Goal: Task Accomplishment & Management: Manage account settings

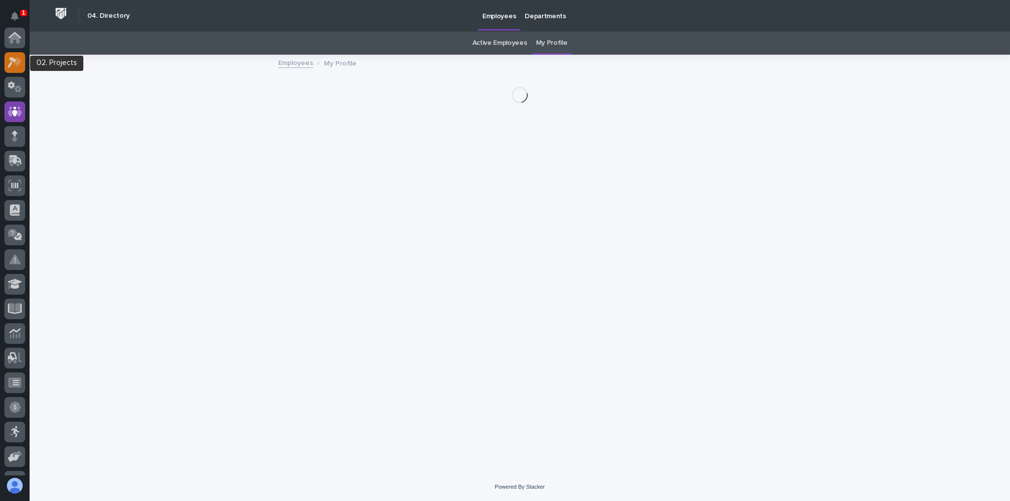
click at [15, 58] on icon at bounding box center [15, 62] width 14 height 11
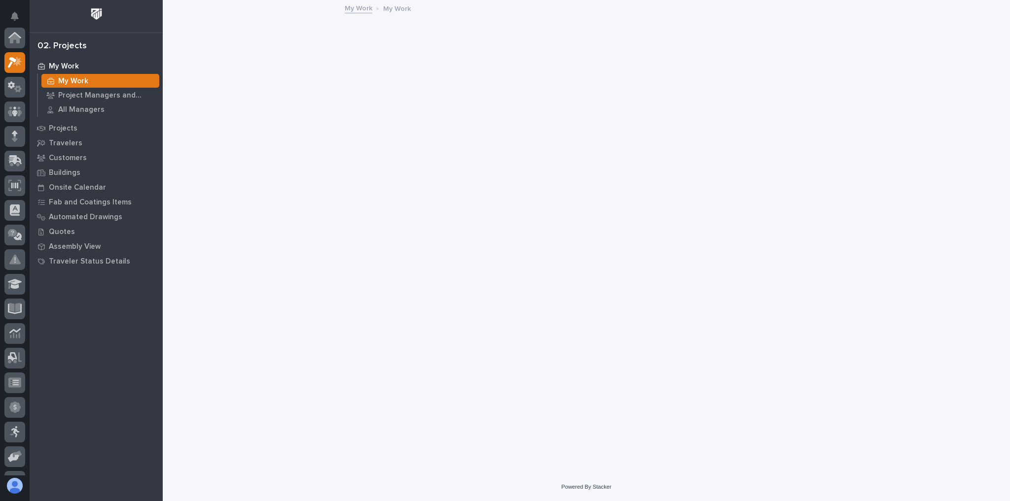
scroll to position [25, 0]
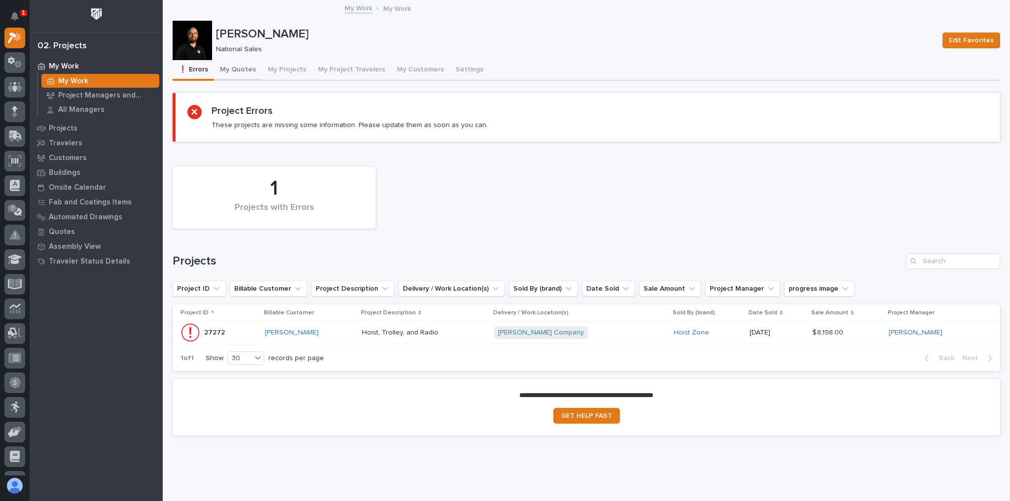
click at [243, 68] on button "My Quotes" at bounding box center [238, 70] width 48 height 21
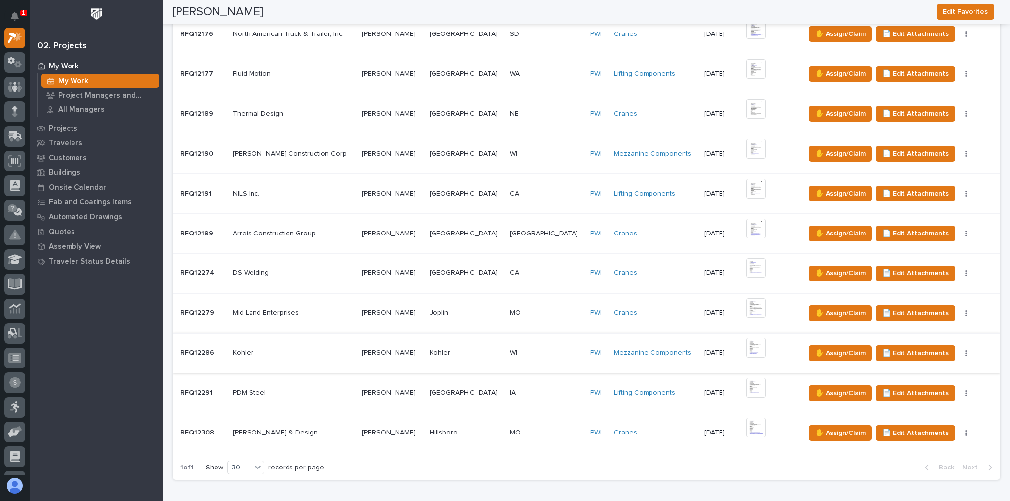
scroll to position [315, 0]
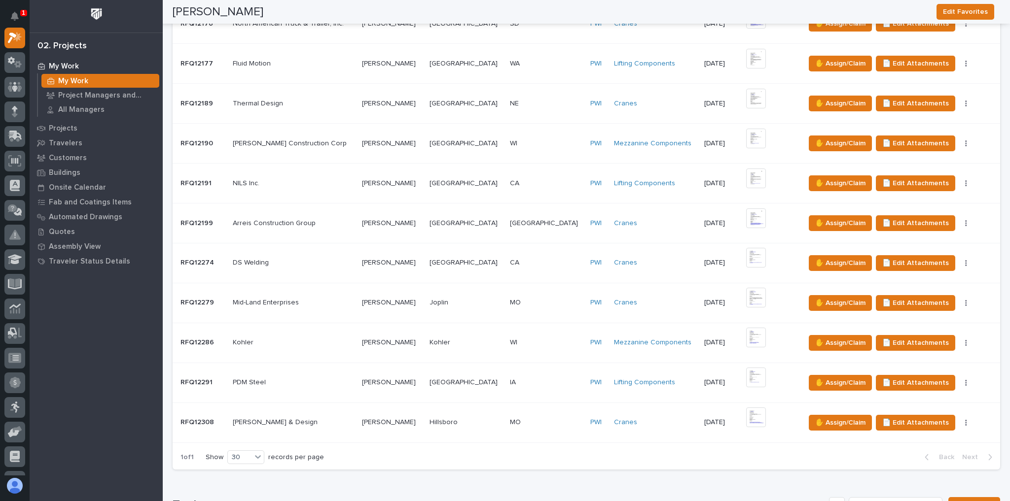
click at [305, 415] on div "SS Stone & Design SS Stone & Design" at bounding box center [293, 423] width 121 height 16
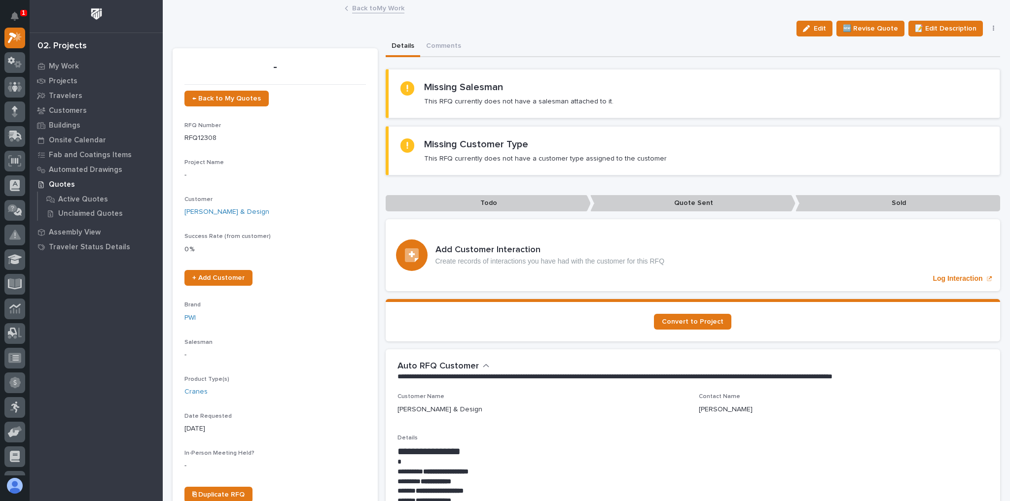
click at [359, 4] on link "Back to My Work" at bounding box center [378, 7] width 52 height 11
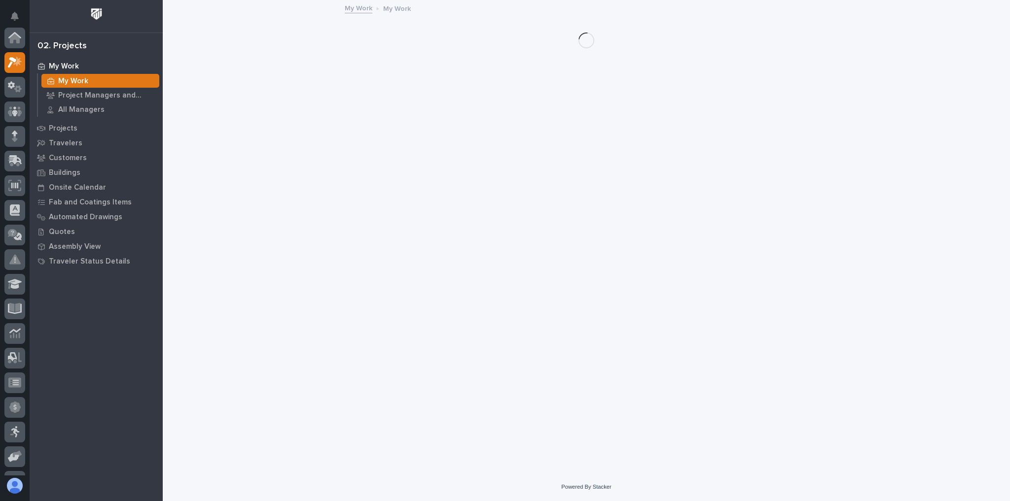
scroll to position [27, 0]
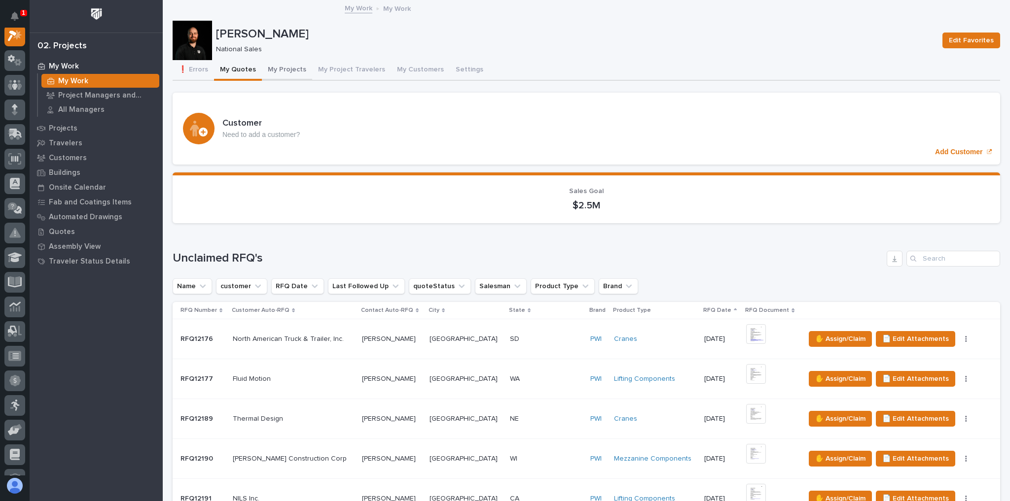
click at [267, 77] on button "My Projects" at bounding box center [287, 70] width 50 height 21
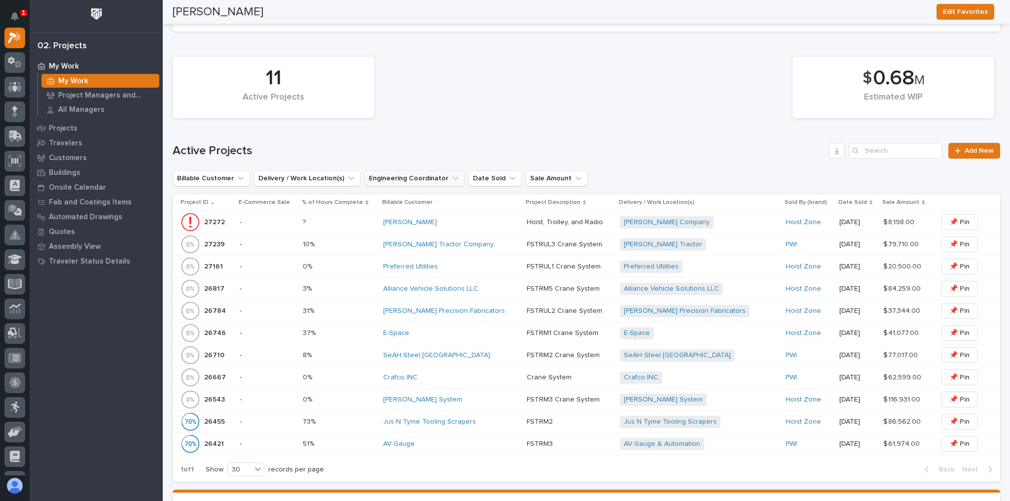
scroll to position [315, 0]
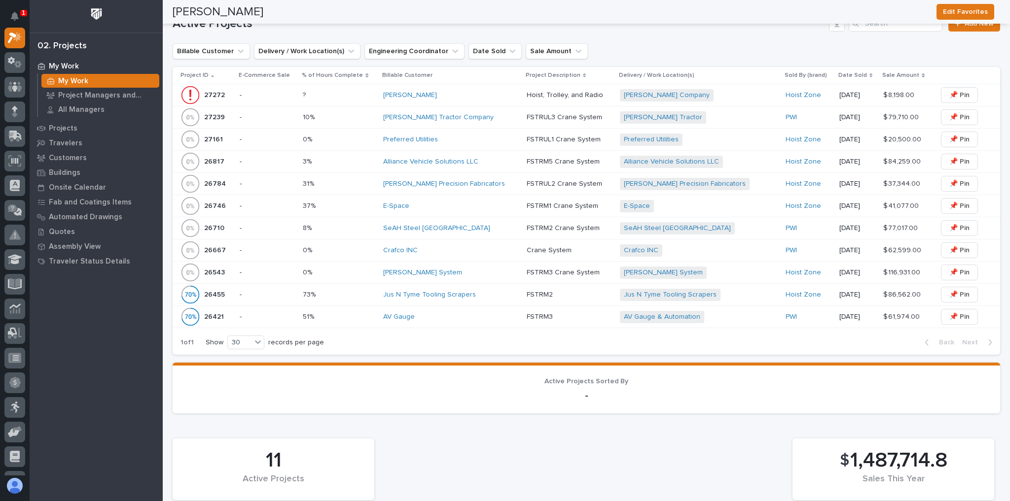
click at [458, 220] on div "SeAH Steel USA" at bounding box center [451, 228] width 136 height 16
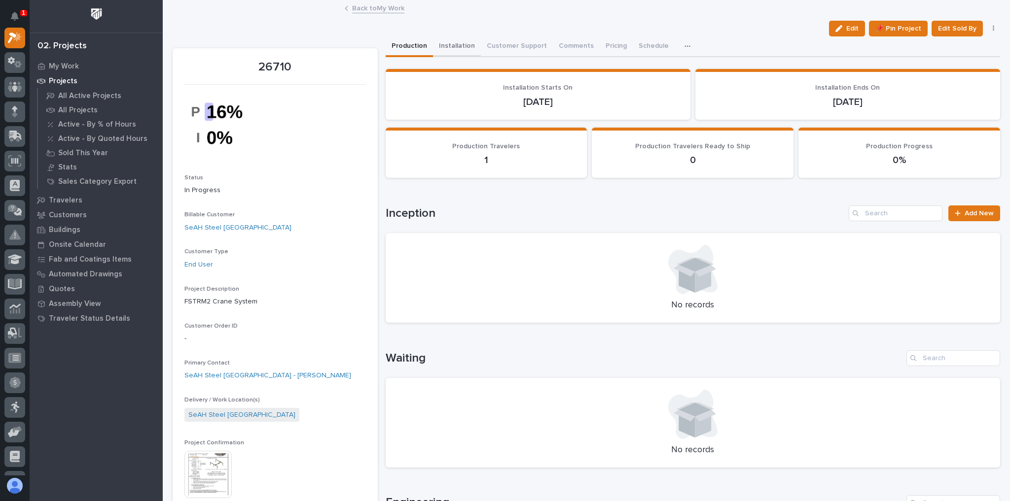
click at [446, 40] on button "Installation" at bounding box center [457, 46] width 48 height 21
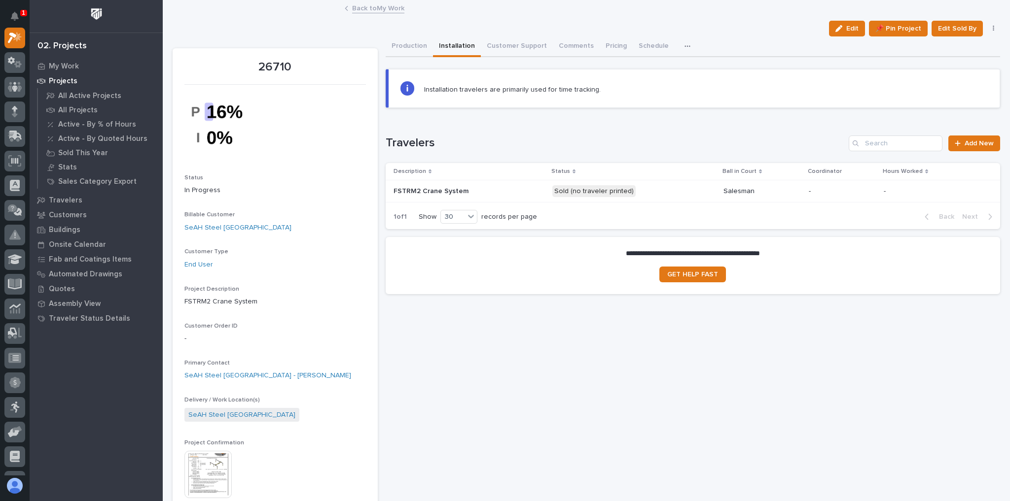
click at [518, 190] on p at bounding box center [468, 191] width 151 height 8
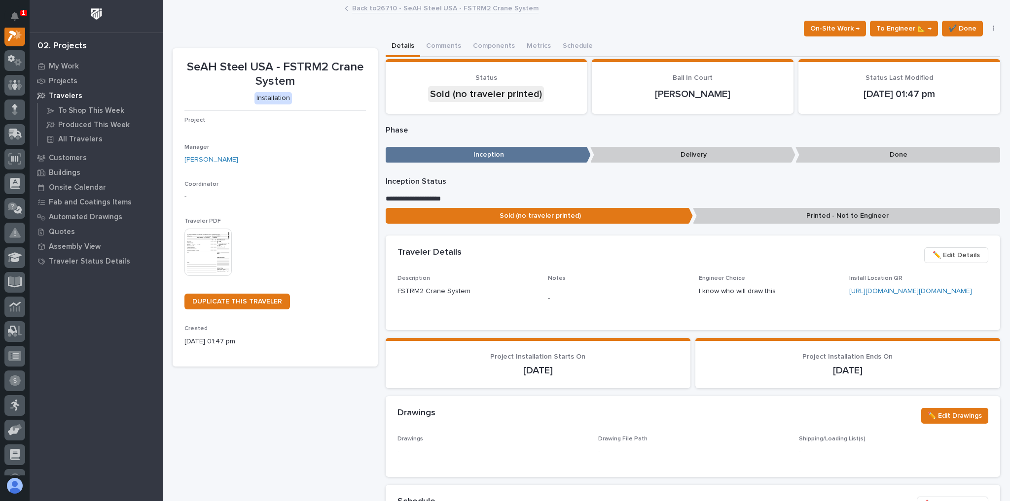
scroll to position [25, 0]
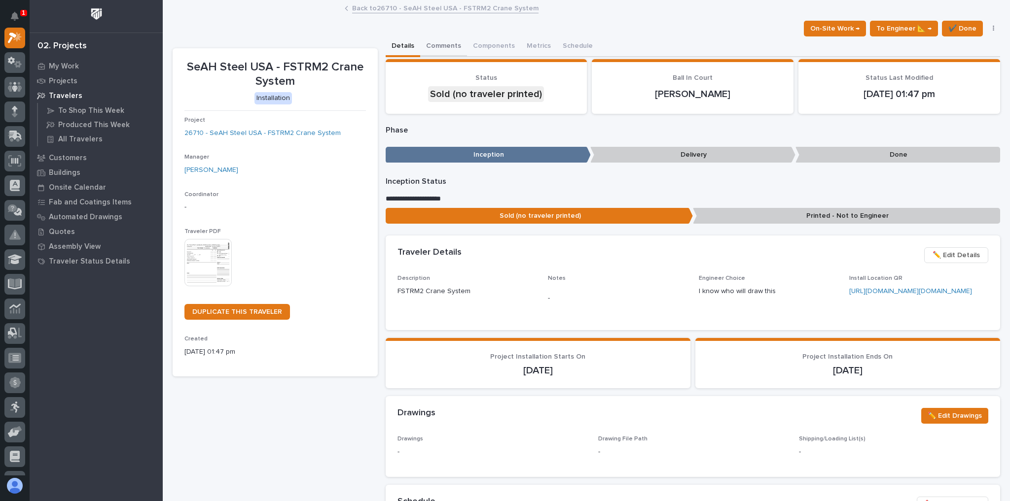
click at [451, 43] on button "Comments" at bounding box center [443, 46] width 47 height 21
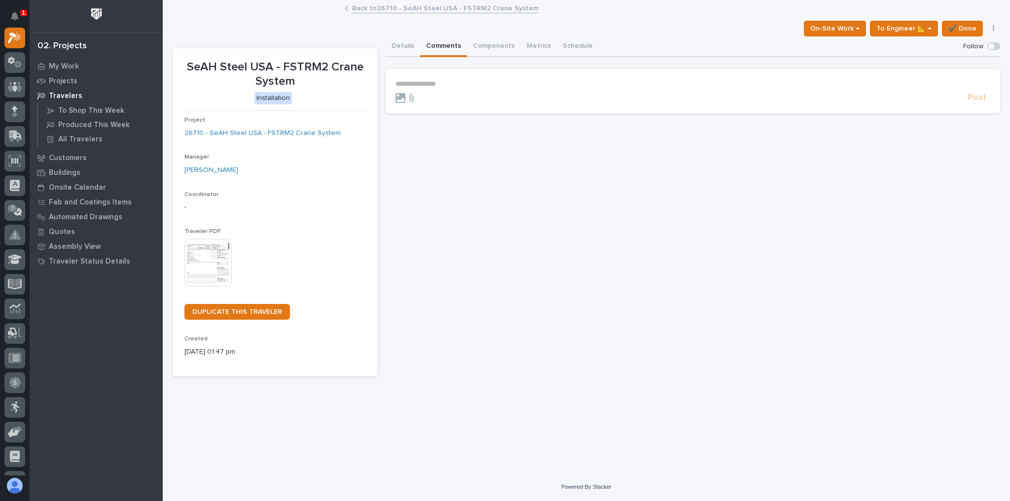
click at [457, 88] on form "**********" at bounding box center [692, 92] width 595 height 24
click at [456, 86] on p "**********" at bounding box center [692, 84] width 595 height 8
click at [455, 86] on p "**********" at bounding box center [692, 84] width 595 height 8
click at [500, 85] on p "**********" at bounding box center [692, 85] width 595 height 10
click at [659, 86] on p "**********" at bounding box center [692, 85] width 595 height 10
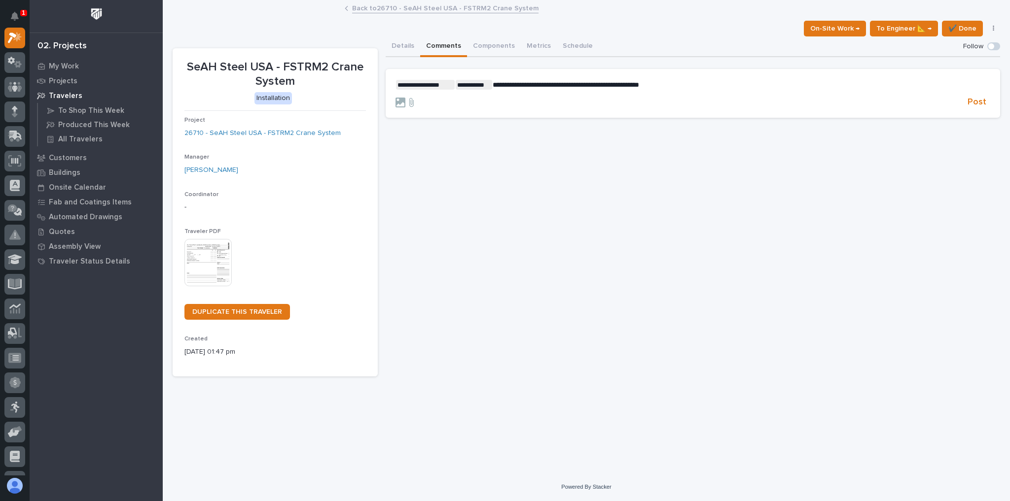
click at [677, 82] on p "**********" at bounding box center [692, 85] width 595 height 10
click at [979, 101] on span "Post" at bounding box center [976, 102] width 19 height 11
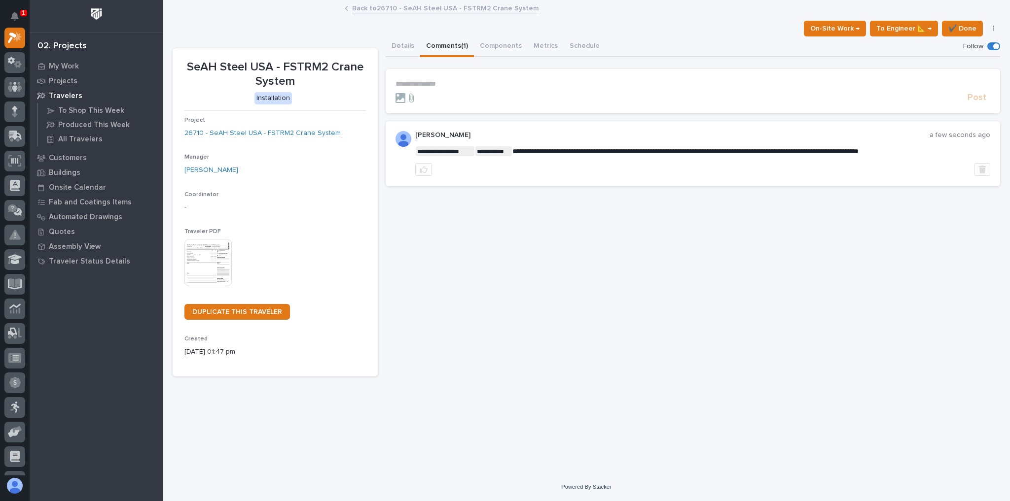
click at [367, 6] on link "Back to 26710 - SeAH Steel USA - FSTRM2 Crane System" at bounding box center [445, 7] width 186 height 11
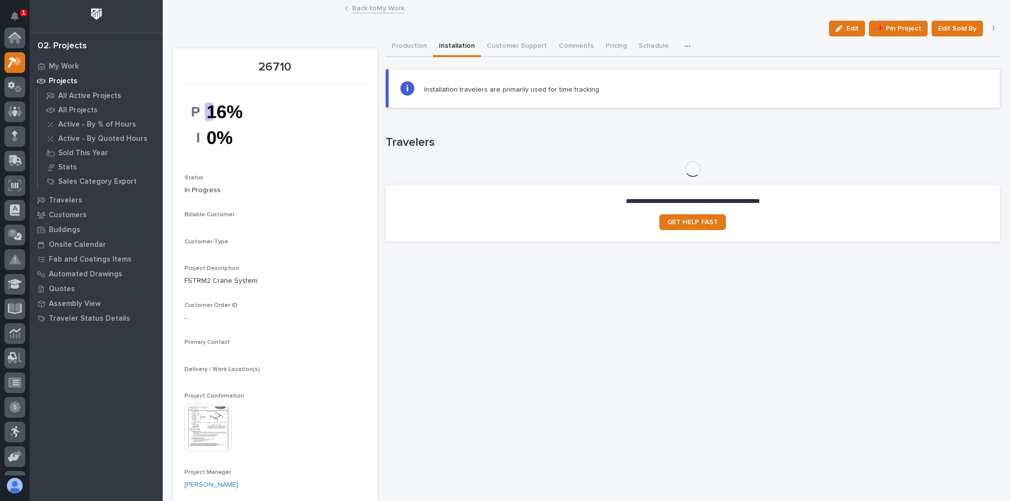
scroll to position [27, 0]
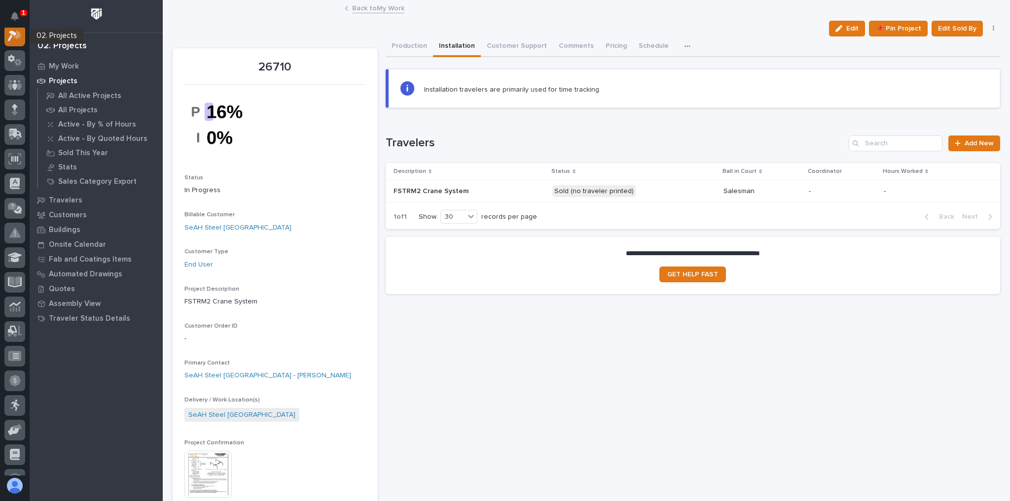
click at [9, 33] on icon at bounding box center [15, 35] width 14 height 11
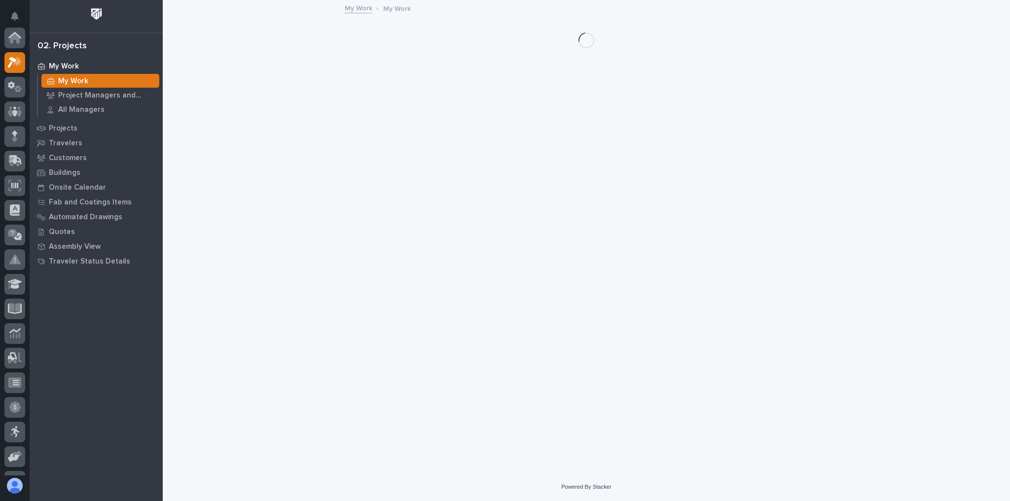
scroll to position [25, 0]
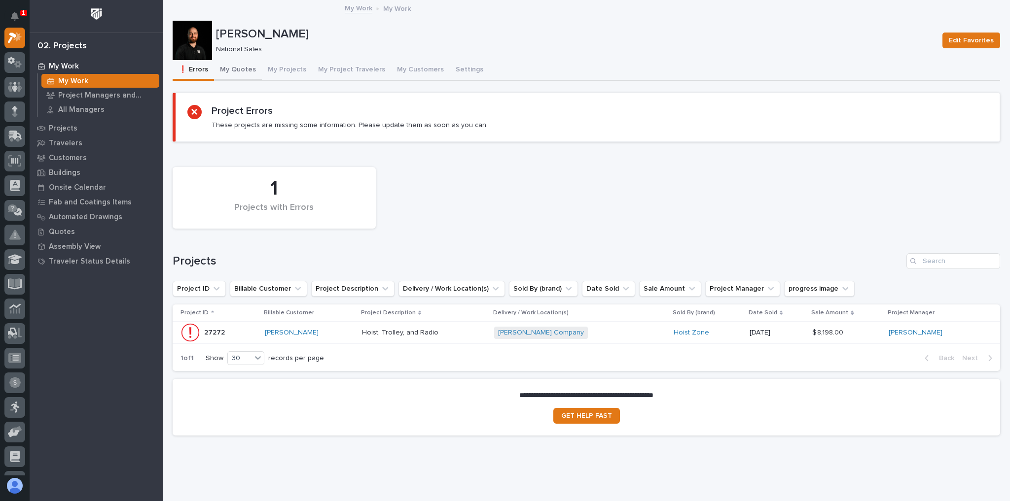
click at [234, 68] on button "My Quotes" at bounding box center [238, 70] width 48 height 21
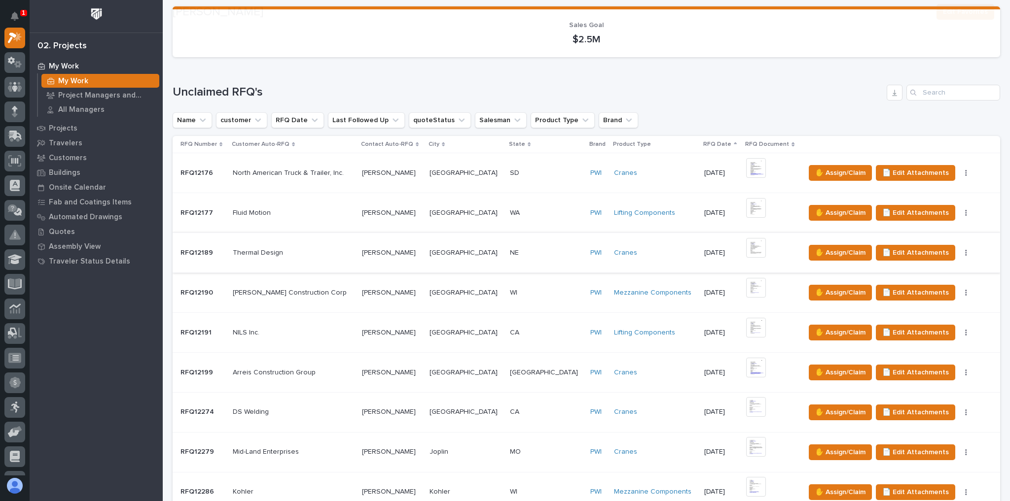
scroll to position [355, 0]
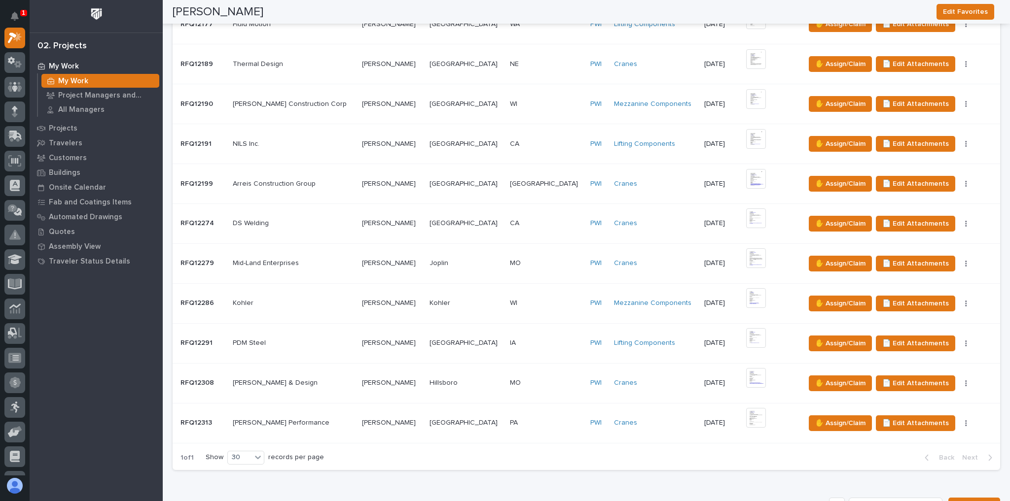
click at [543, 403] on td "PA PA" at bounding box center [546, 423] width 80 height 40
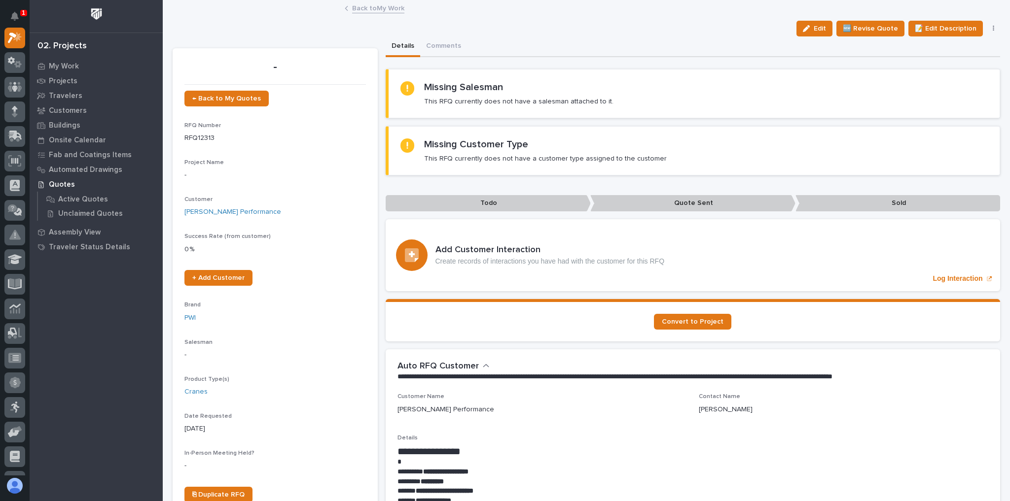
click at [376, 7] on link "Back to My Work" at bounding box center [378, 7] width 52 height 11
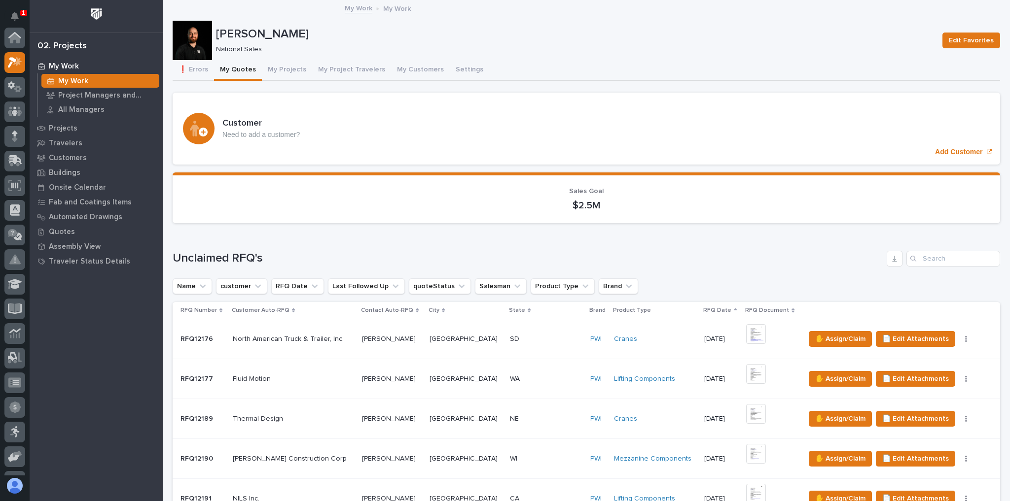
scroll to position [27, 0]
click at [531, 79] on div "❗ Errors My Quotes My Projects My Project Travelers My Customers Settings" at bounding box center [586, 70] width 827 height 21
click at [19, 23] on button "Notifications" at bounding box center [14, 16] width 21 height 21
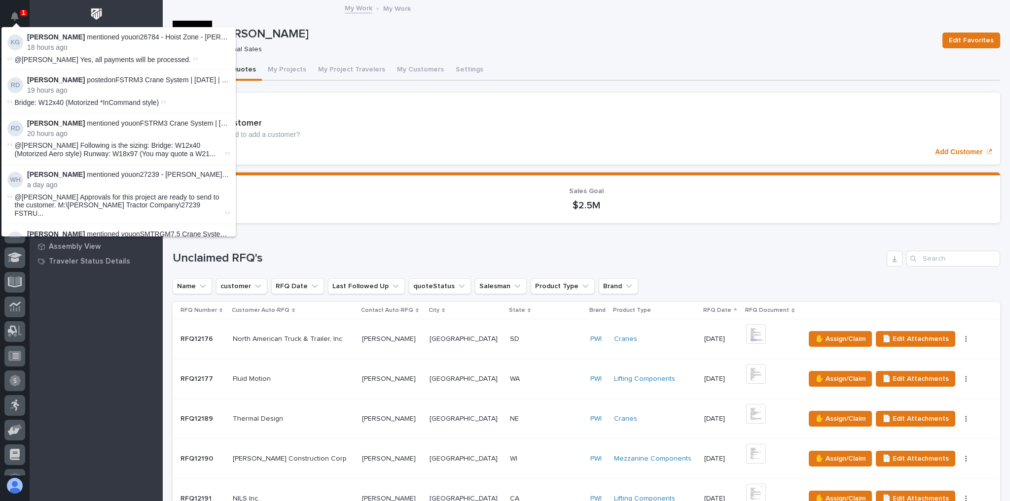
scroll to position [25, 0]
click at [382, 38] on p "[PERSON_NAME]" at bounding box center [575, 34] width 718 height 14
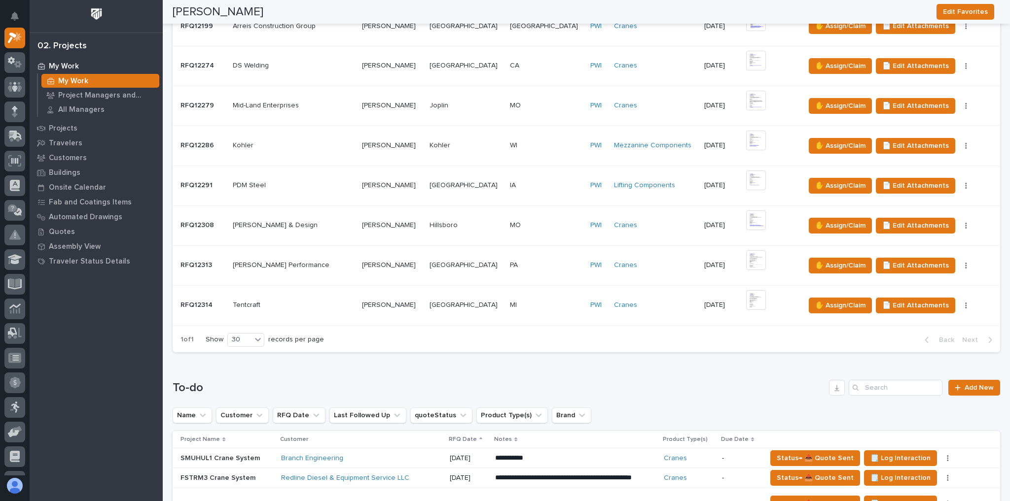
scroll to position [789, 0]
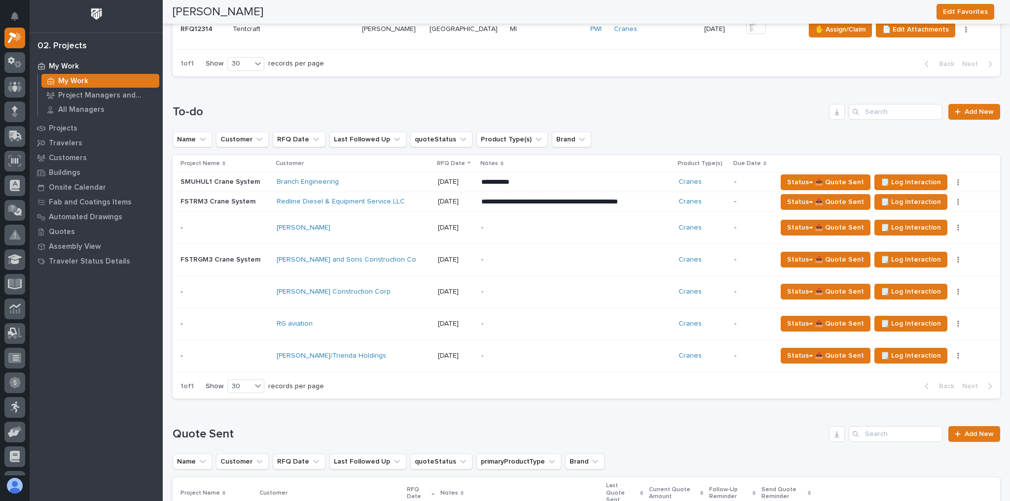
click at [357, 178] on div "Branch Engineering" at bounding box center [353, 182] width 153 height 8
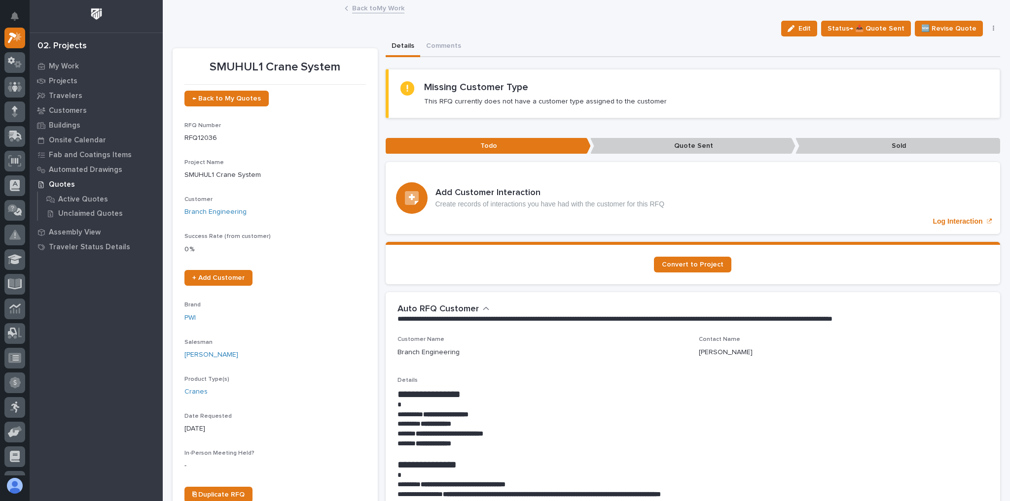
click at [382, 6] on link "Back to My Work" at bounding box center [378, 7] width 52 height 11
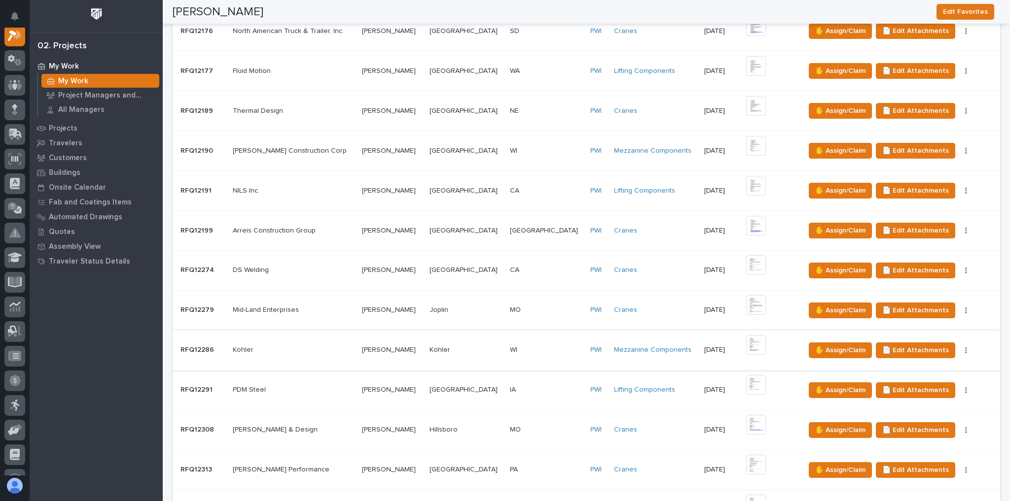
scroll to position [434, 0]
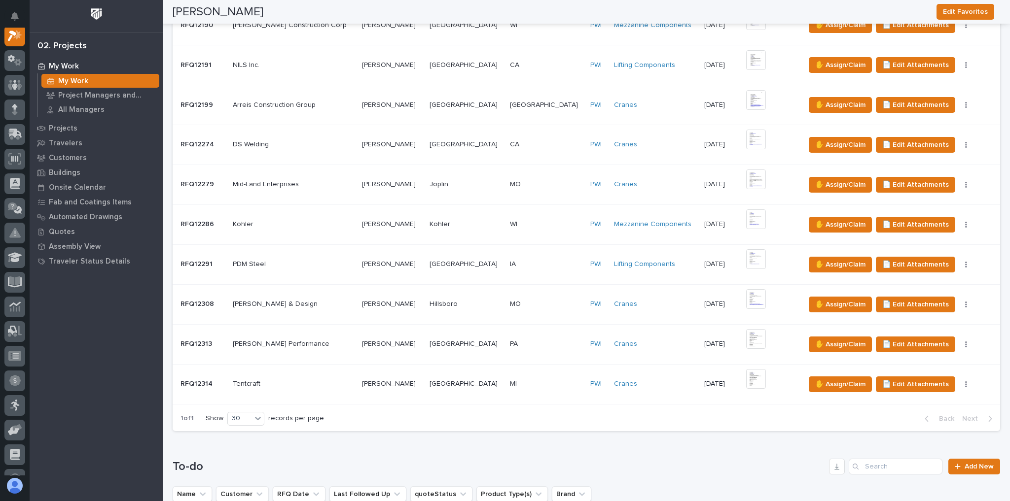
click at [531, 380] on p at bounding box center [546, 384] width 72 height 8
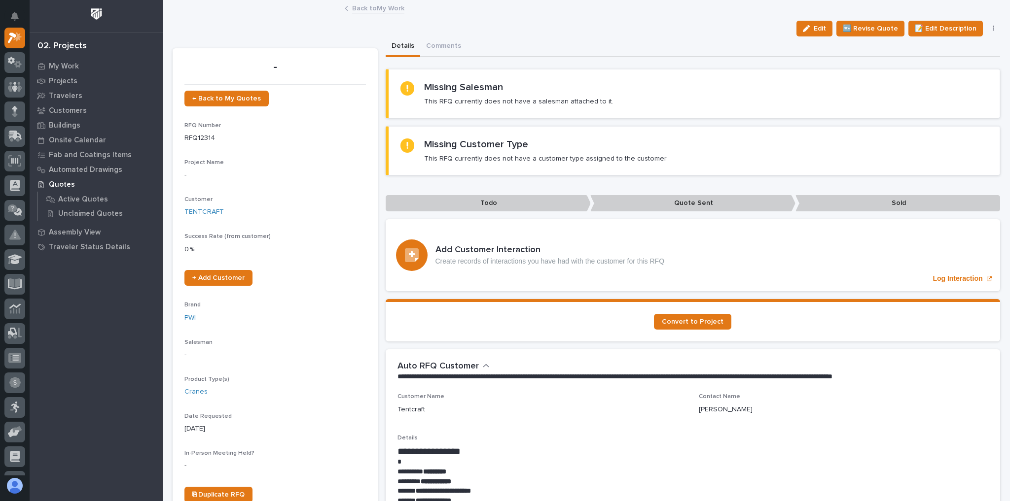
click at [384, 6] on link "Back to My Work" at bounding box center [378, 7] width 52 height 11
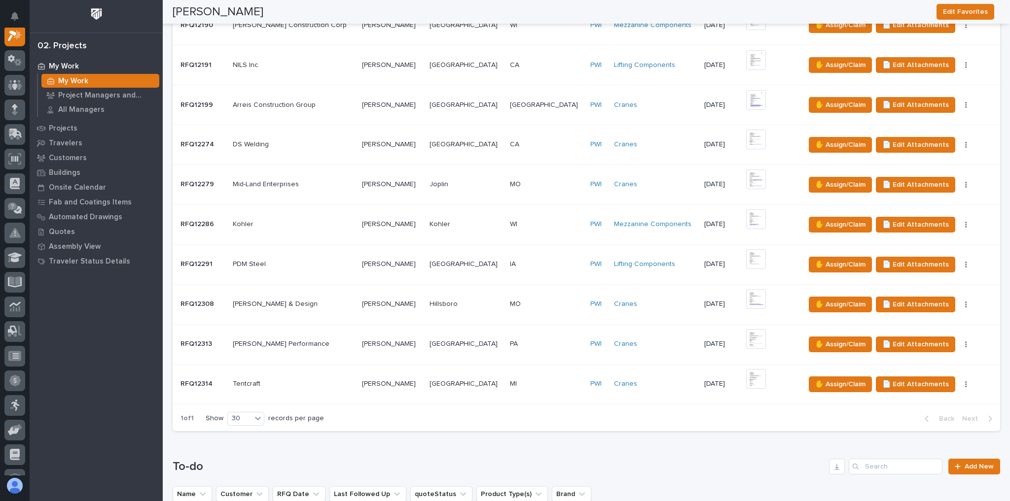
scroll to position [670, 0]
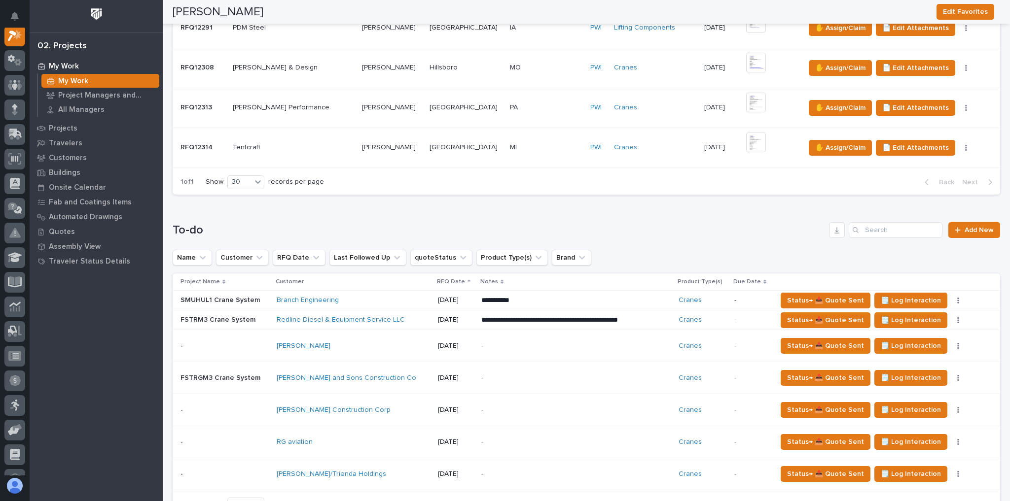
click at [388, 406] on div "Stevens Construction Corp" at bounding box center [353, 410] width 153 height 8
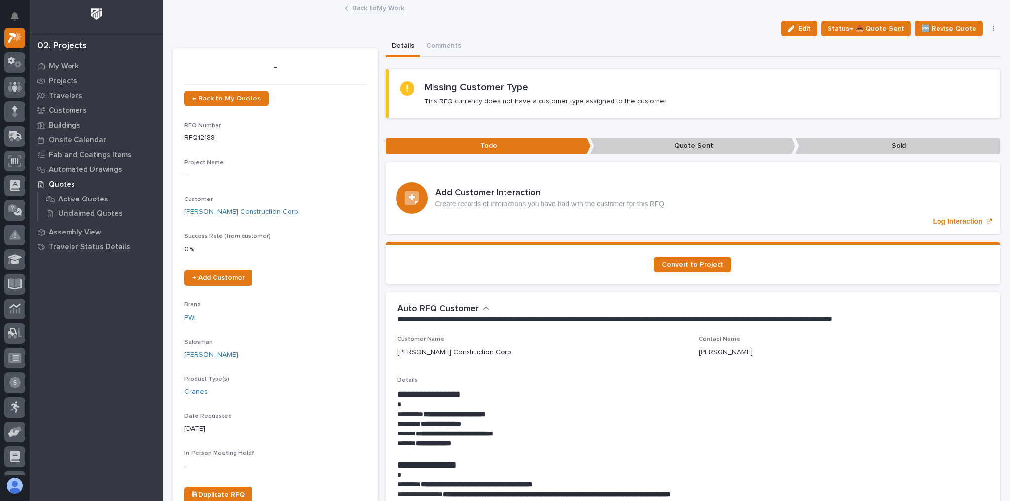
click at [374, 7] on link "Back to My Work" at bounding box center [378, 7] width 52 height 11
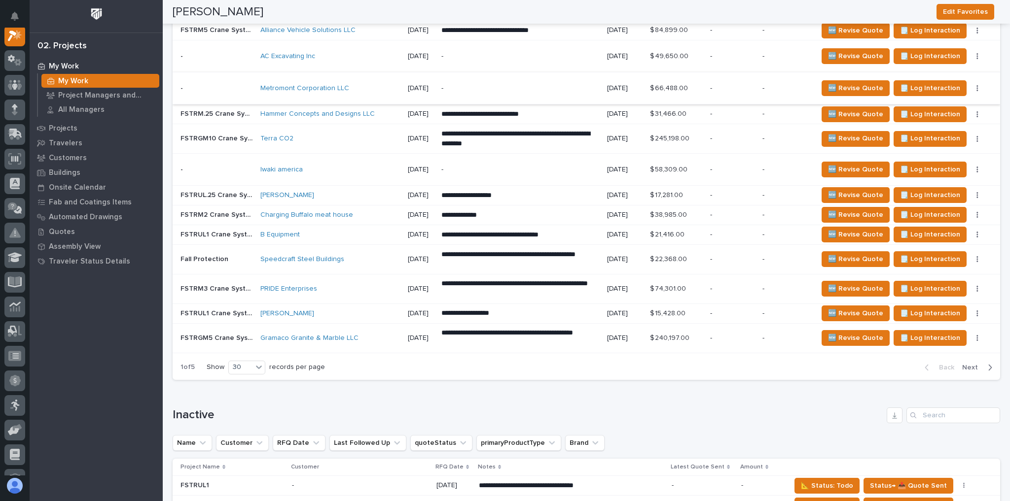
scroll to position [1656, 0]
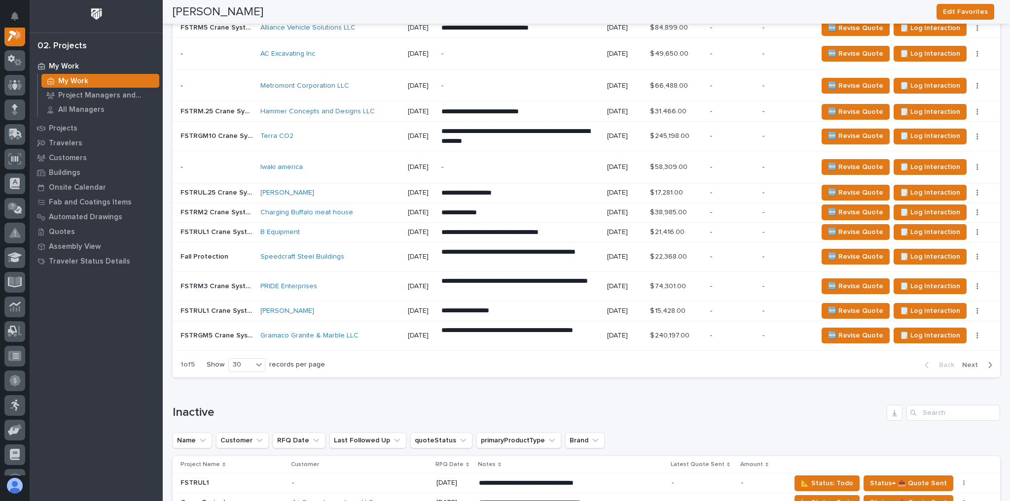
click at [723, 330] on div "-" at bounding box center [732, 335] width 44 height 10
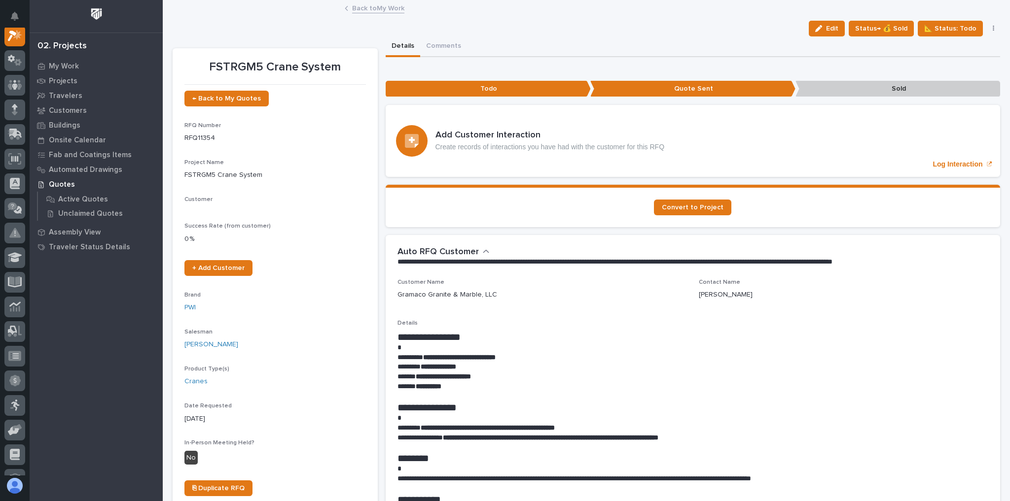
scroll to position [25, 0]
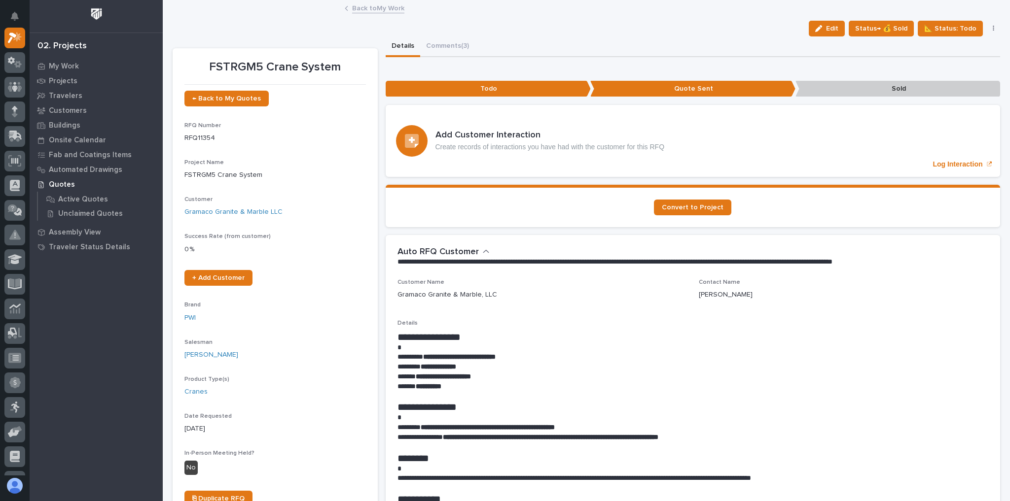
drag, startPoint x: 817, startPoint y: 31, endPoint x: 765, endPoint y: 99, distance: 86.2
click at [818, 31] on icon "button" at bounding box center [818, 28] width 7 height 7
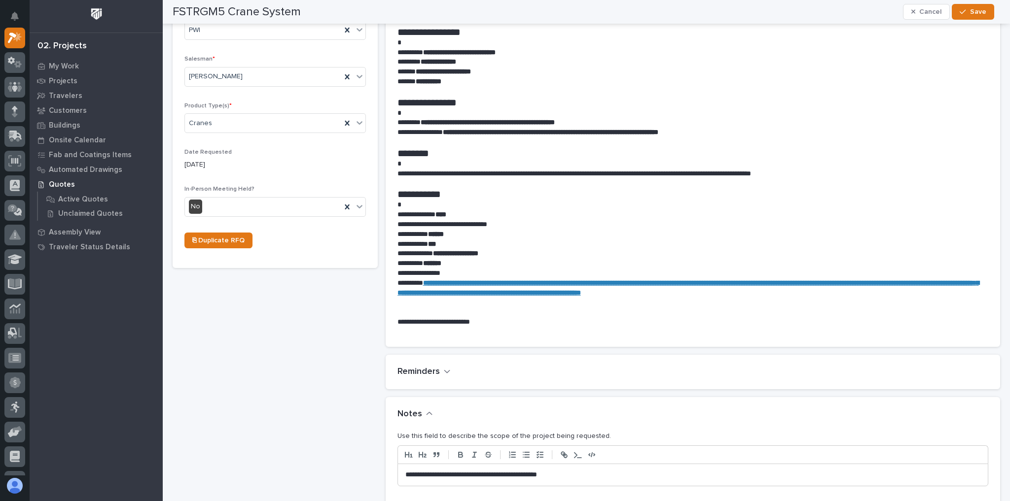
scroll to position [473, 0]
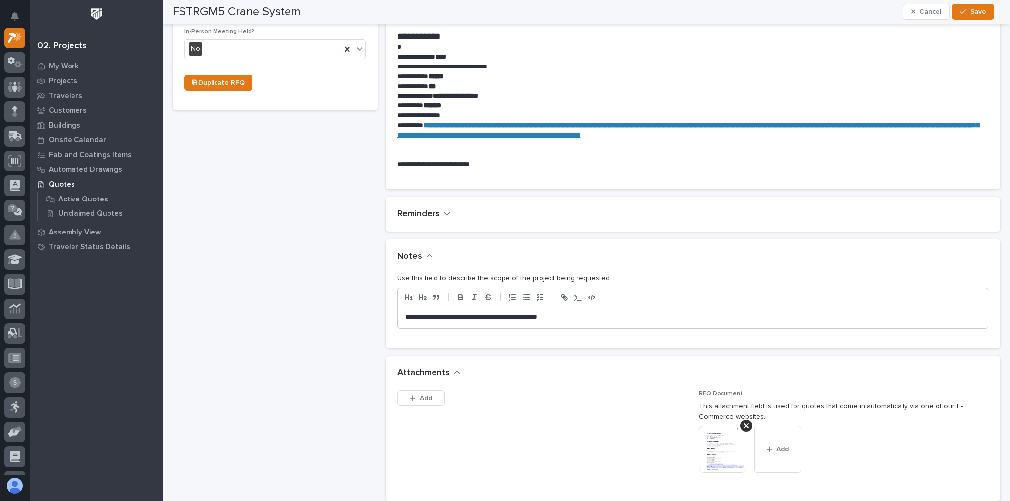
click at [604, 317] on p "**********" at bounding box center [690, 318] width 571 height 10
click at [977, 11] on span "Save" at bounding box center [978, 11] width 16 height 9
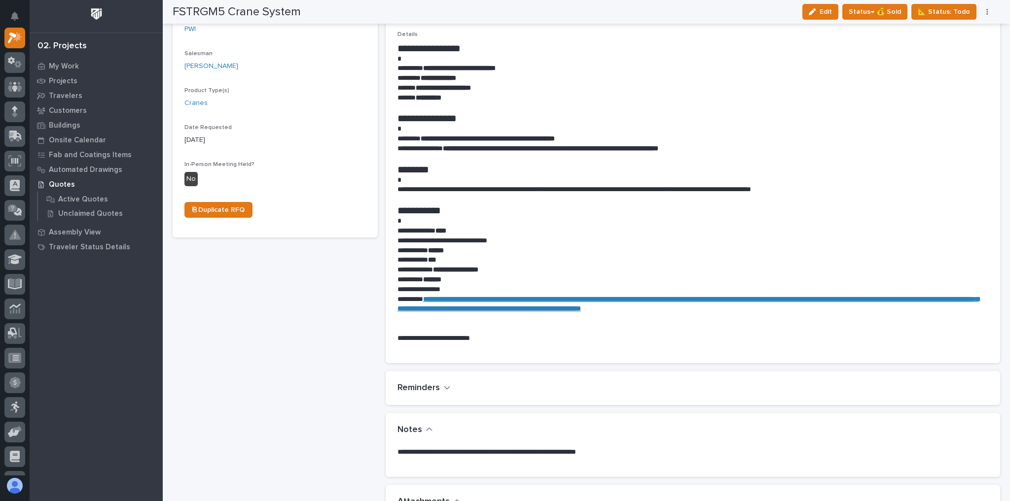
scroll to position [0, 0]
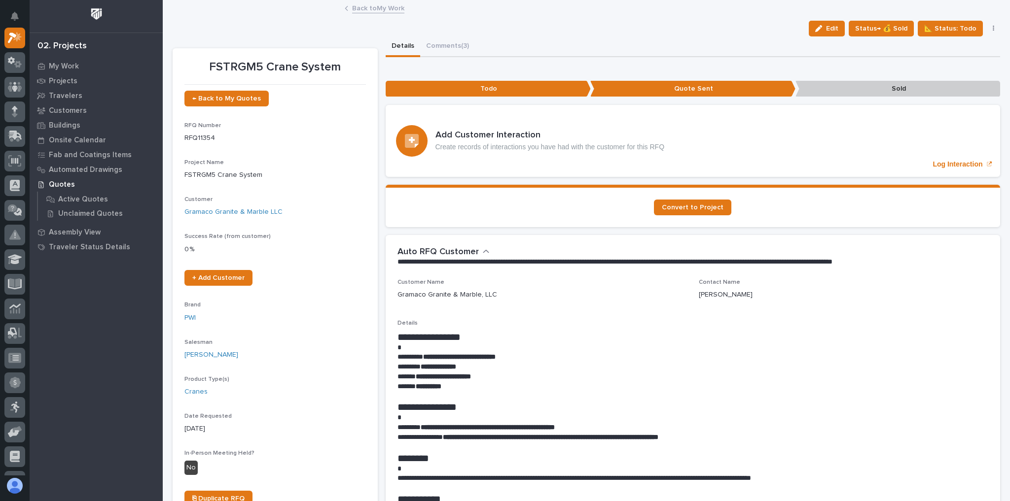
click at [385, 5] on link "Back to My Work" at bounding box center [378, 7] width 52 height 11
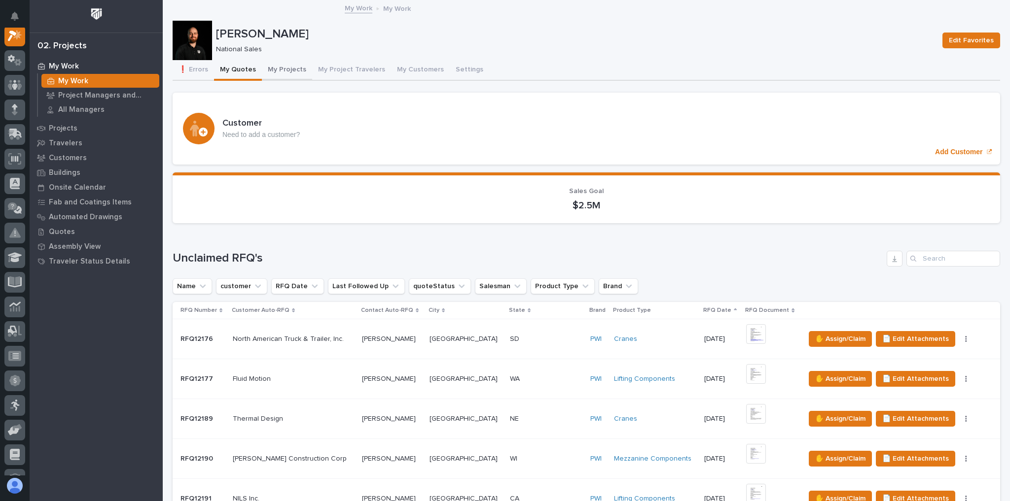
click at [294, 69] on button "My Projects" at bounding box center [287, 70] width 50 height 21
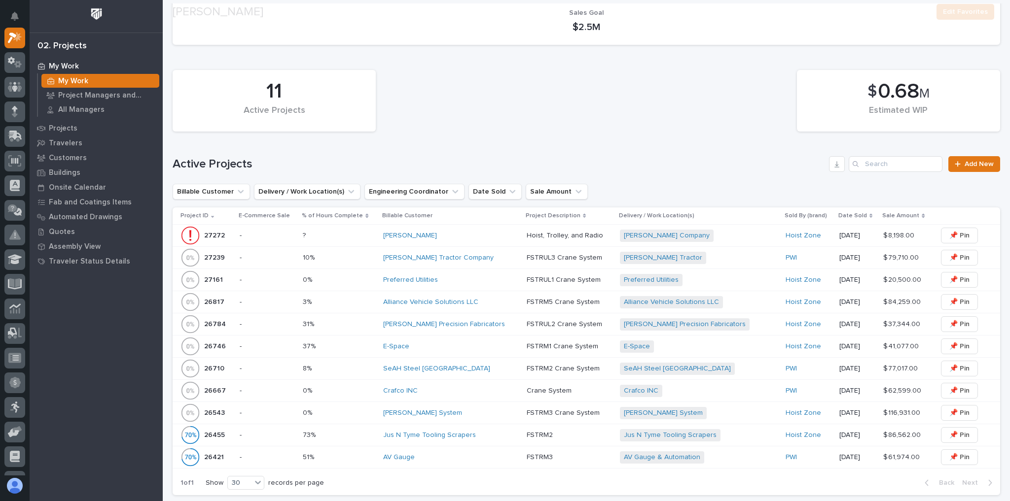
scroll to position [197, 0]
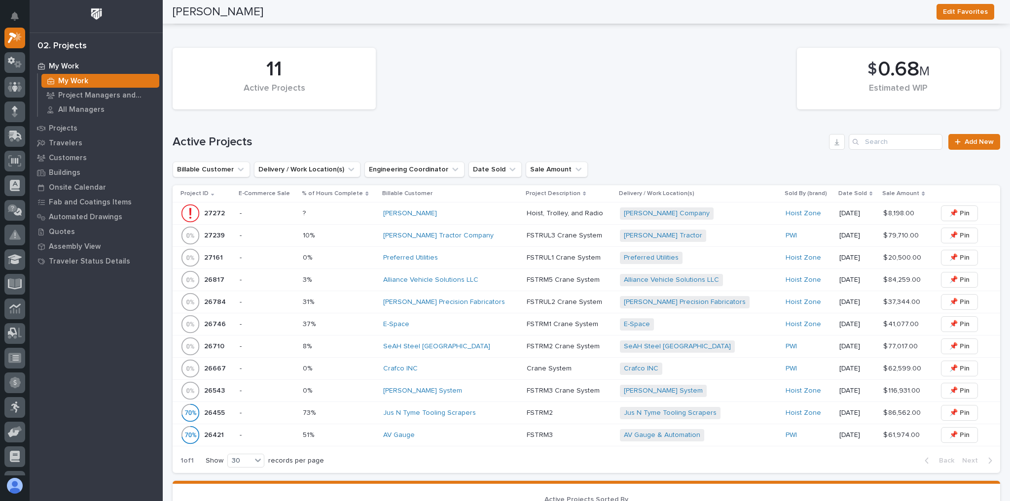
click at [460, 387] on div "[PERSON_NAME] System" at bounding box center [451, 391] width 136 height 8
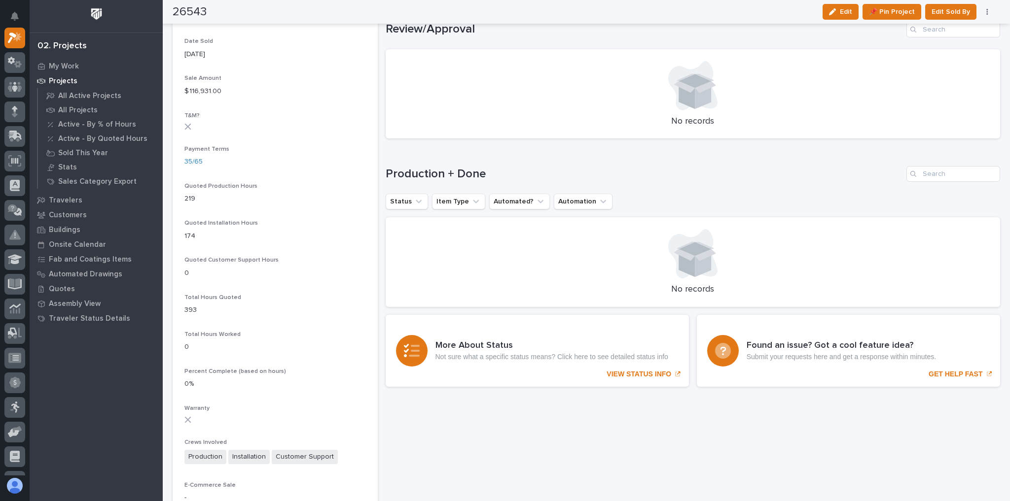
scroll to position [315, 0]
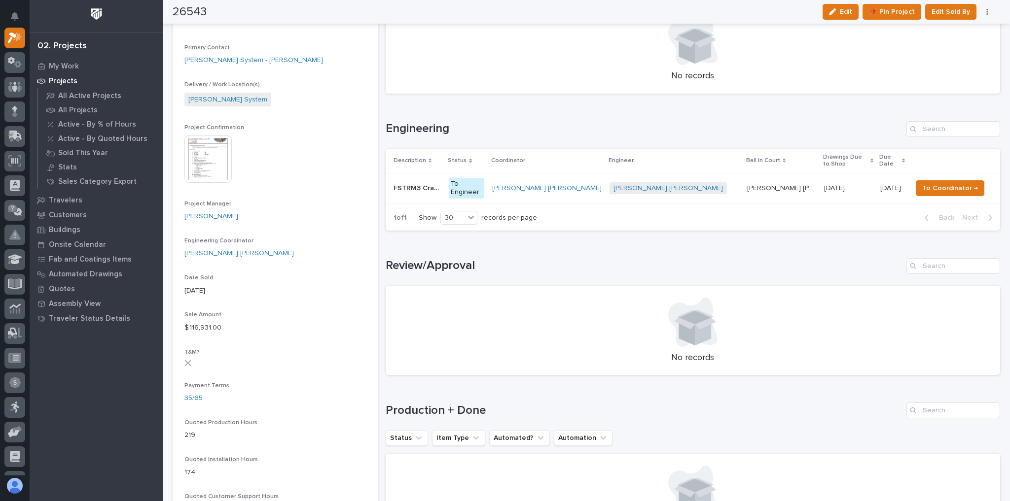
click at [441, 184] on p at bounding box center [417, 188] width 48 height 8
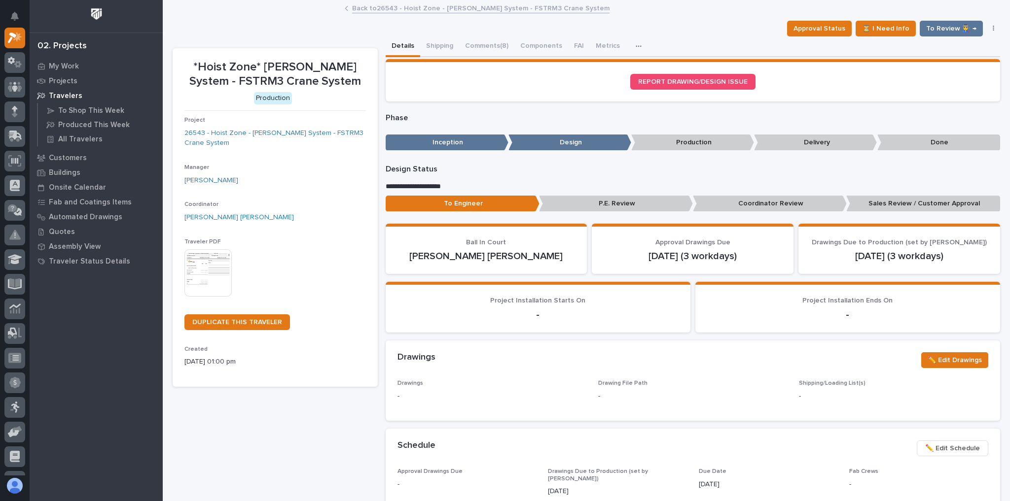
click at [372, 10] on link "Back to 26543 - Hoist Zone - Scott System - FSTRM3 Crane System" at bounding box center [480, 7] width 257 height 11
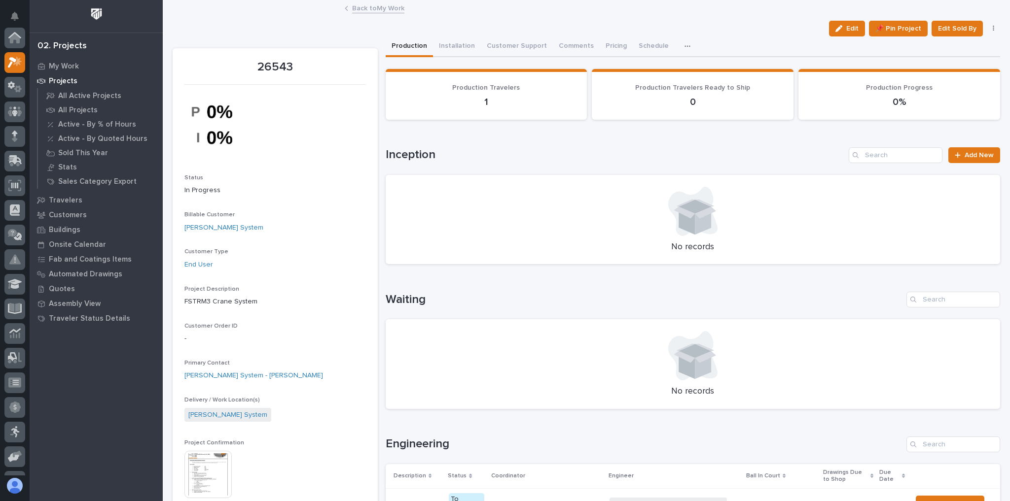
scroll to position [27, 0]
click at [506, 49] on button "Customer Support" at bounding box center [517, 46] width 72 height 21
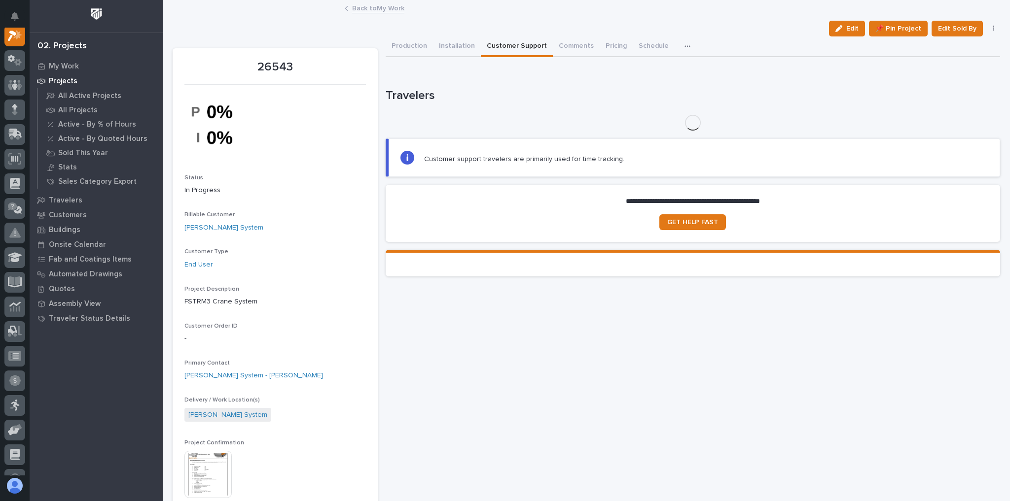
scroll to position [25, 0]
click at [457, 44] on button "Installation" at bounding box center [457, 46] width 48 height 21
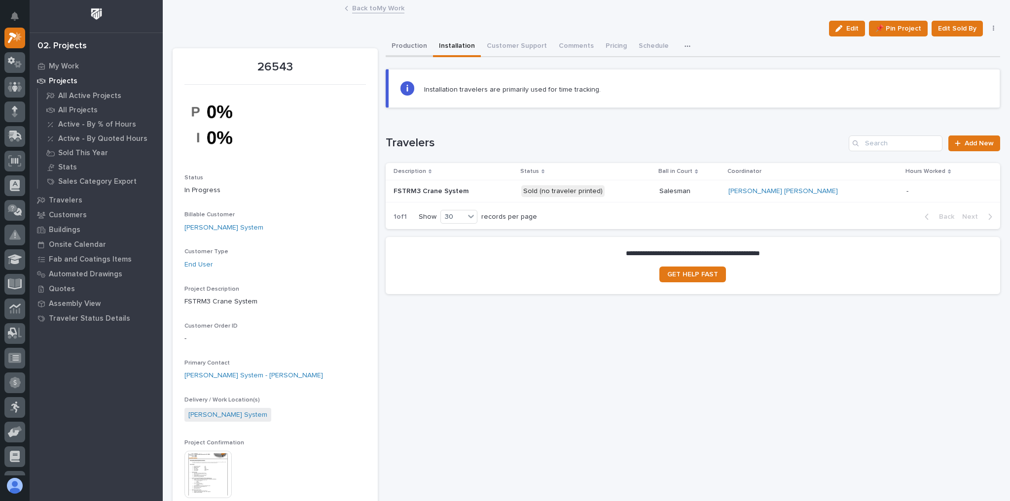
click at [423, 47] on button "Production" at bounding box center [408, 46] width 47 height 21
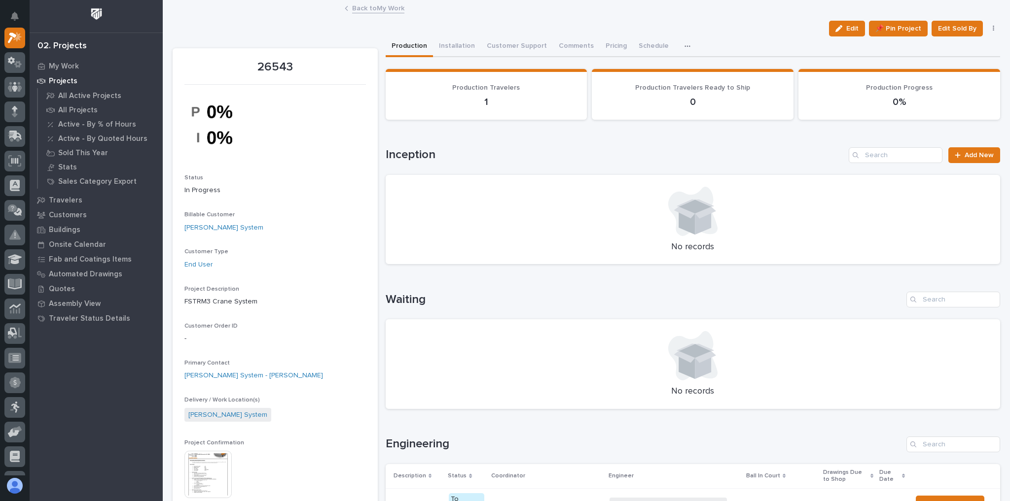
click at [382, 10] on link "Back to My Work" at bounding box center [378, 7] width 52 height 11
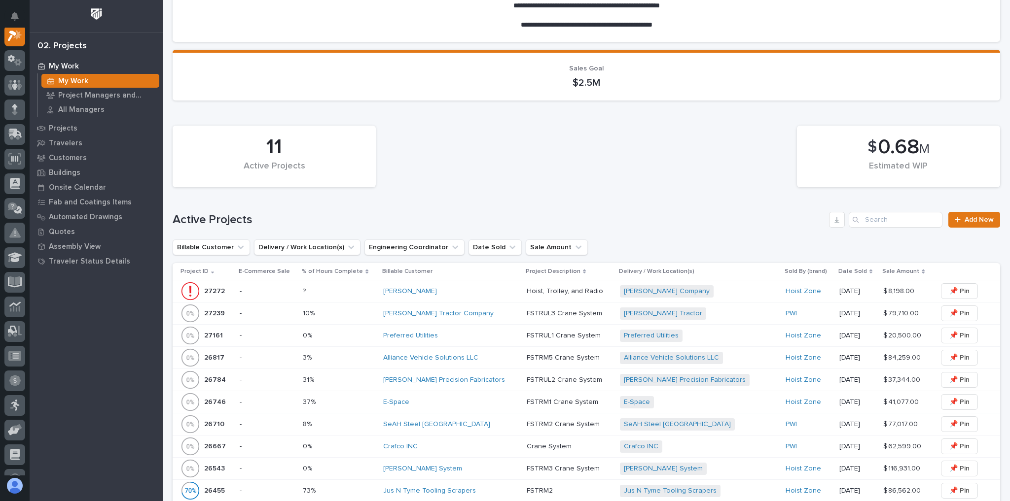
scroll to position [197, 0]
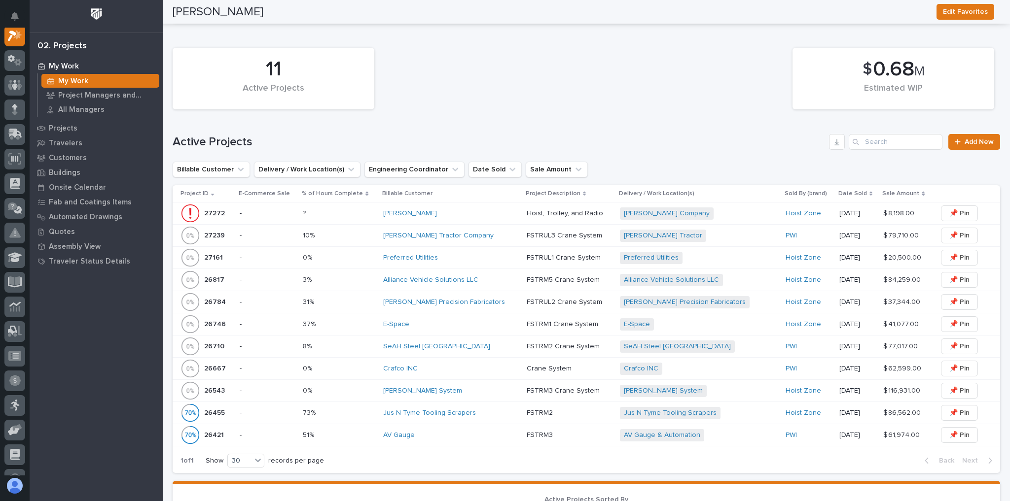
click at [433, 387] on div "[PERSON_NAME] System" at bounding box center [451, 391] width 136 height 8
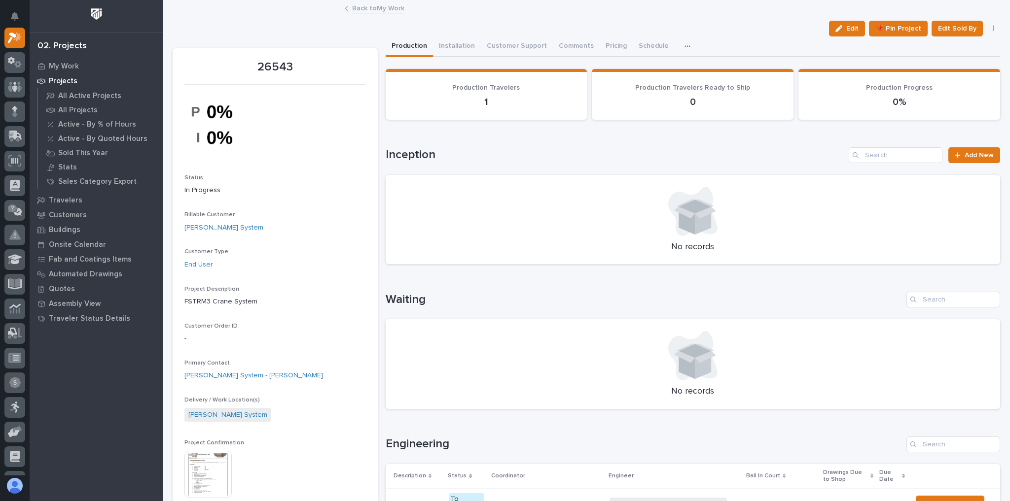
click at [375, 10] on link "Back to My Work" at bounding box center [378, 7] width 52 height 11
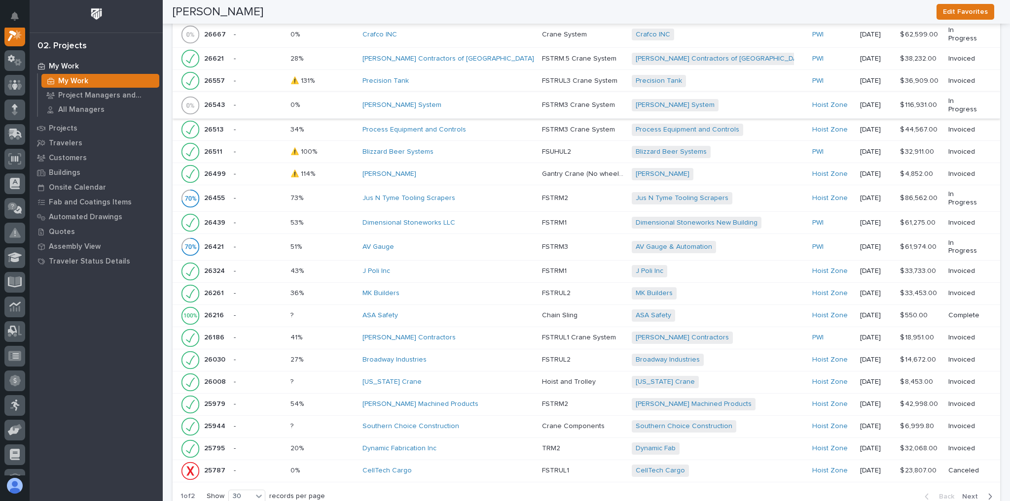
scroll to position [1144, 0]
click at [986, 491] on button "Next" at bounding box center [979, 495] width 42 height 9
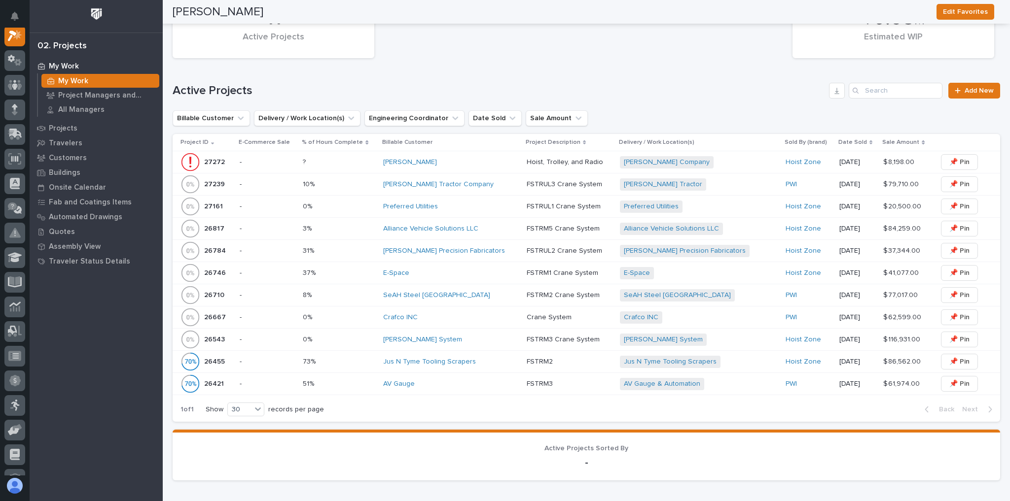
scroll to position [14, 0]
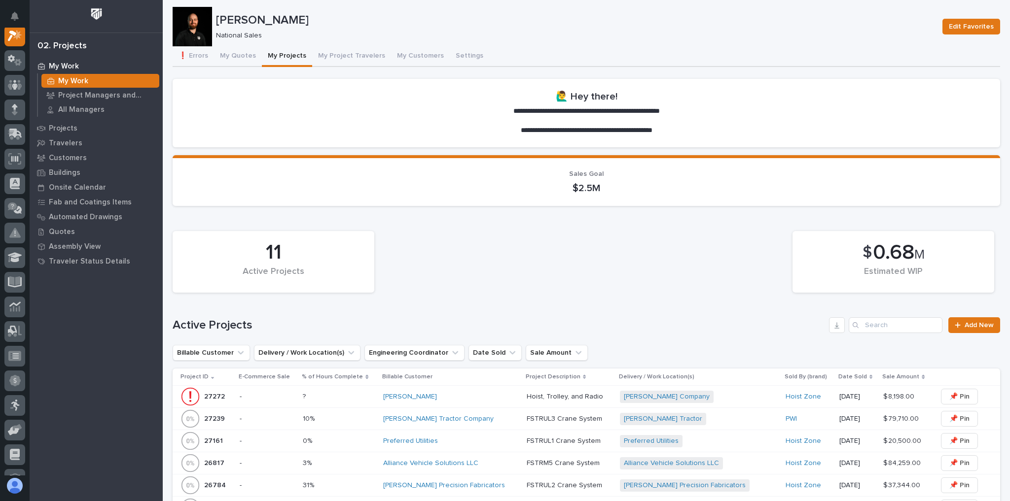
click at [227, 40] on div "Trent Kautzmann National Sales Edit Favorites" at bounding box center [586, 26] width 827 height 39
click at [246, 58] on button "My Quotes" at bounding box center [238, 56] width 48 height 21
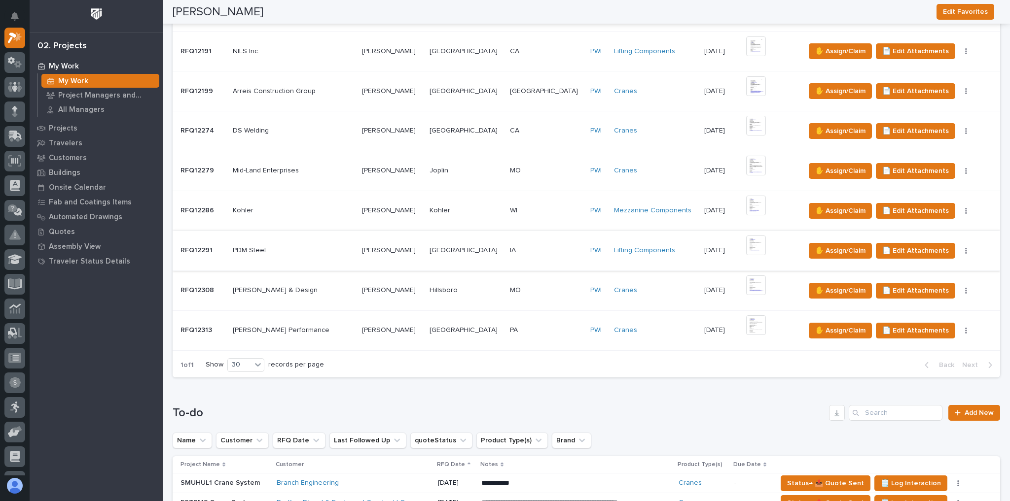
scroll to position [605, 0]
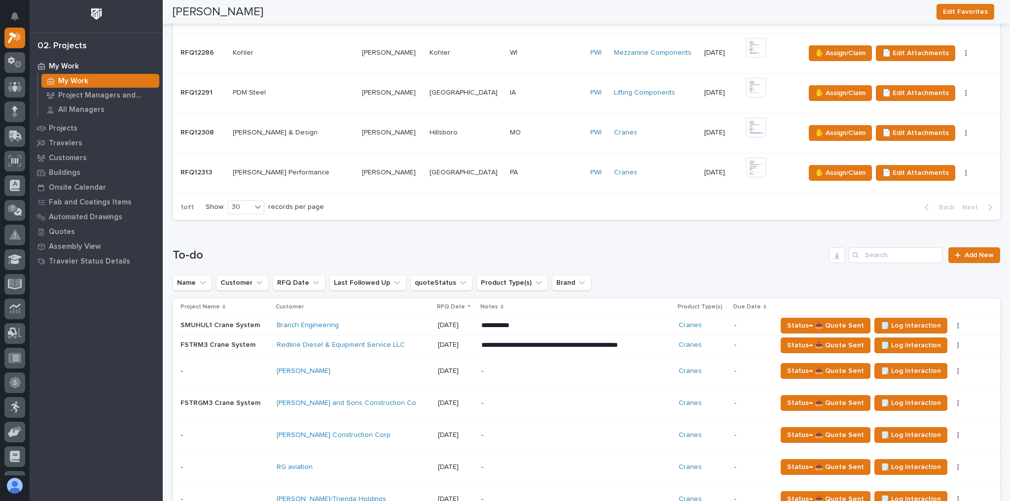
click at [371, 324] on div "Branch Engineering" at bounding box center [353, 325] width 153 height 8
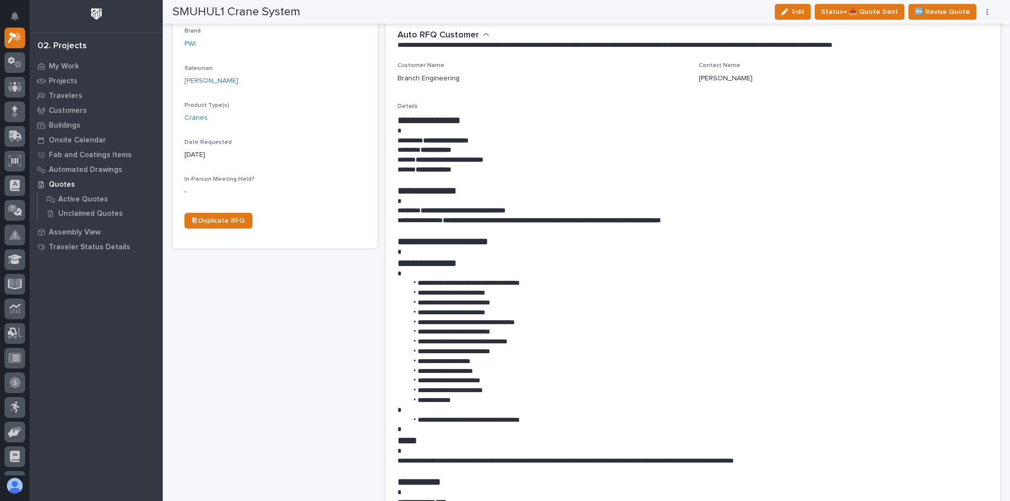
scroll to position [276, 0]
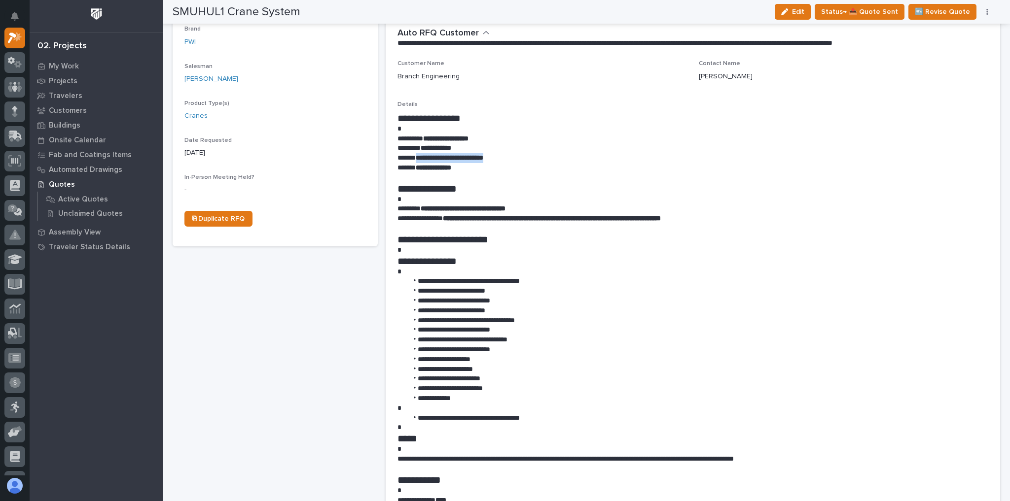
drag, startPoint x: 511, startPoint y: 156, endPoint x: 416, endPoint y: 159, distance: 95.2
click at [416, 159] on strong "**********" at bounding box center [450, 157] width 68 height 7
copy strong "**********"
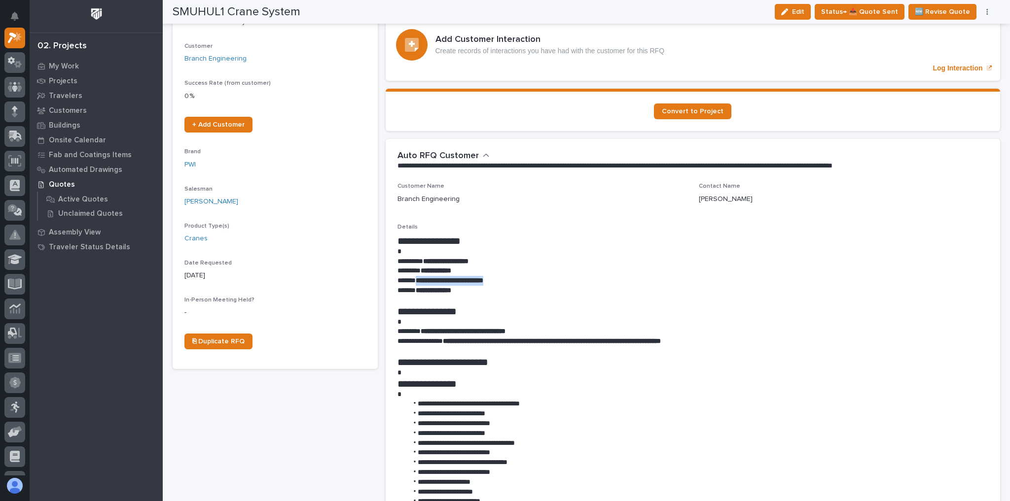
scroll to position [0, 0]
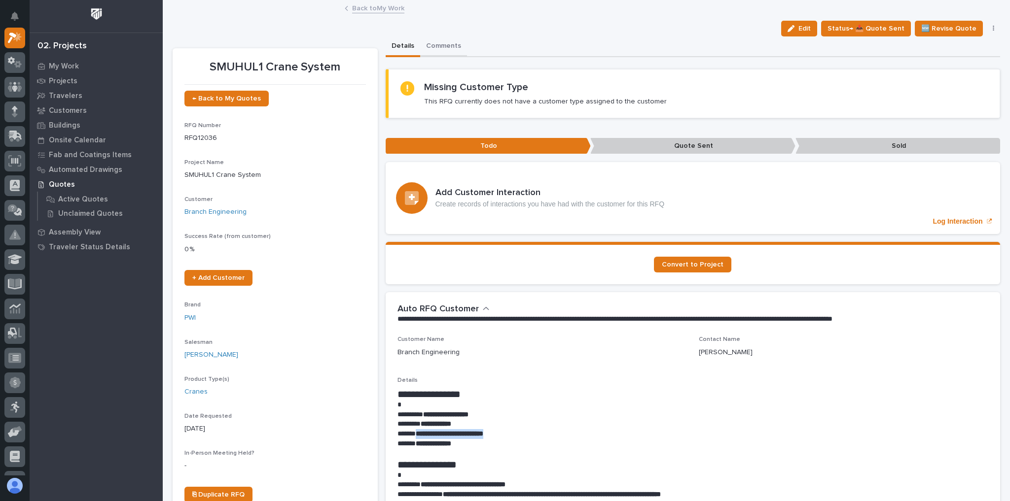
click at [451, 44] on button "Comments" at bounding box center [443, 46] width 47 height 21
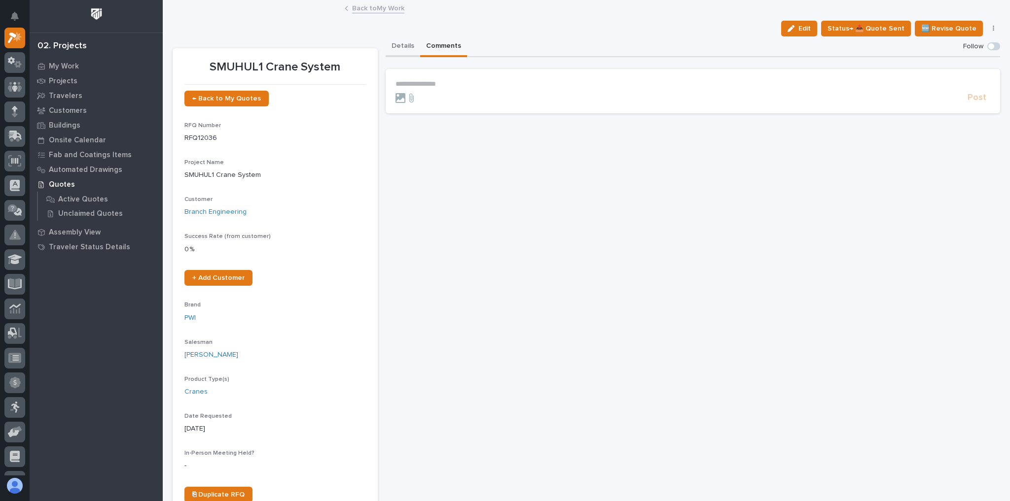
click at [416, 44] on button "Details" at bounding box center [402, 46] width 35 height 21
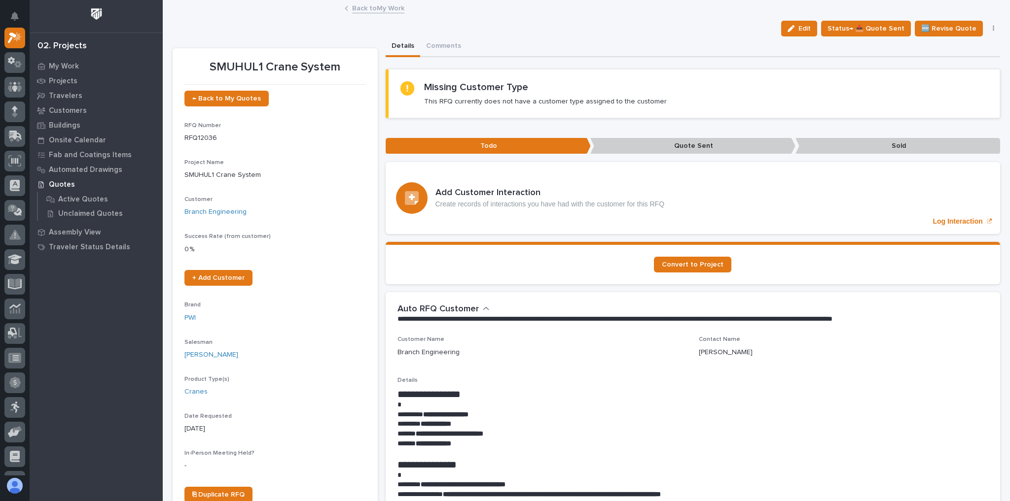
click at [375, 7] on link "Back to My Work" at bounding box center [378, 7] width 52 height 11
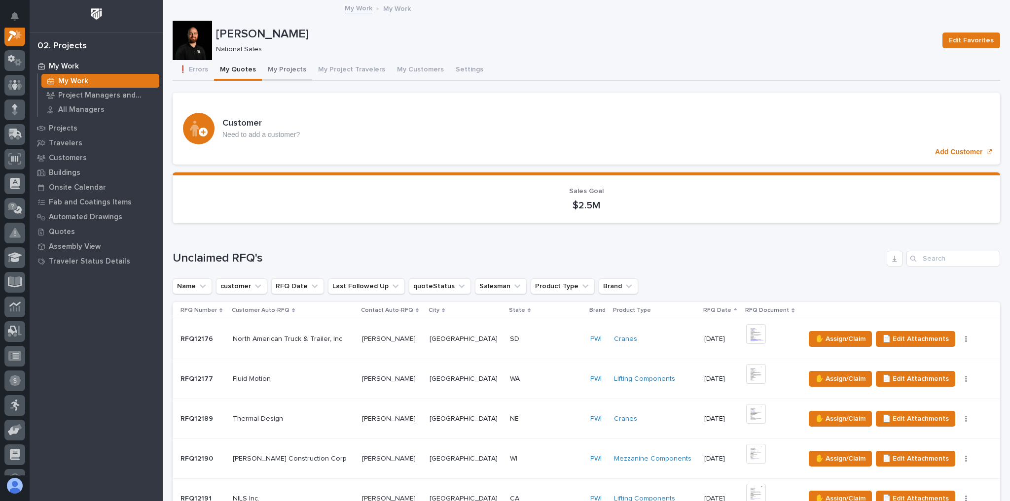
click at [282, 70] on button "My Projects" at bounding box center [287, 70] width 50 height 21
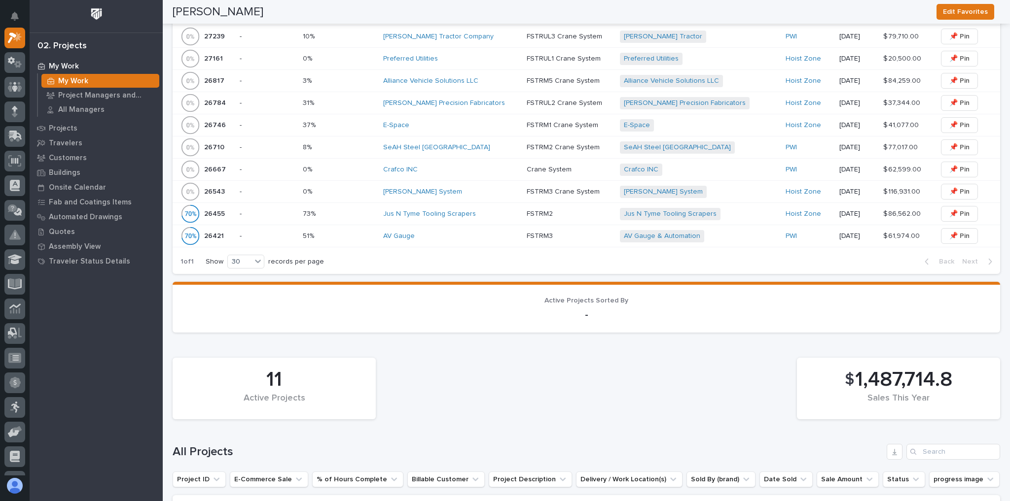
scroll to position [394, 0]
click at [348, 190] on p at bounding box center [339, 194] width 72 height 8
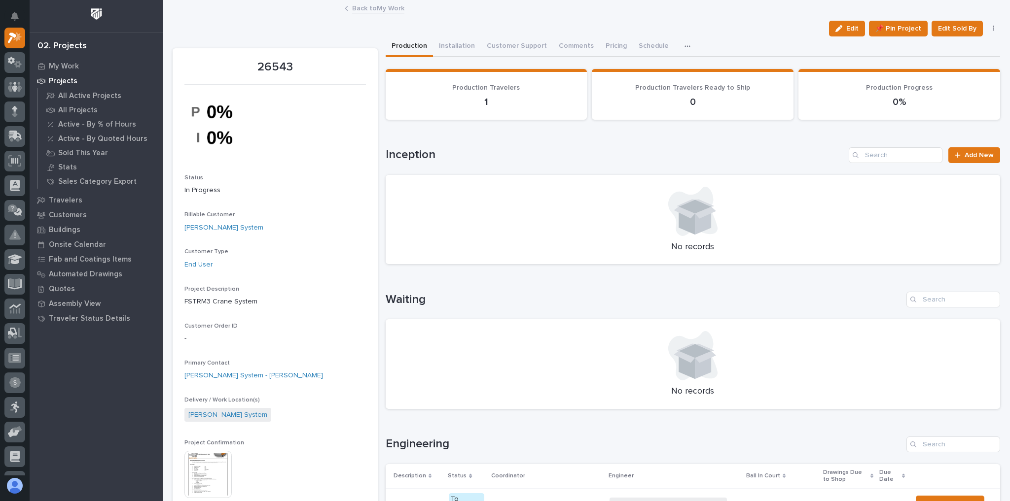
click at [373, 10] on link "Back to My Work" at bounding box center [378, 7] width 52 height 11
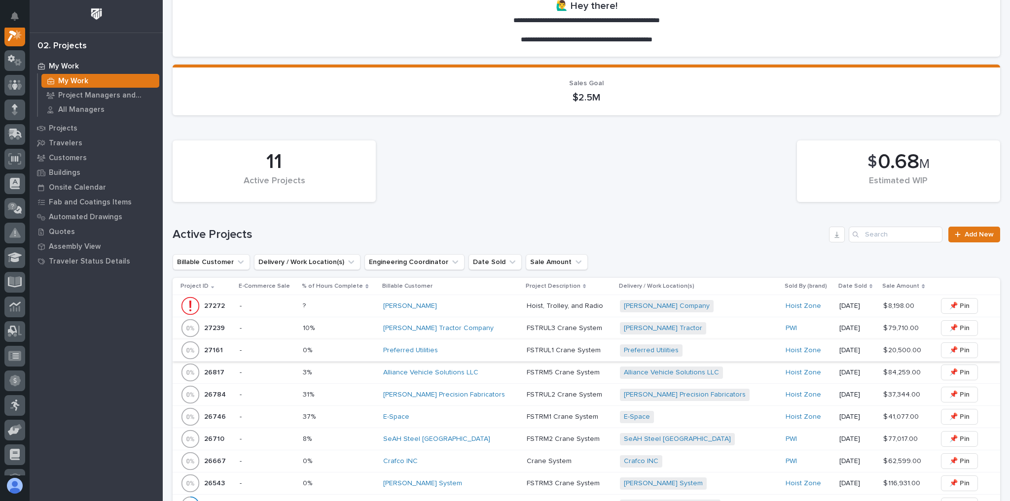
scroll to position [158, 0]
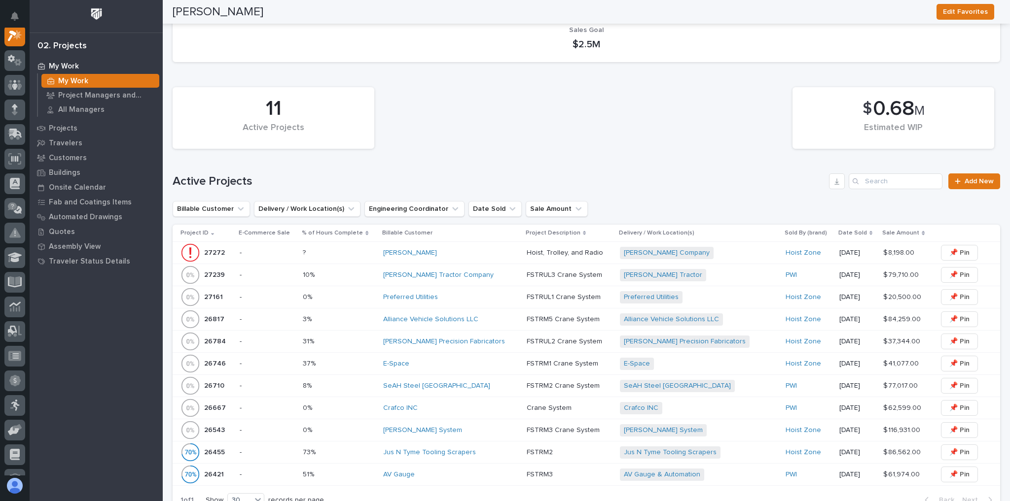
click at [467, 299] on div "Preferred Utilities" at bounding box center [451, 297] width 136 height 8
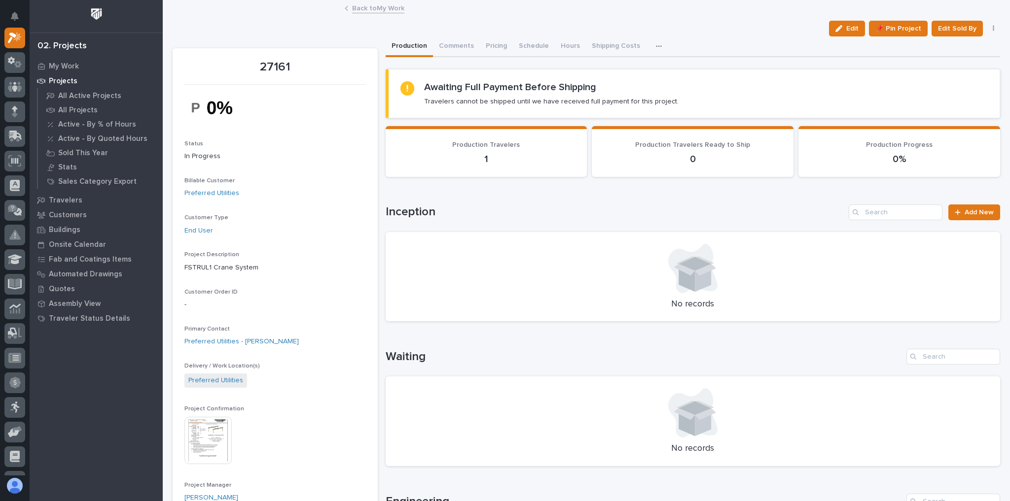
click at [367, 14] on div "Back to My Work" at bounding box center [586, 9] width 493 height 14
click at [368, 13] on div "Back to My Work" at bounding box center [586, 9] width 493 height 14
click at [369, 11] on link "Back to My Work" at bounding box center [378, 7] width 52 height 11
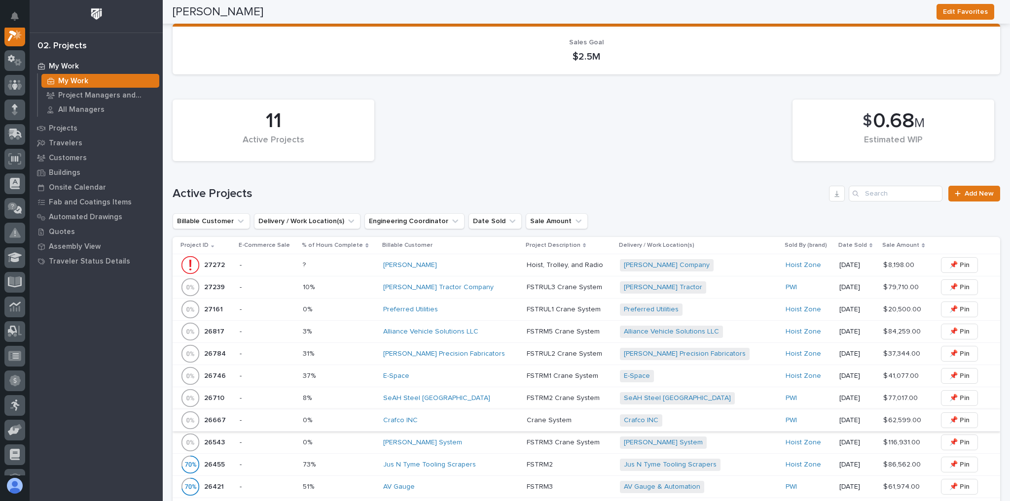
scroll to position [197, 0]
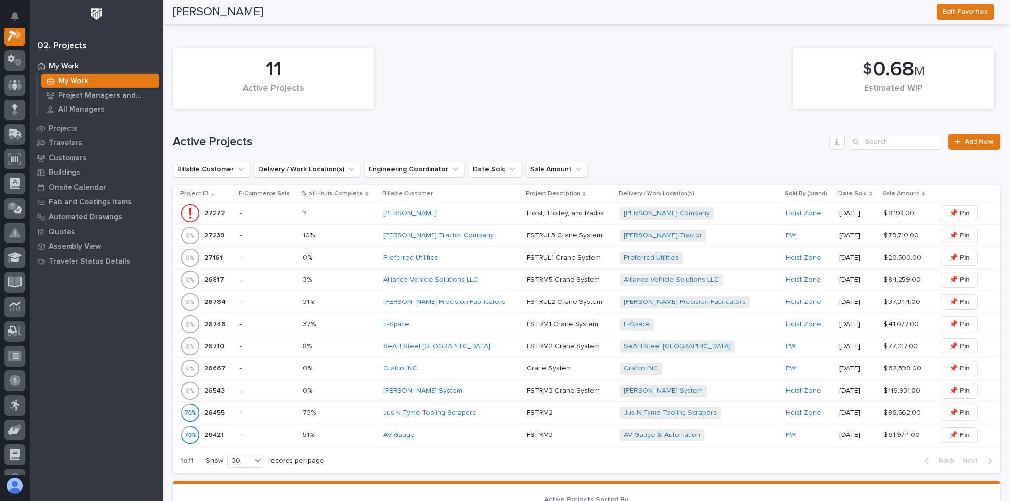
click at [478, 433] on div "AV Gauge" at bounding box center [451, 435] width 136 height 8
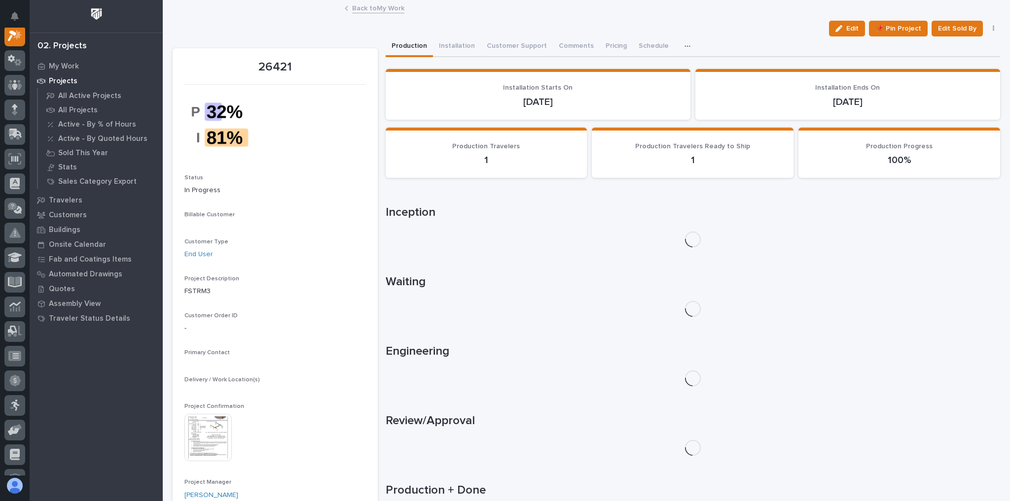
scroll to position [25, 0]
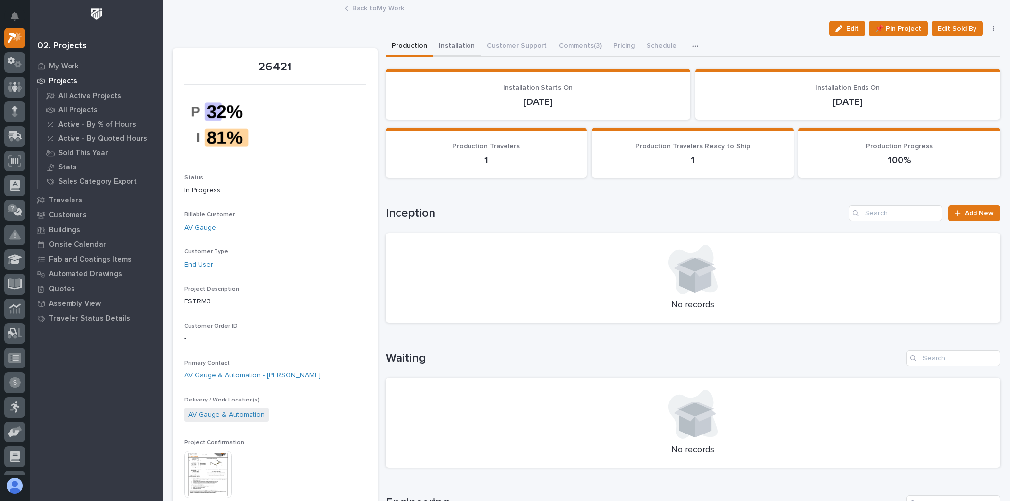
click at [452, 39] on button "Installation" at bounding box center [457, 46] width 48 height 21
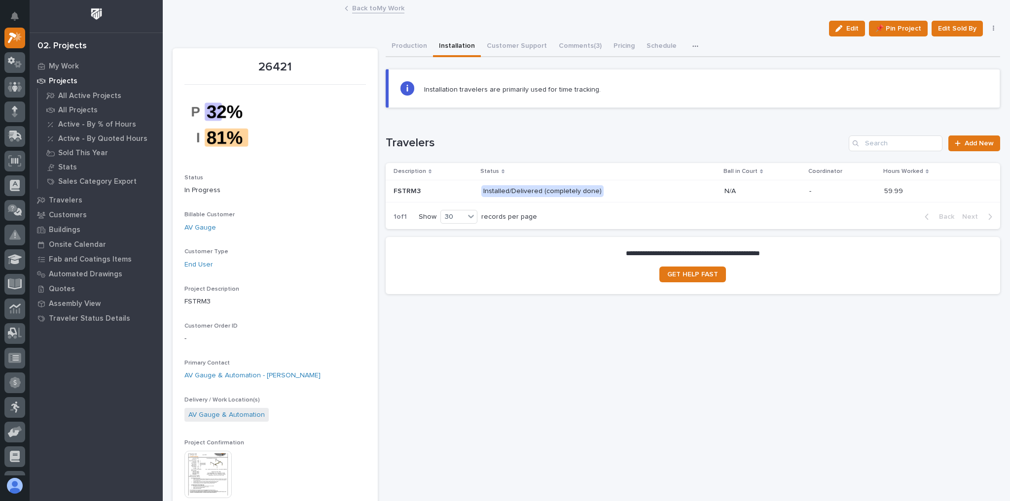
click at [802, 185] on td "N/A" at bounding box center [762, 191] width 85 height 22
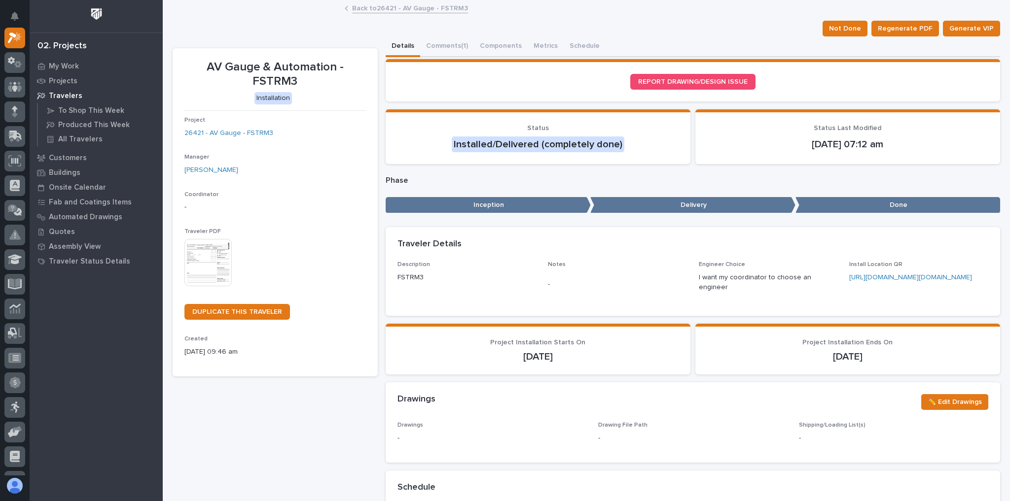
click at [386, 7] on link "Back to 26421 - AV Gauge - FSTRM3" at bounding box center [410, 7] width 116 height 11
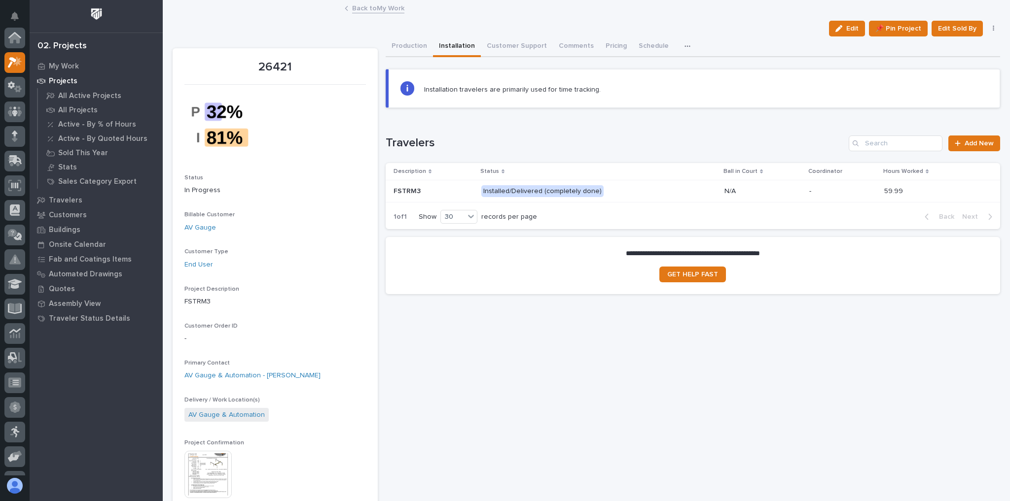
scroll to position [27, 0]
click at [386, 7] on link "Back to My Work" at bounding box center [378, 7] width 52 height 11
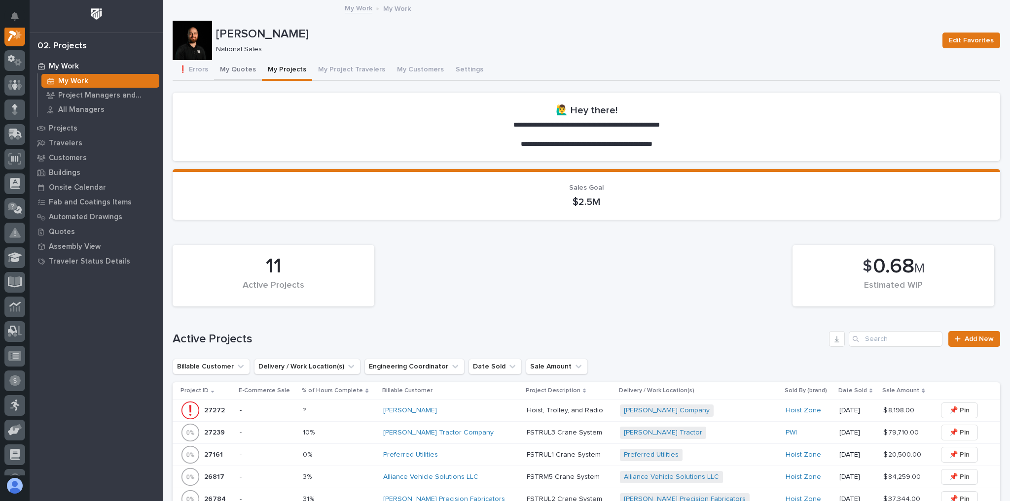
click at [247, 69] on button "My Quotes" at bounding box center [238, 70] width 48 height 21
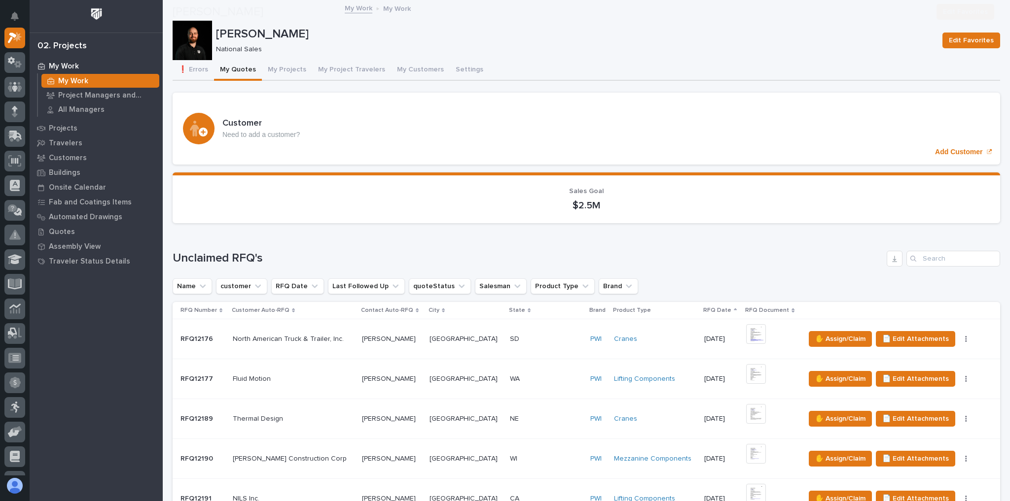
scroll to position [631, 0]
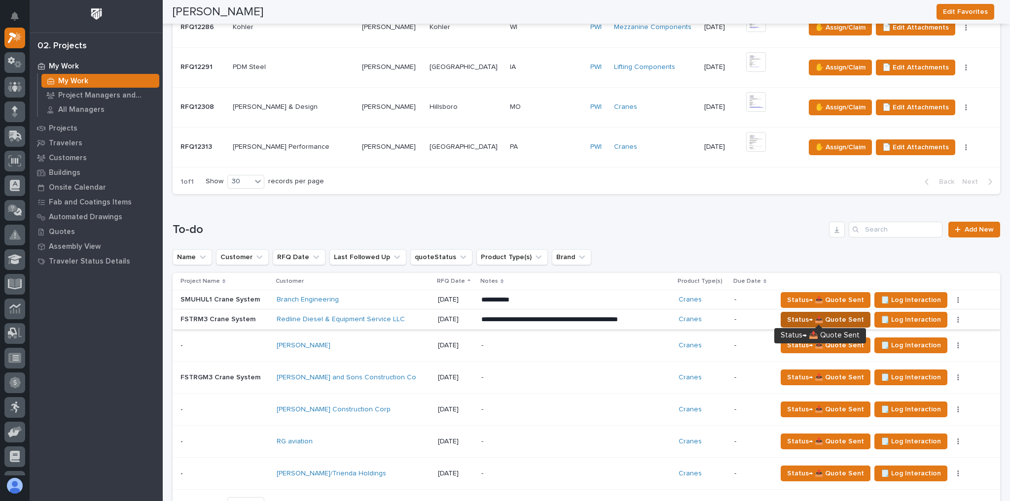
click at [823, 314] on span "Status→ 📤 Quote Sent" at bounding box center [825, 320] width 77 height 12
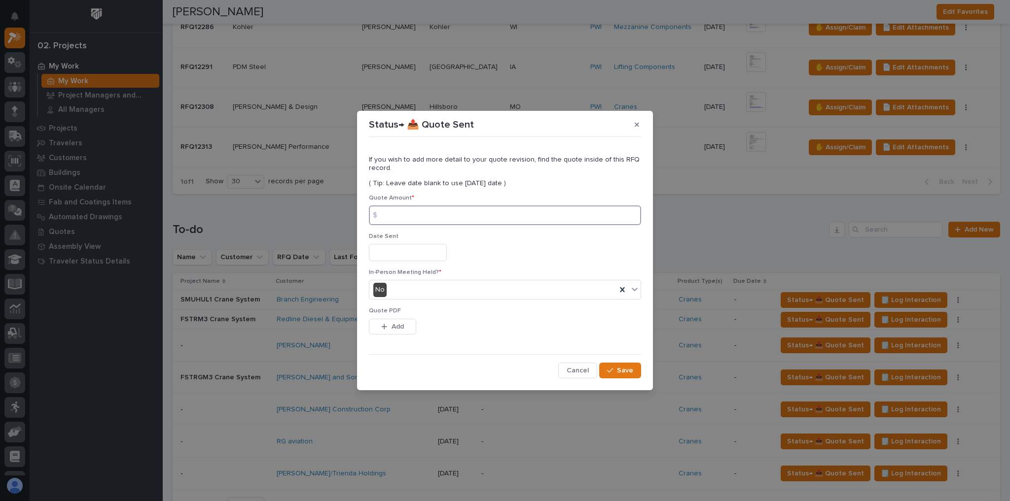
click at [406, 212] on input at bounding box center [505, 216] width 272 height 20
type input "49970"
click at [388, 323] on button "Add" at bounding box center [392, 327] width 47 height 16
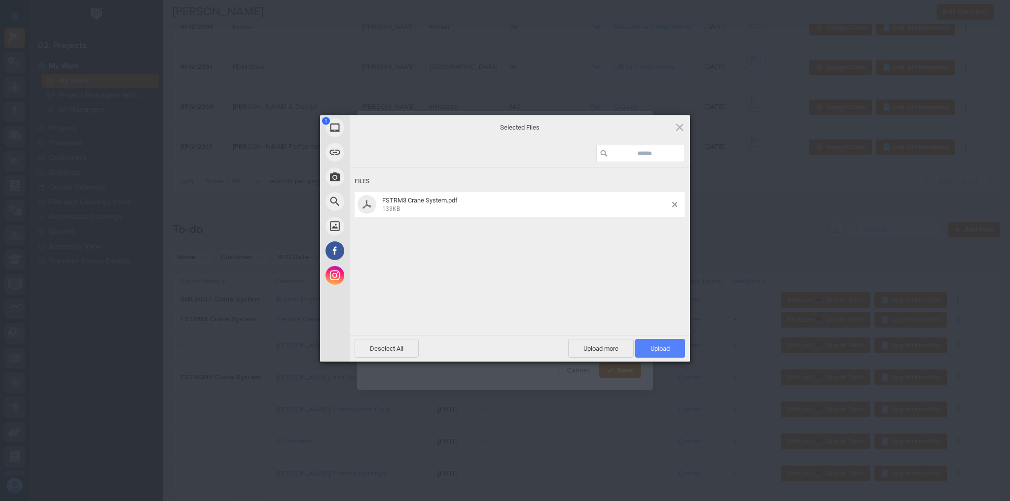
click at [652, 354] on span "Upload 1" at bounding box center [660, 348] width 50 height 19
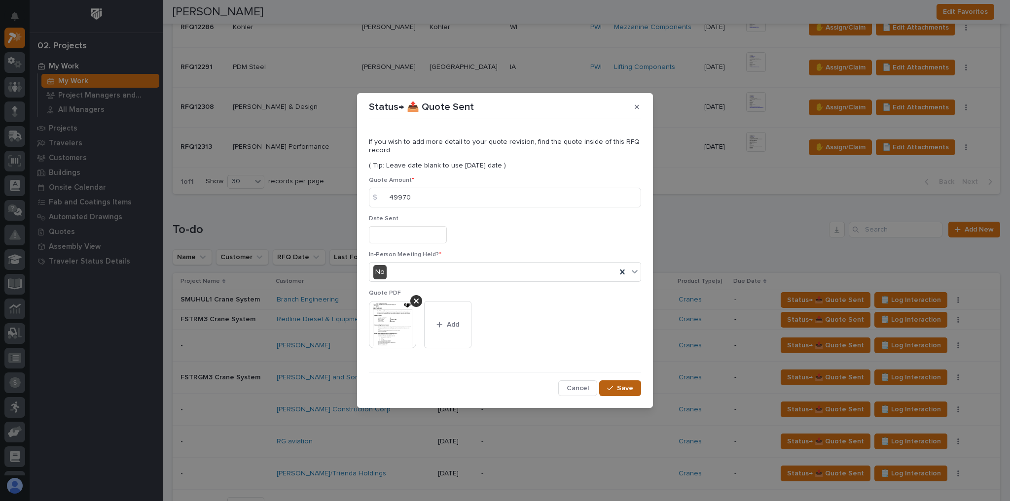
click at [620, 387] on span "Save" at bounding box center [625, 388] width 16 height 9
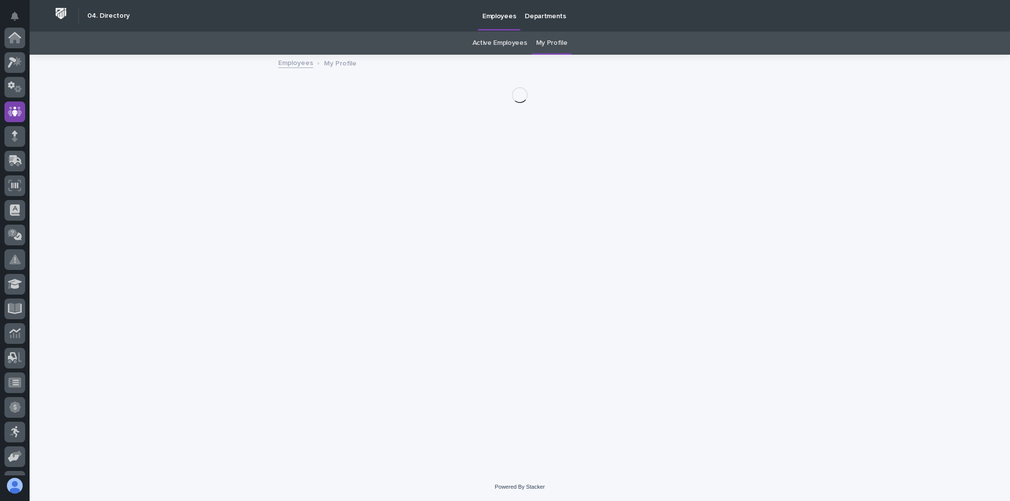
scroll to position [73, 0]
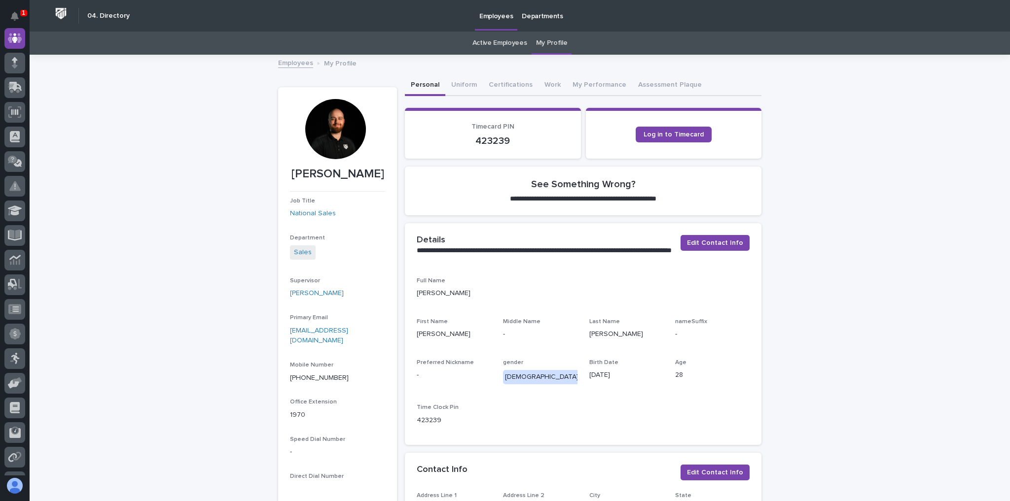
click at [480, 37] on link "Active Employees" at bounding box center [499, 43] width 55 height 23
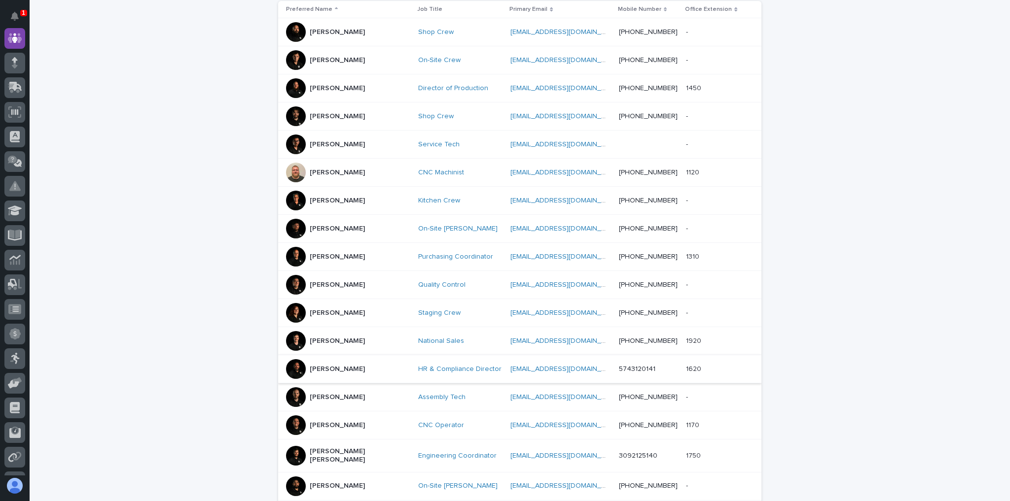
scroll to position [395, 0]
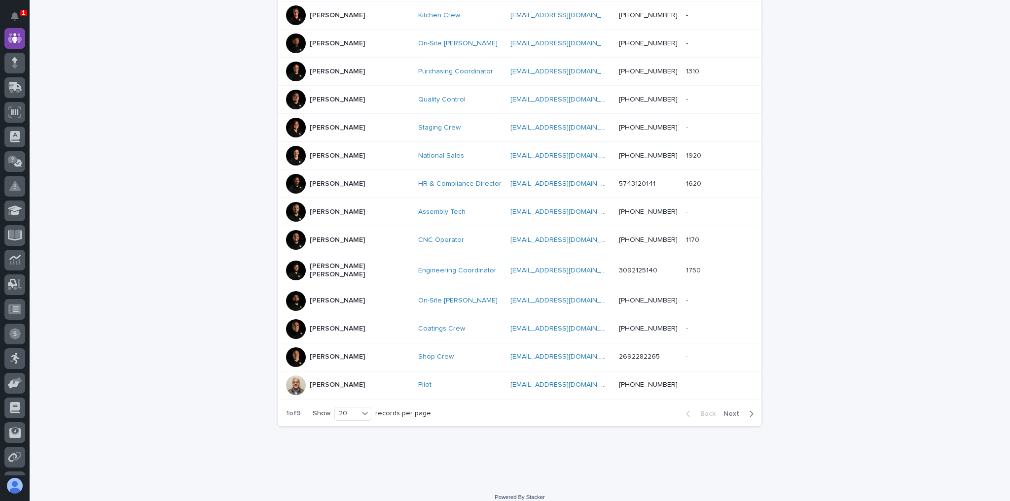
click at [749, 410] on icon "button" at bounding box center [751, 414] width 4 height 9
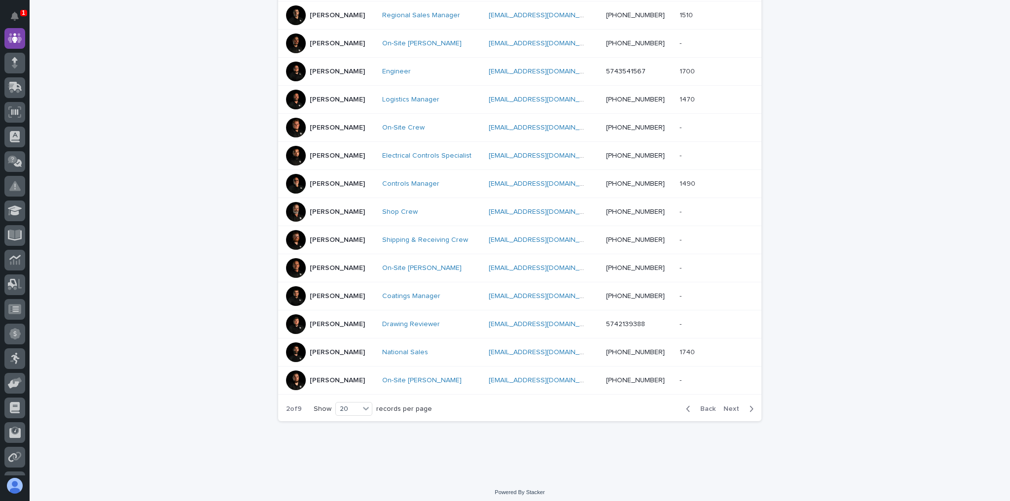
click at [749, 405] on icon "button" at bounding box center [751, 409] width 4 height 9
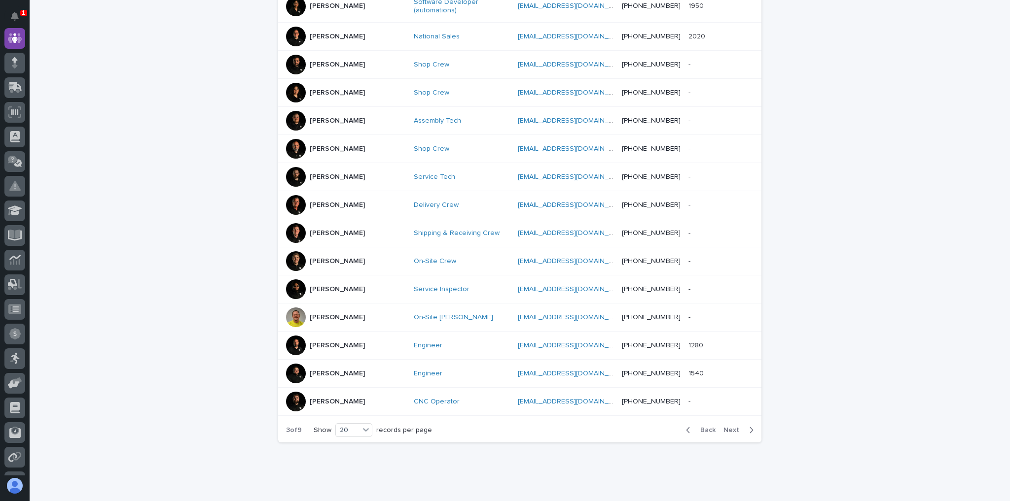
scroll to position [400, 0]
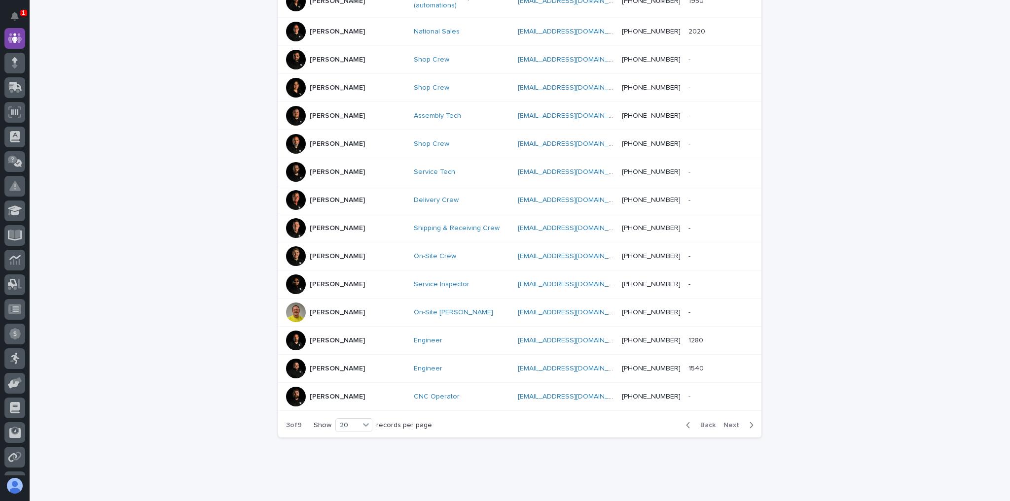
click at [749, 421] on icon "button" at bounding box center [751, 425] width 4 height 9
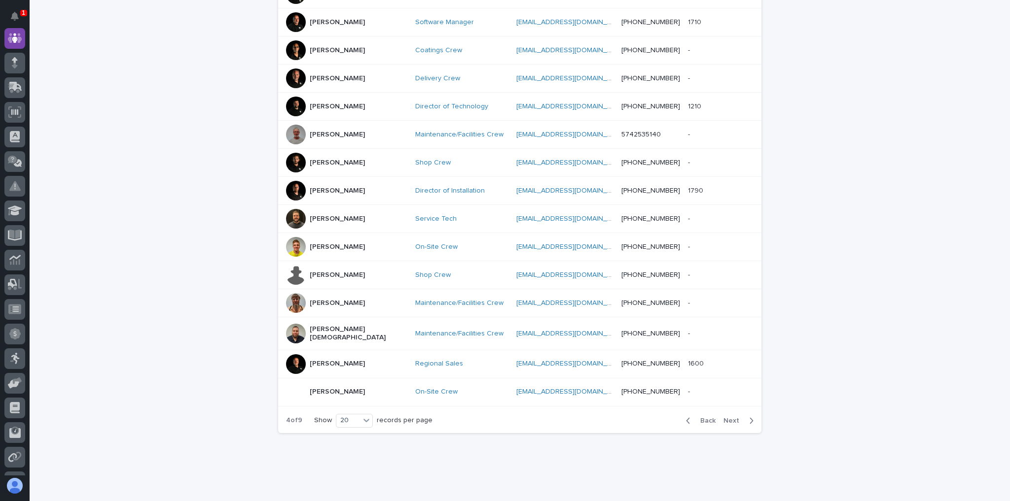
scroll to position [395, 0]
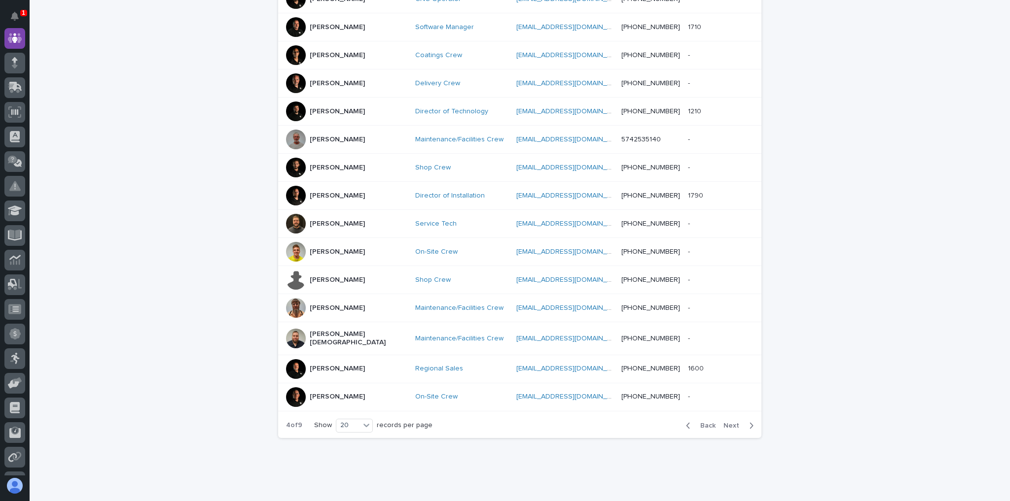
click at [751, 421] on button "Next" at bounding box center [740, 425] width 42 height 9
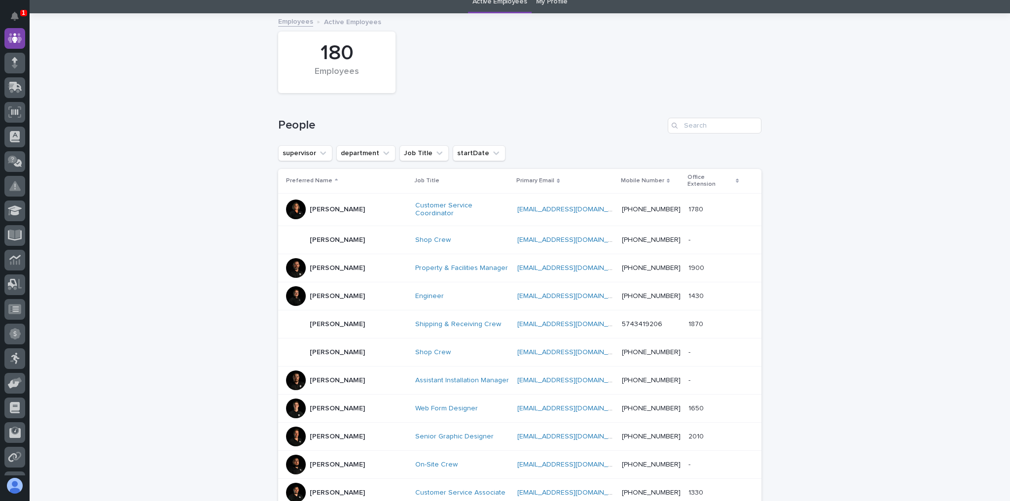
scroll to position [40, 0]
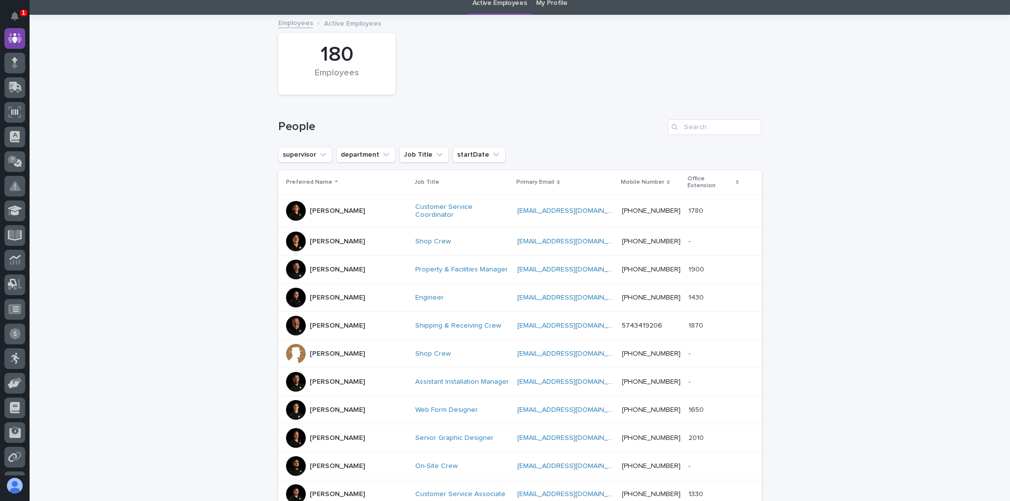
click at [350, 372] on div "Jon Martin" at bounding box center [346, 382] width 121 height 20
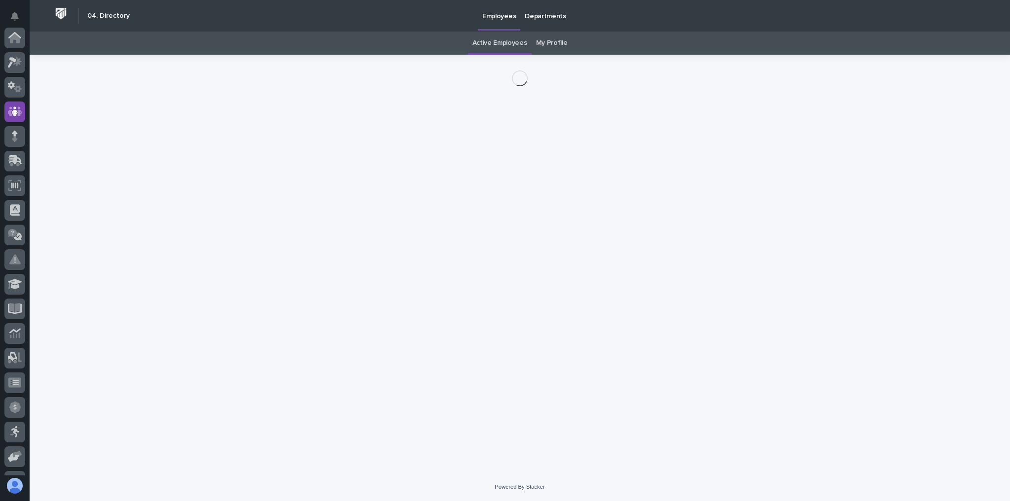
scroll to position [73, 0]
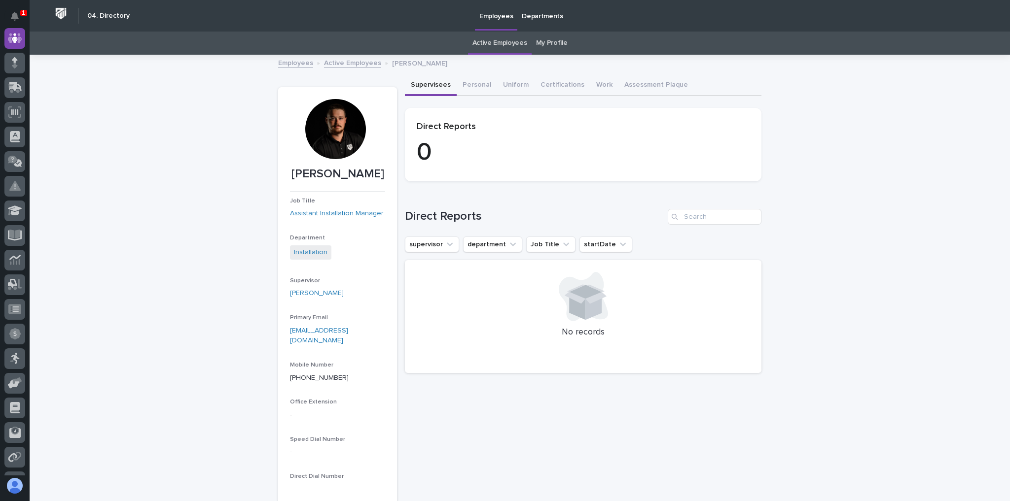
click at [347, 141] on div at bounding box center [335, 129] width 60 height 60
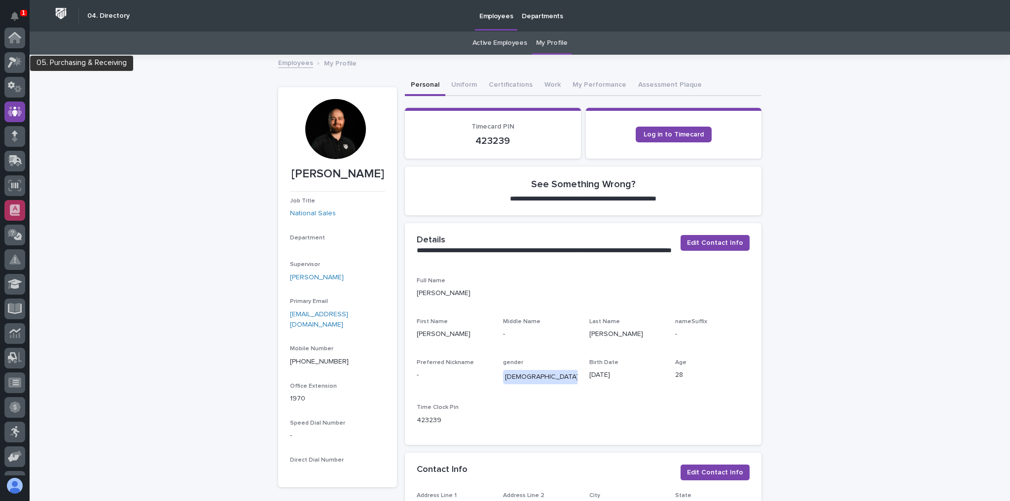
scroll to position [73, 0]
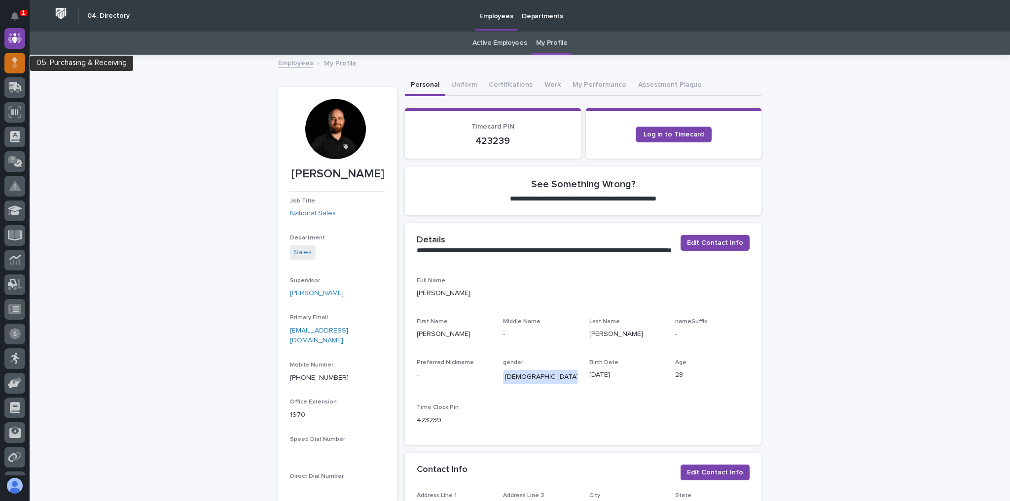
click at [15, 64] on icon at bounding box center [14, 65] width 5 height 5
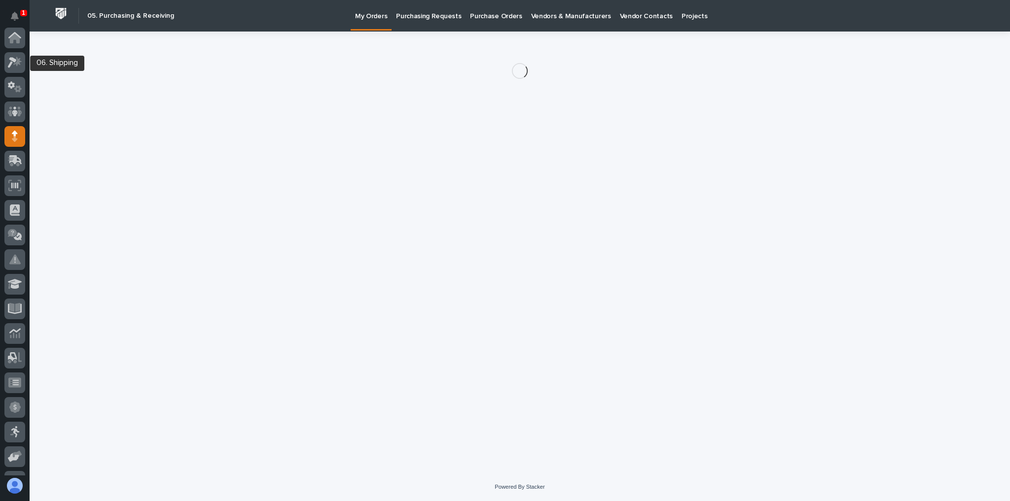
scroll to position [99, 0]
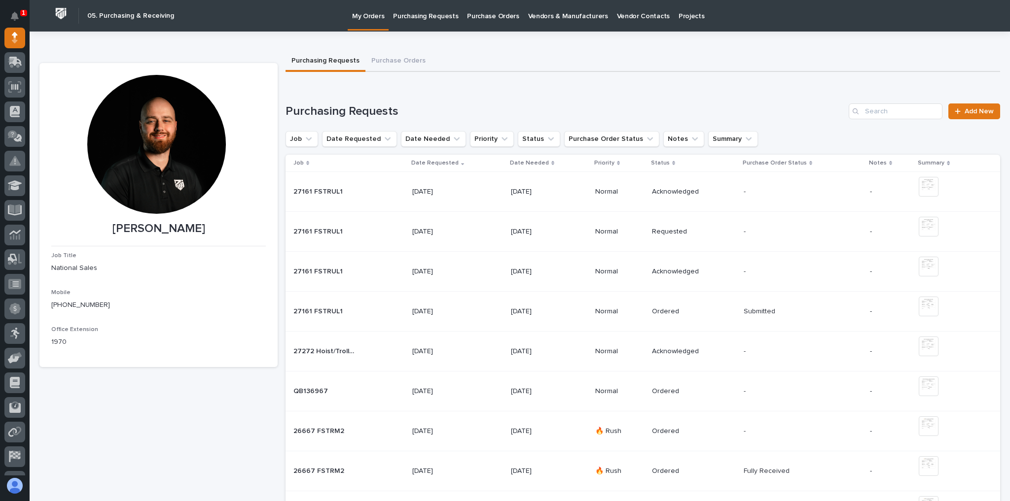
click at [364, 199] on div "27161 FSTRUL1 27161 FSTRUL1" at bounding box center [348, 192] width 111 height 16
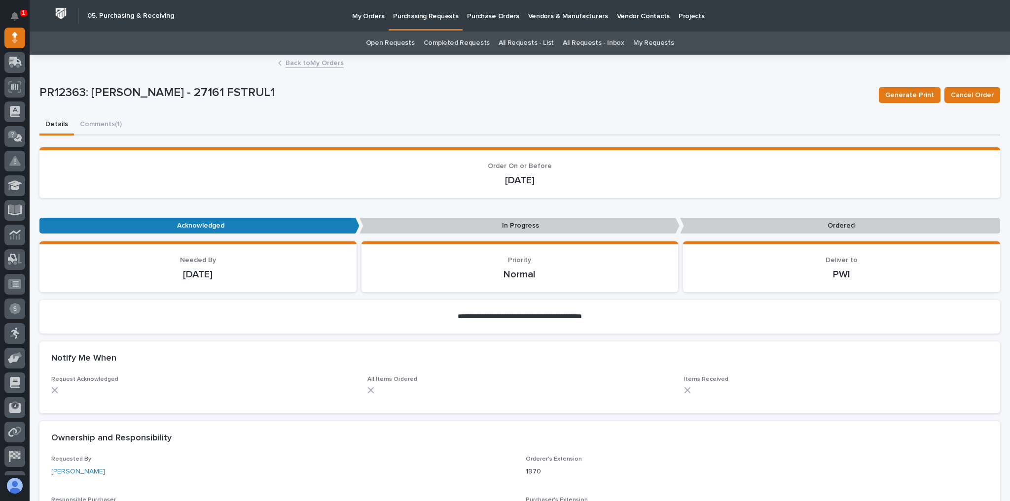
click at [309, 64] on link "Back to My Orders" at bounding box center [314, 62] width 58 height 11
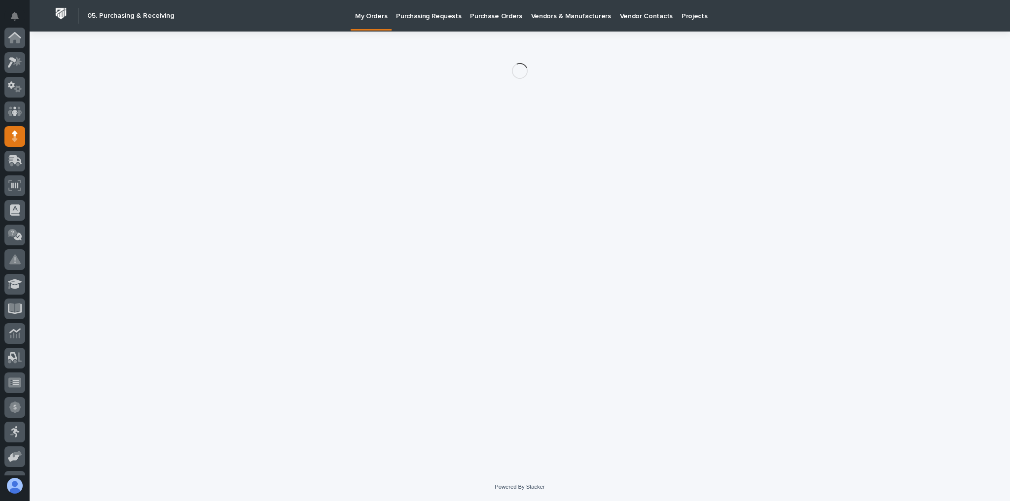
scroll to position [99, 0]
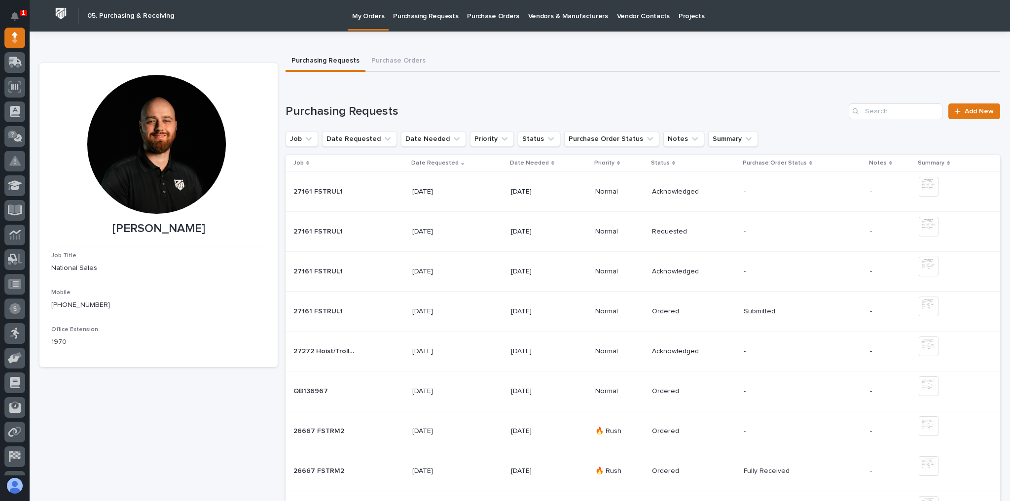
click at [350, 261] on td "27161 FSTRUL1 27161 FSTRUL1" at bounding box center [346, 272] width 123 height 40
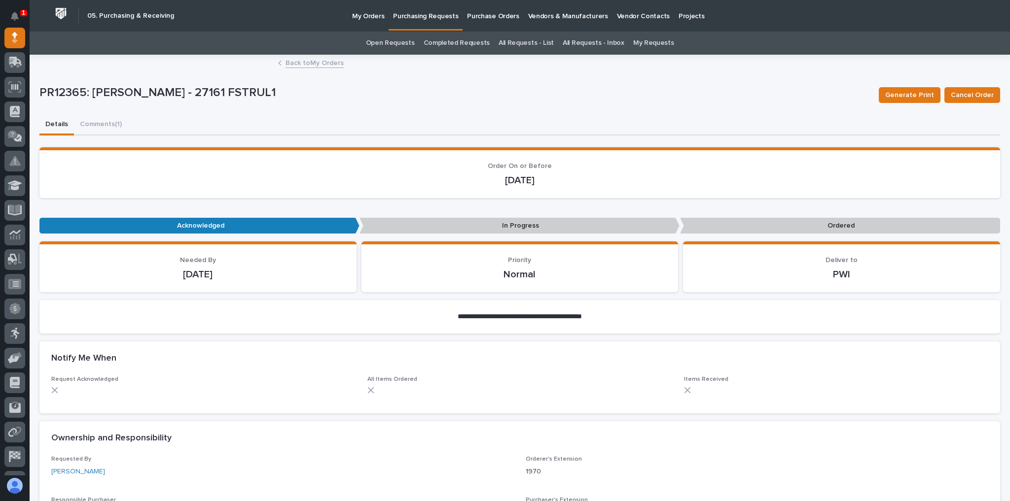
click at [316, 64] on link "Back to My Orders" at bounding box center [314, 62] width 58 height 11
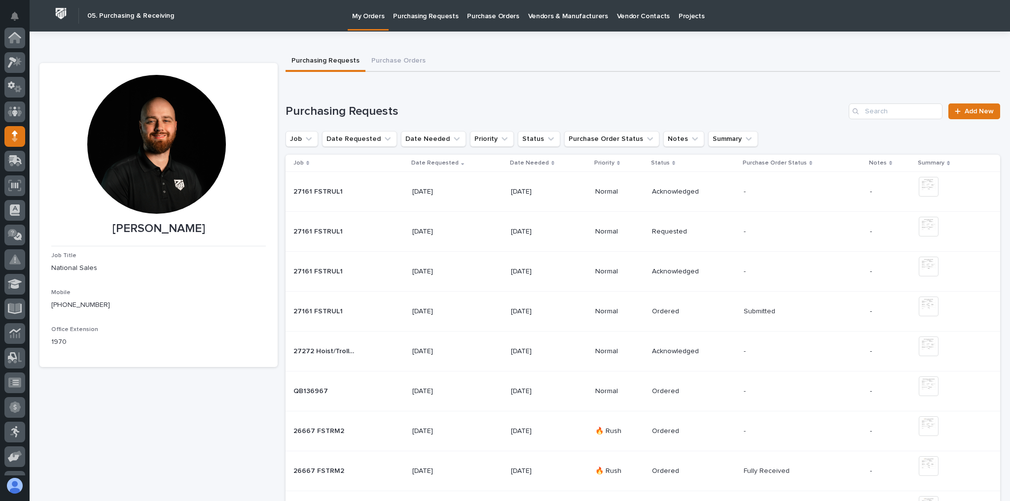
scroll to position [99, 0]
click at [388, 302] on td "27161 FSTRUL1 27161 FSTRUL1" at bounding box center [346, 312] width 123 height 40
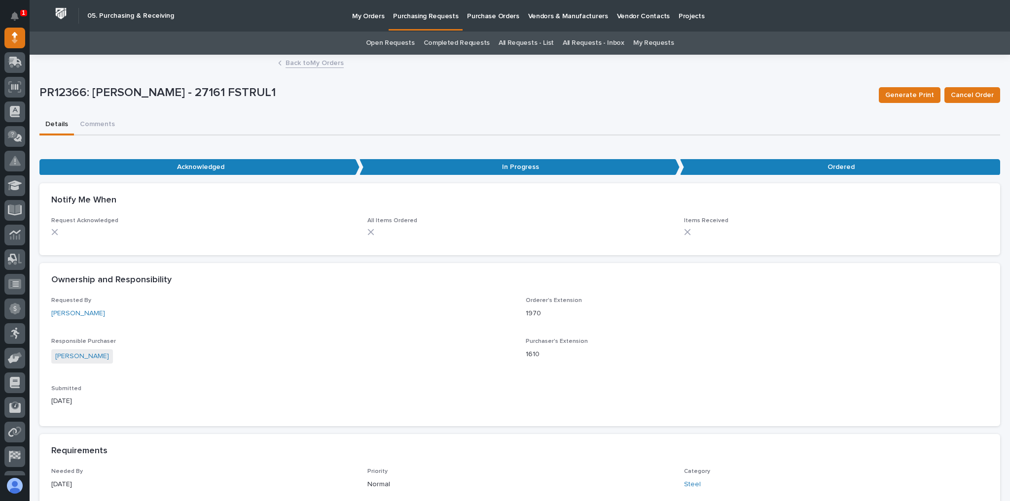
click at [281, 59] on div "Back to My Orders" at bounding box center [519, 64] width 493 height 14
click at [290, 60] on link "Back to My Orders" at bounding box center [314, 62] width 58 height 11
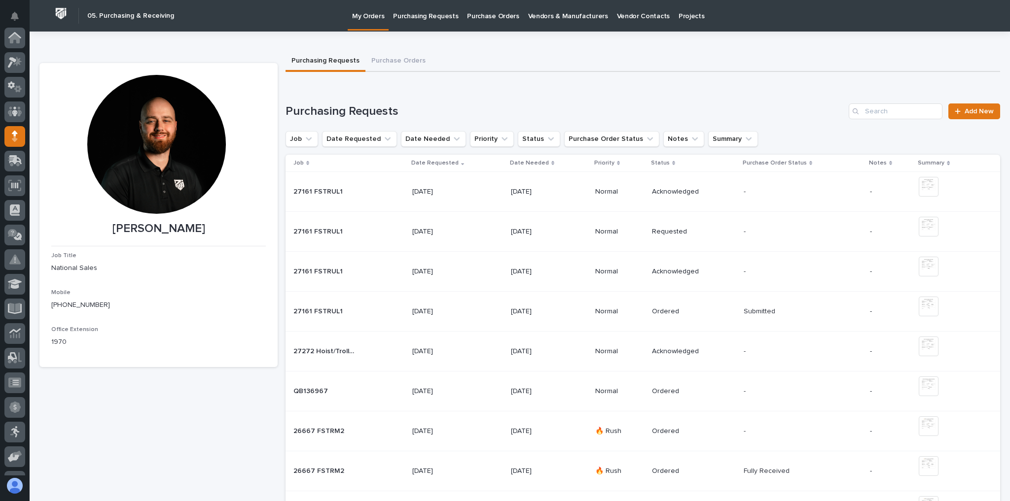
scroll to position [99, 0]
click at [383, 198] on div "27161 FSTRUL1 27161 FSTRUL1" at bounding box center [348, 192] width 111 height 16
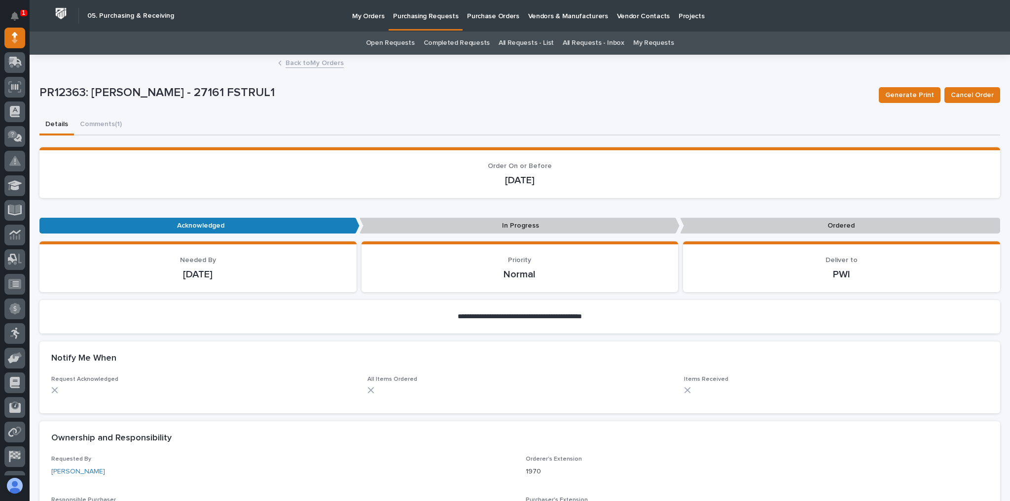
click at [299, 68] on div "Back to My Orders" at bounding box center [519, 64] width 493 height 14
click at [312, 64] on link "Back to My Orders" at bounding box center [314, 62] width 58 height 11
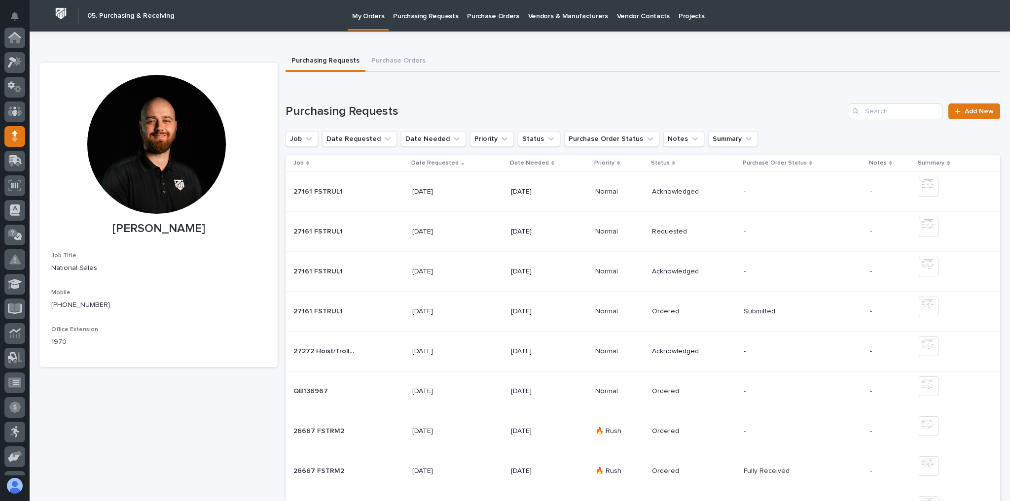
scroll to position [99, 0]
click at [471, 228] on p "[DATE]" at bounding box center [443, 232] width 62 height 8
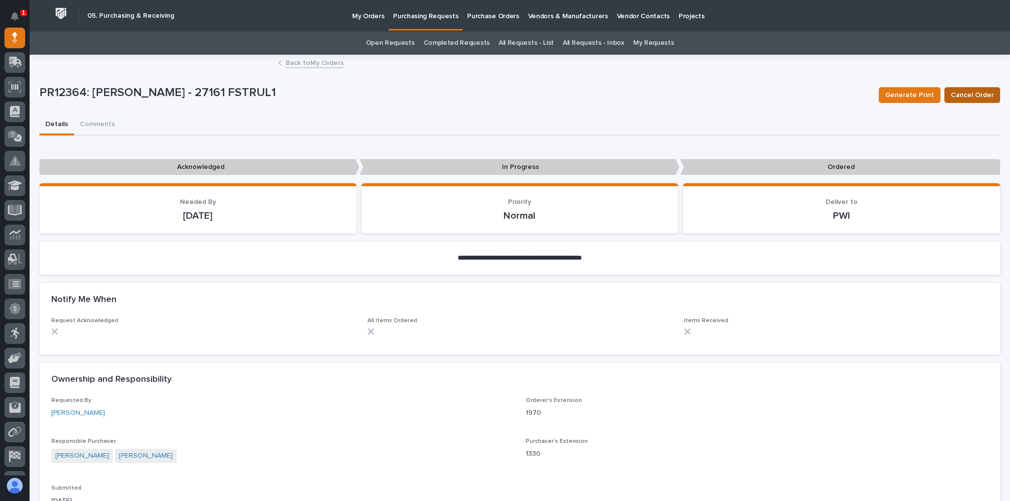
click at [958, 87] on button "Cancel Order" at bounding box center [972, 95] width 56 height 16
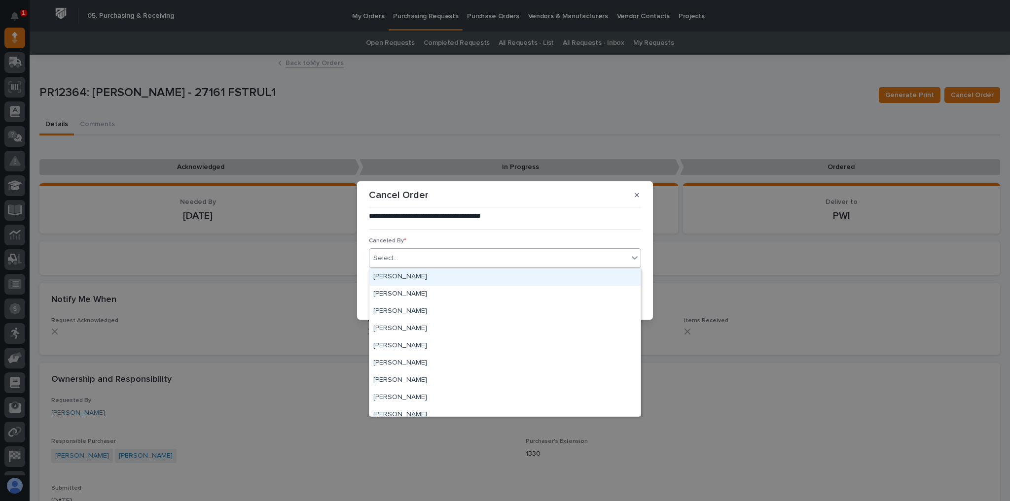
click at [537, 261] on div "Select..." at bounding box center [498, 258] width 259 height 16
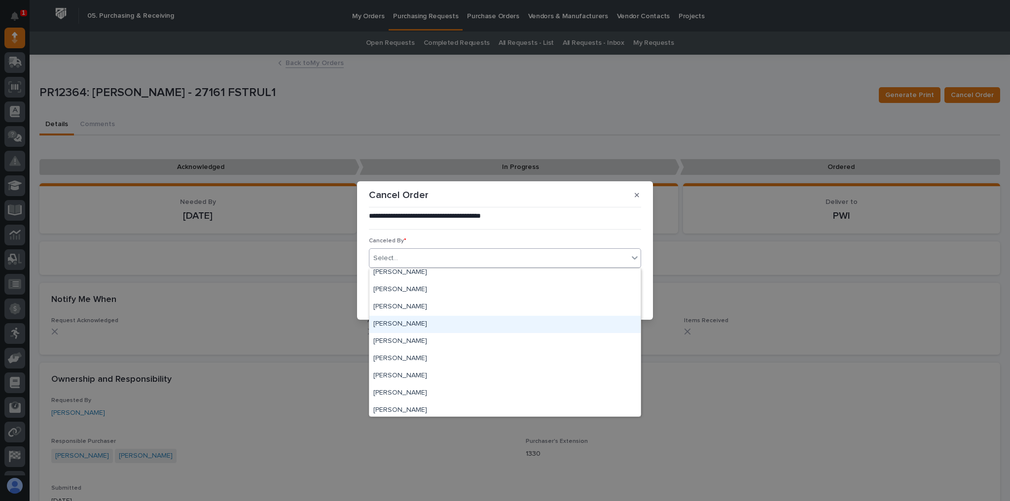
scroll to position [4772, 0]
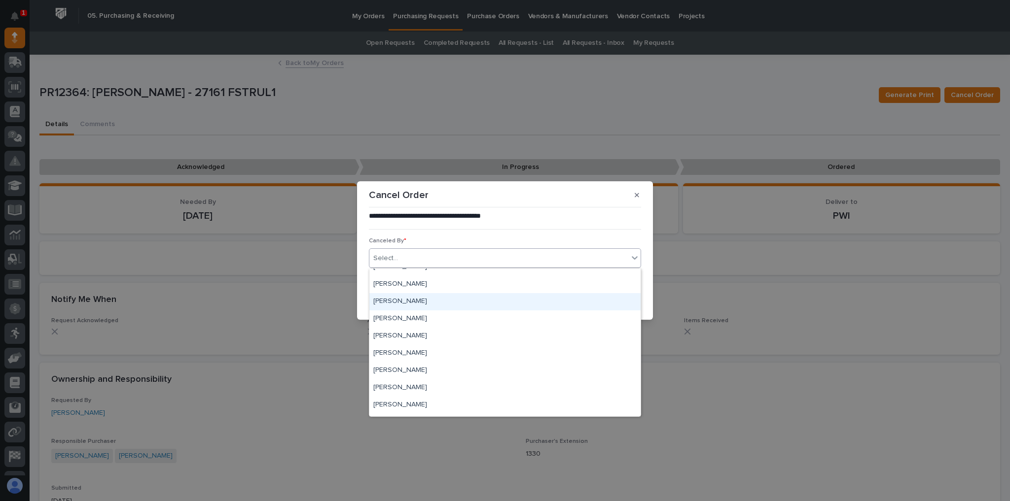
click at [422, 296] on div "[PERSON_NAME]" at bounding box center [504, 301] width 271 height 17
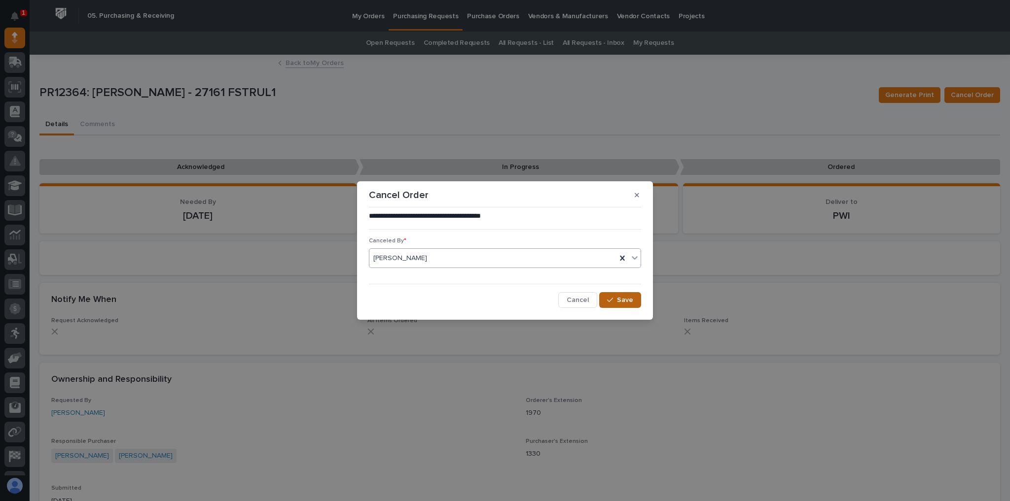
click at [622, 298] on span "Save" at bounding box center [625, 300] width 16 height 9
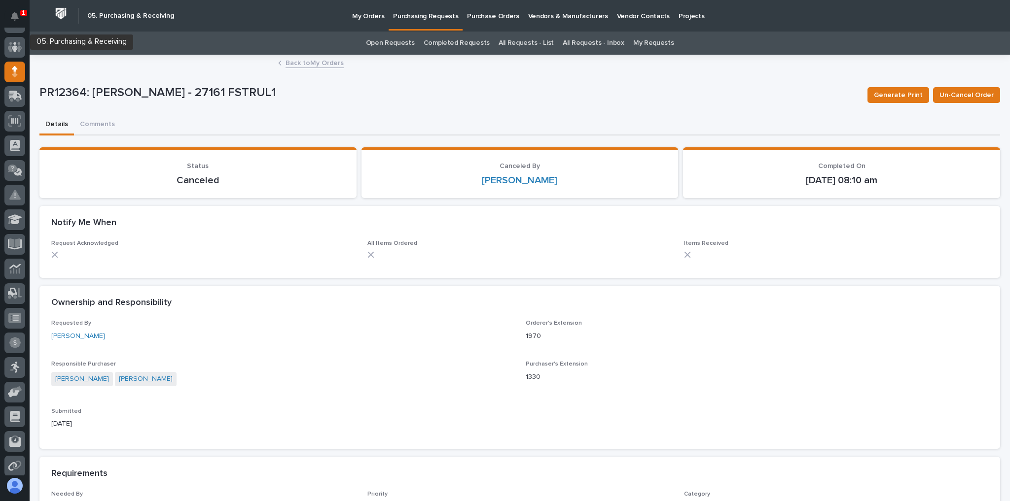
scroll to position [0, 0]
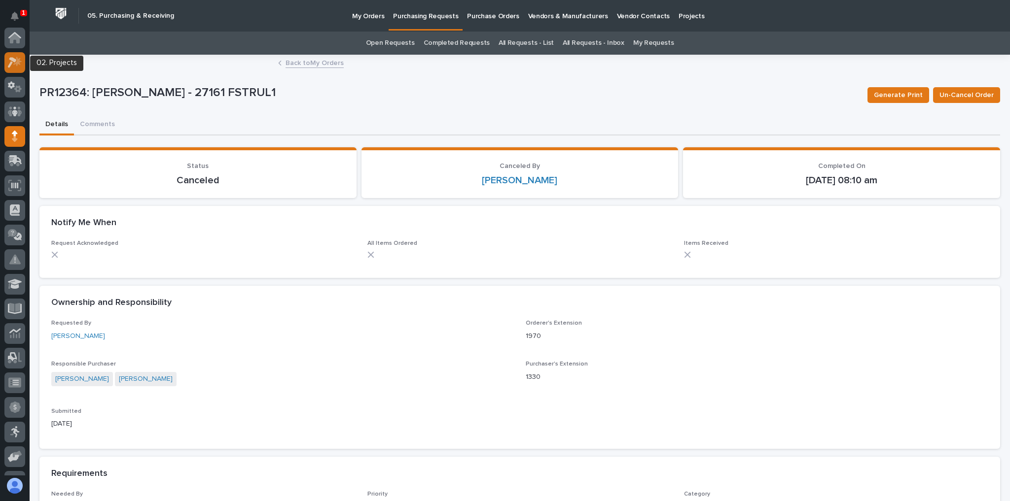
click at [15, 56] on div at bounding box center [14, 62] width 21 height 21
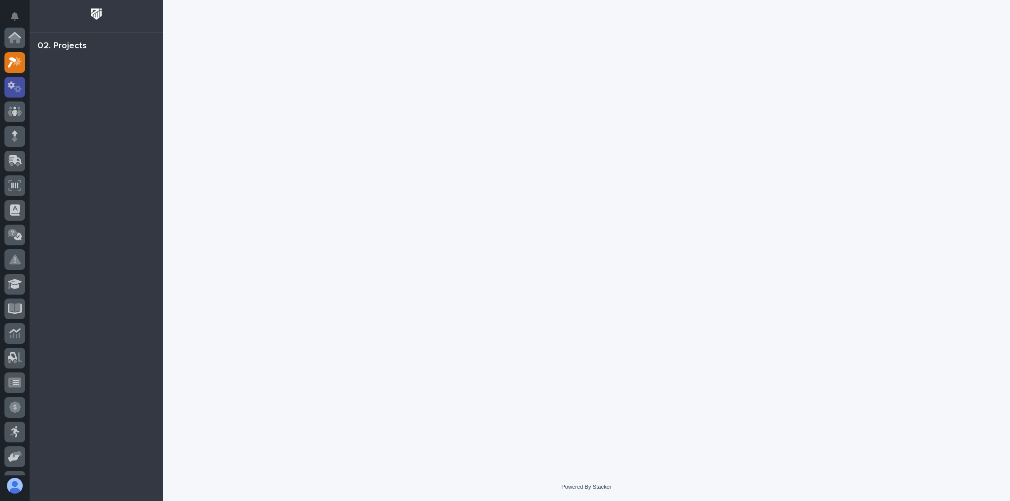
scroll to position [25, 0]
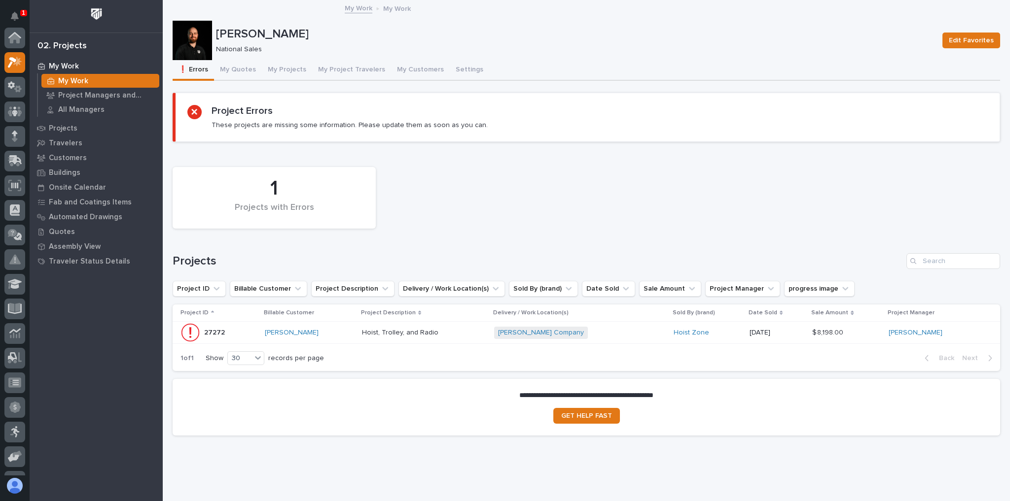
scroll to position [25, 0]
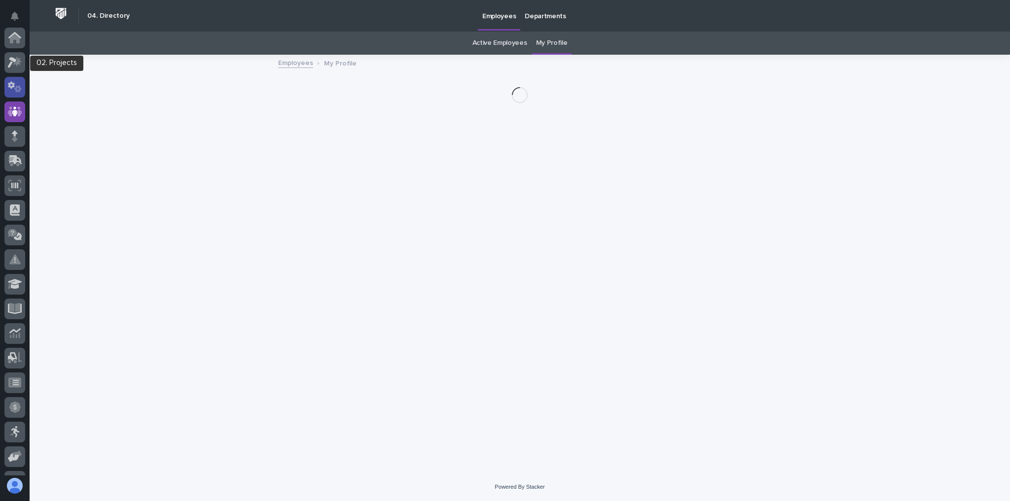
click at [8, 77] on link at bounding box center [14, 87] width 21 height 21
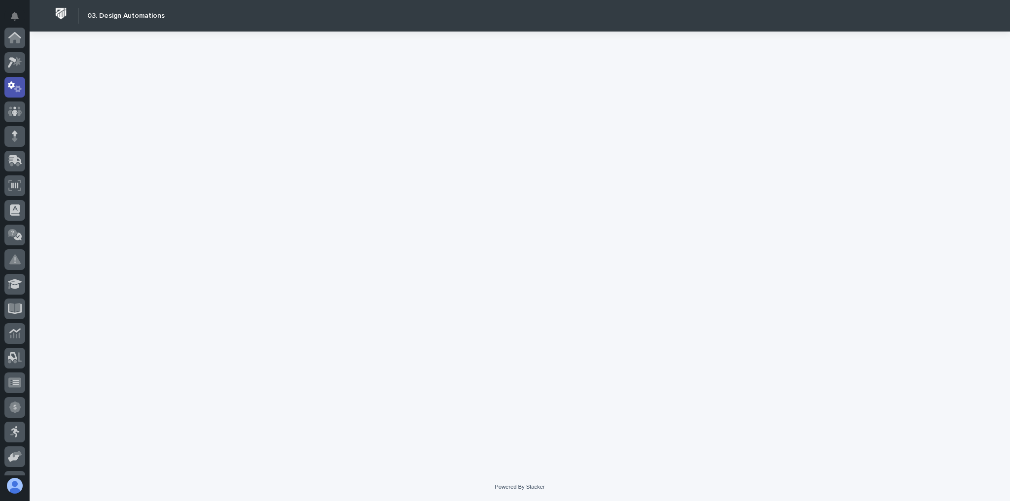
scroll to position [49, 0]
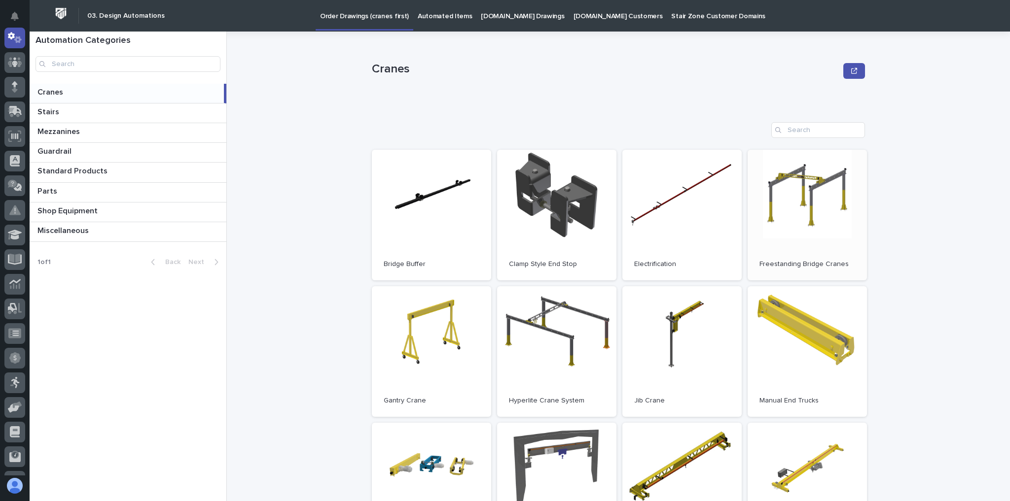
click at [772, 217] on link "Open" at bounding box center [806, 215] width 119 height 131
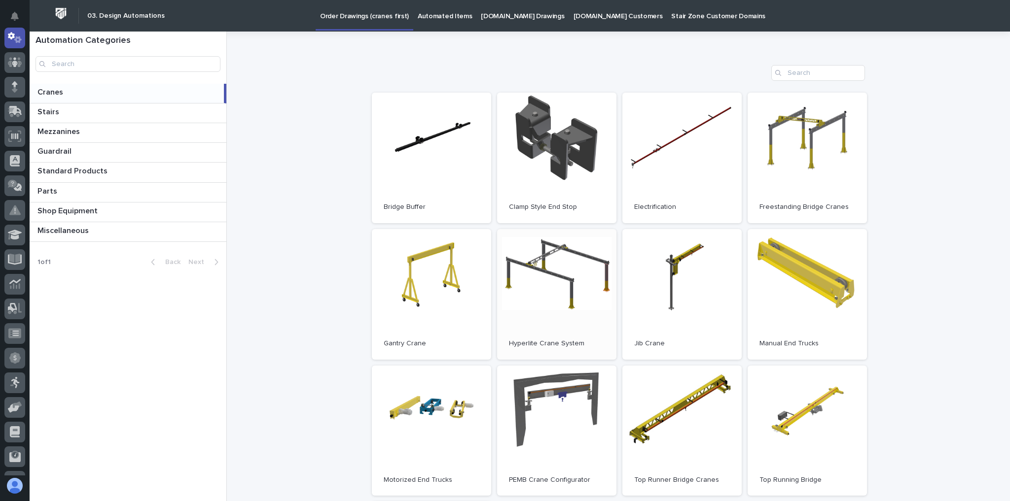
scroll to position [79, 0]
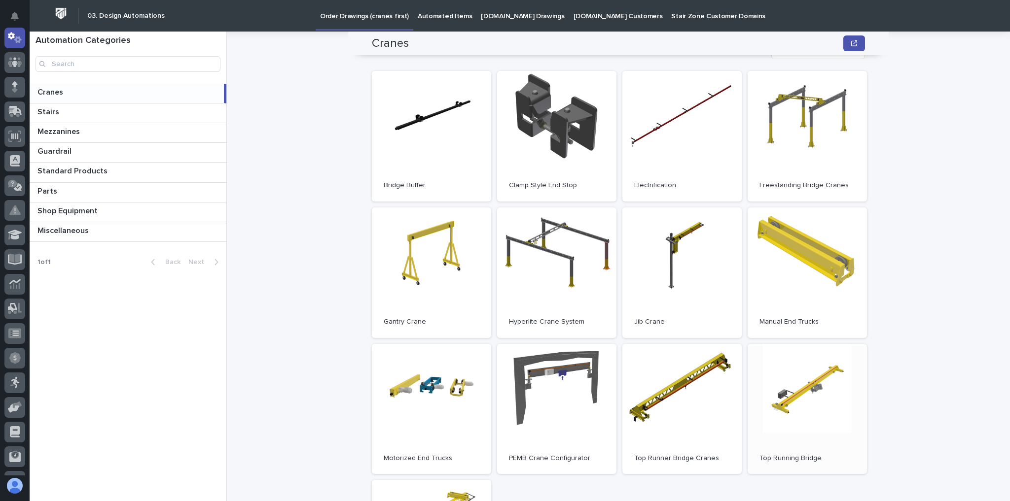
click at [793, 420] on link "Open" at bounding box center [806, 409] width 119 height 131
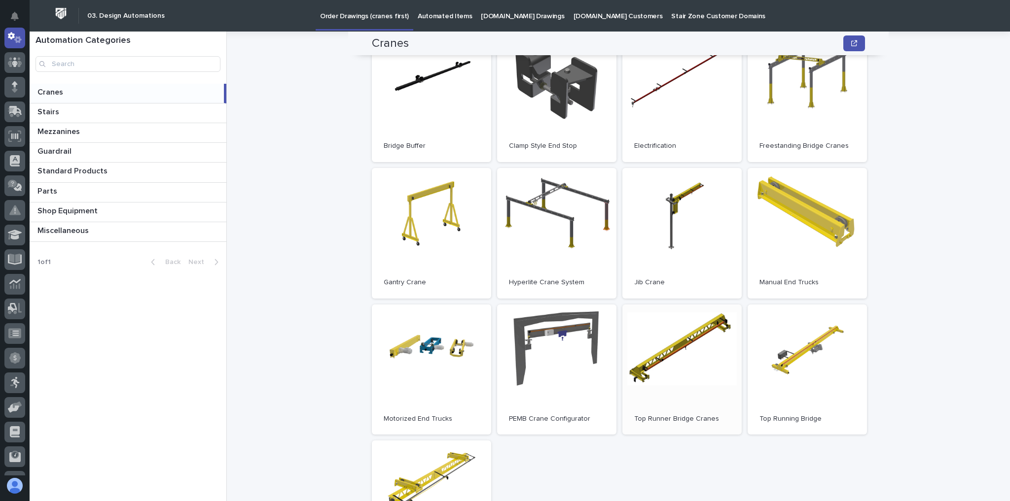
click at [700, 370] on link "Open" at bounding box center [681, 370] width 119 height 131
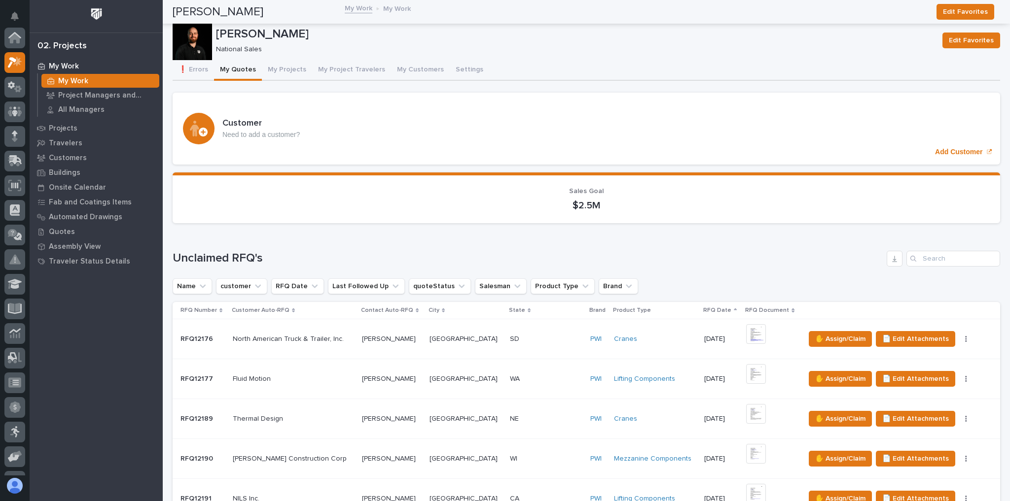
scroll to position [25, 0]
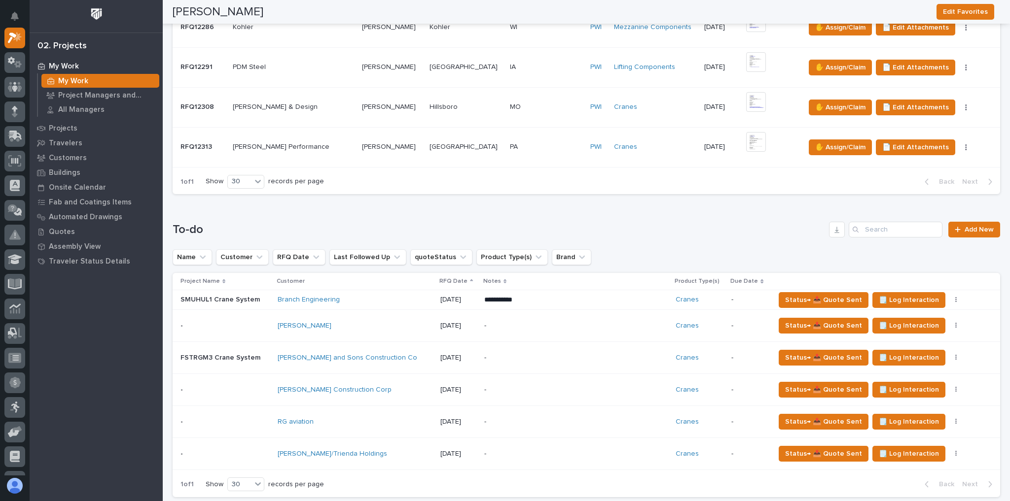
click at [402, 446] on div "David Sandor/Trienda Holdings" at bounding box center [355, 454] width 155 height 16
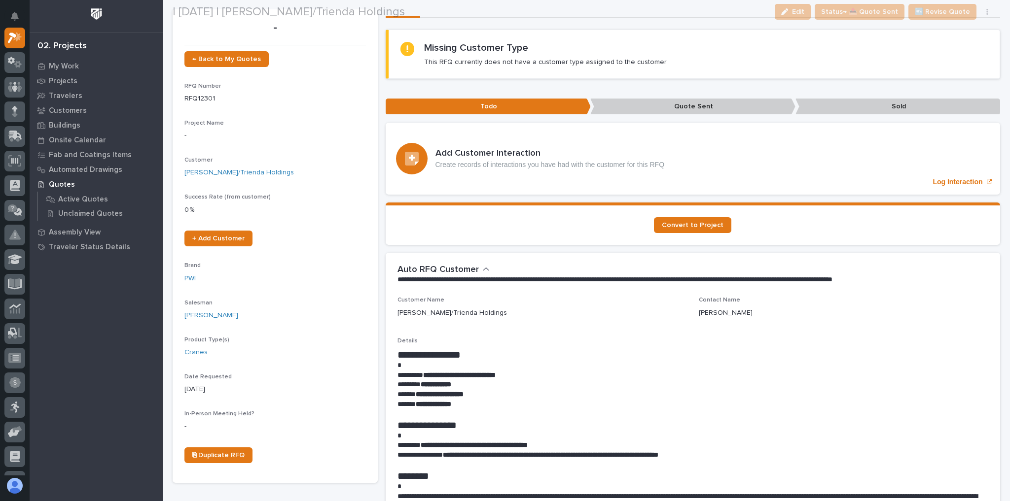
scroll to position [79, 0]
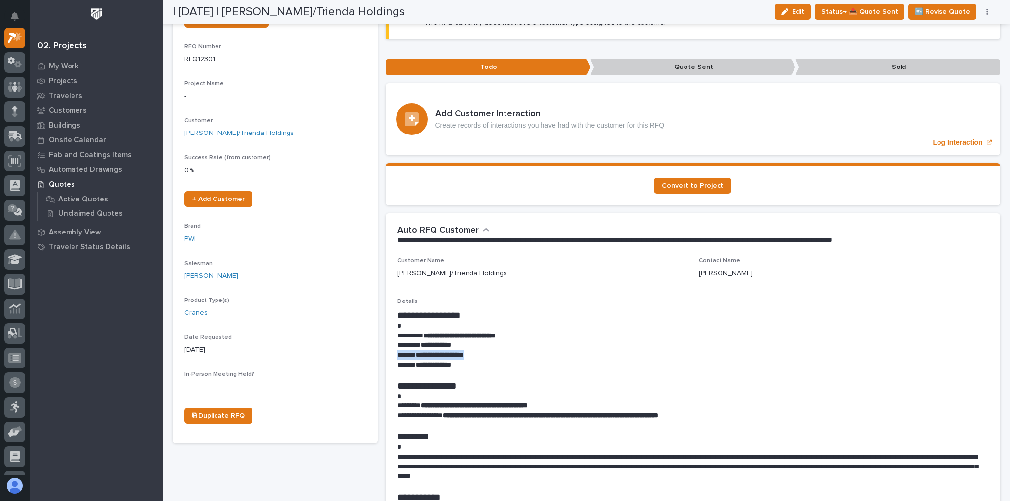
drag, startPoint x: 527, startPoint y: 346, endPoint x: 492, endPoint y: 339, distance: 35.6
click at [491, 340] on div "**********" at bounding box center [692, 451] width 591 height 282
click at [495, 335] on strong "**********" at bounding box center [459, 335] width 72 height 7
drag, startPoint x: 459, startPoint y: 336, endPoint x: 428, endPoint y: 336, distance: 30.6
click at [428, 336] on strong "**********" at bounding box center [459, 335] width 72 height 7
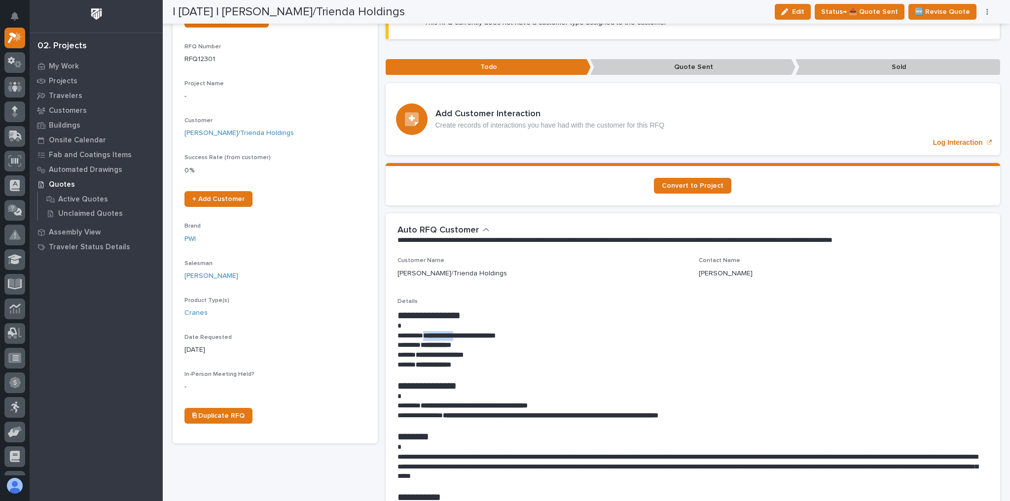
copy strong "**********"
click at [544, 302] on p "Details" at bounding box center [692, 301] width 591 height 7
drag, startPoint x: 509, startPoint y: 341, endPoint x: 472, endPoint y: 334, distance: 37.5
click at [472, 334] on p "**********" at bounding box center [690, 336] width 586 height 10
copy strong "**********"
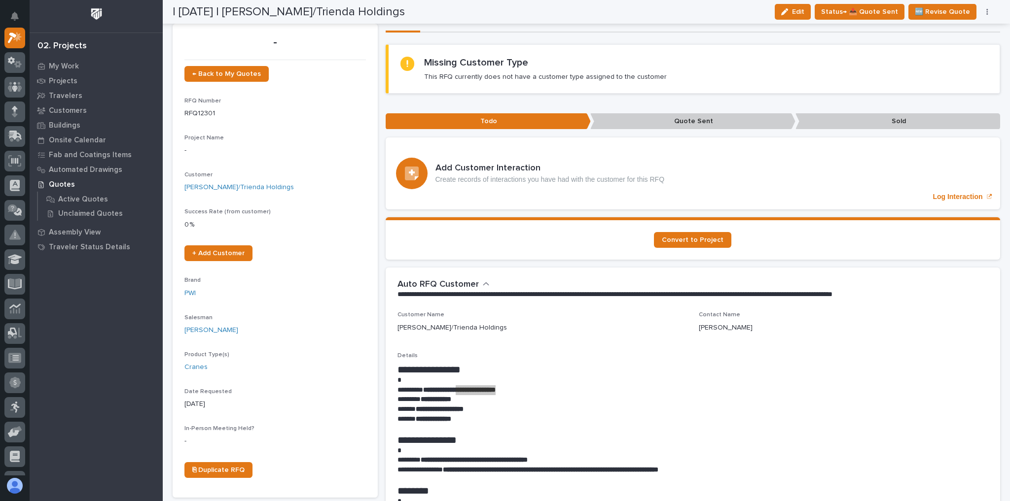
scroll to position [0, 0]
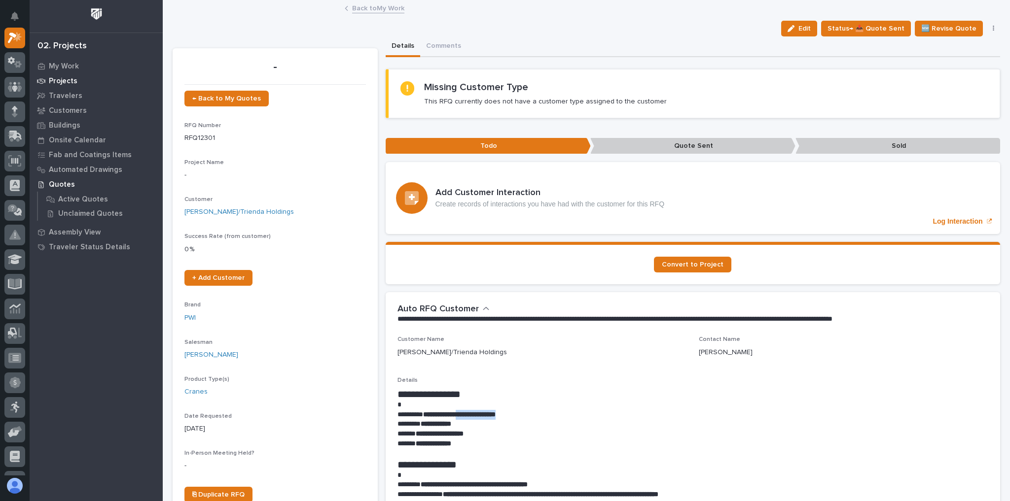
click at [70, 78] on p "Projects" at bounding box center [63, 81] width 29 height 9
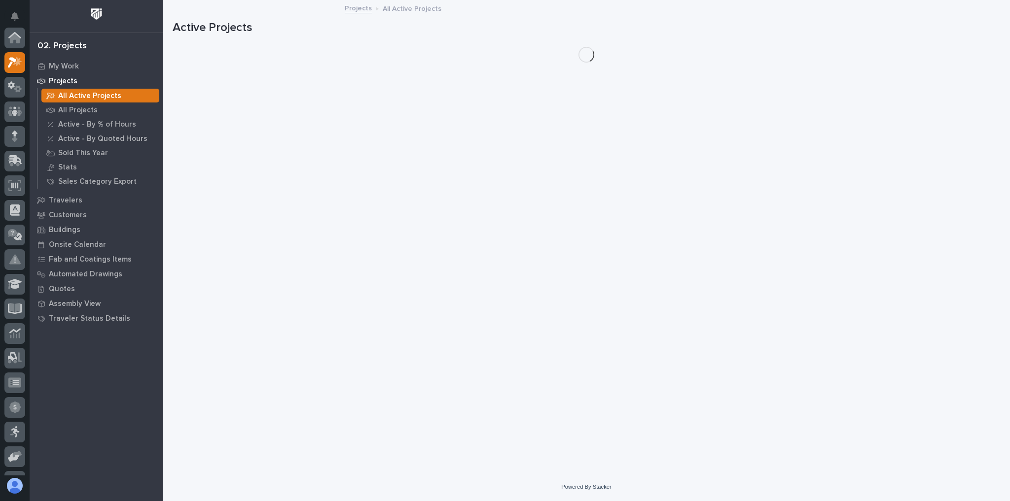
scroll to position [25, 0]
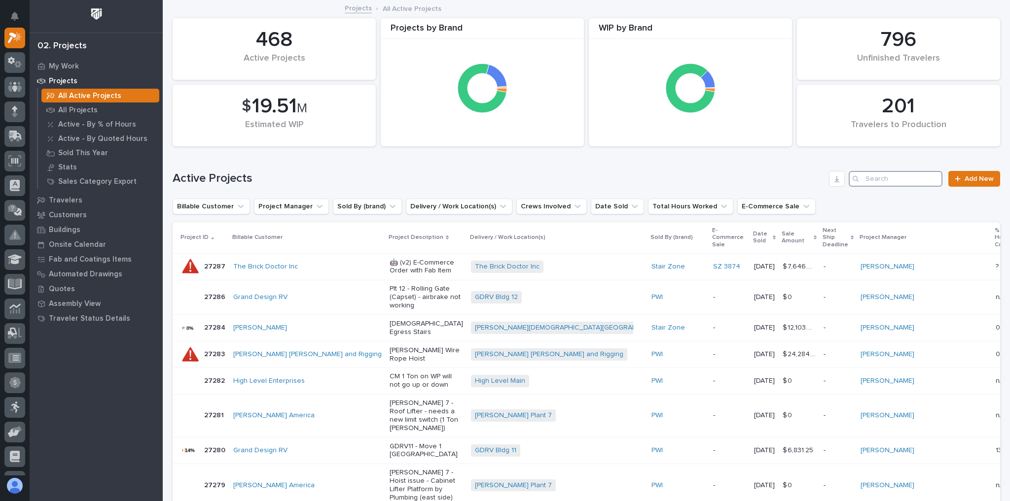
click at [881, 173] on input "Search" at bounding box center [895, 179] width 94 height 16
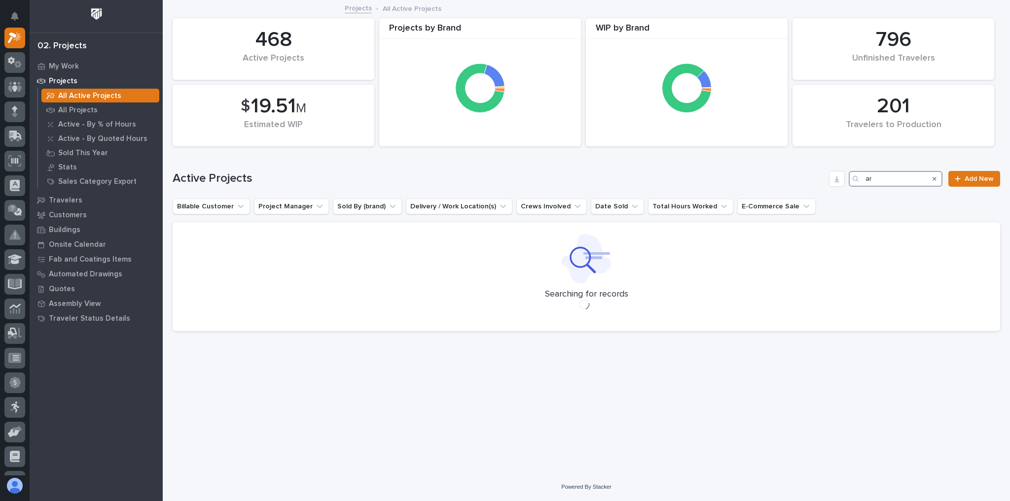
type input "a"
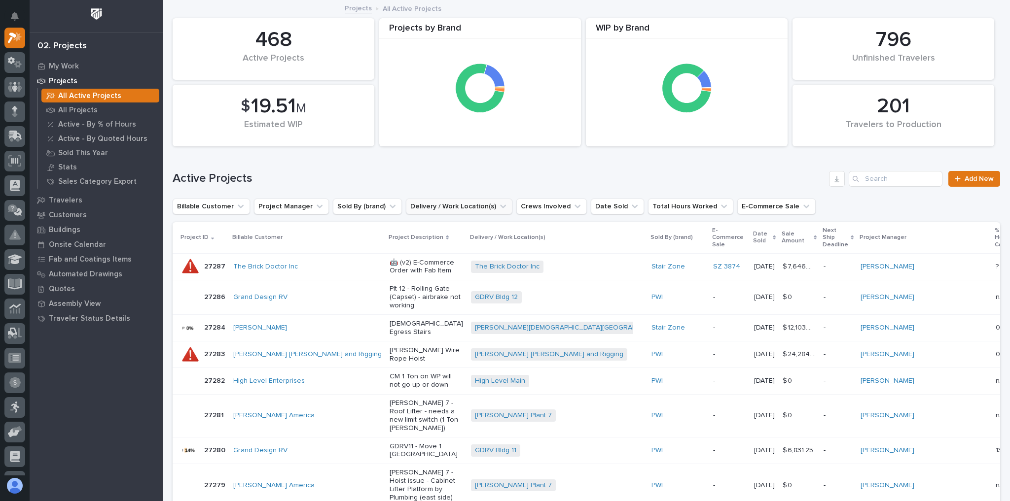
click at [481, 206] on button "Delivery / Work Location(s)" at bounding box center [459, 207] width 106 height 16
type input "a"
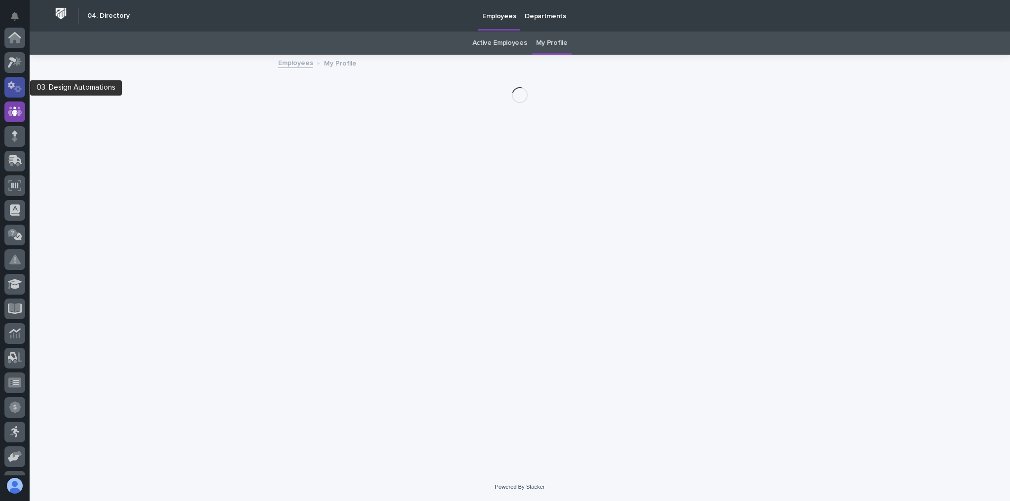
click at [16, 83] on icon at bounding box center [15, 86] width 14 height 11
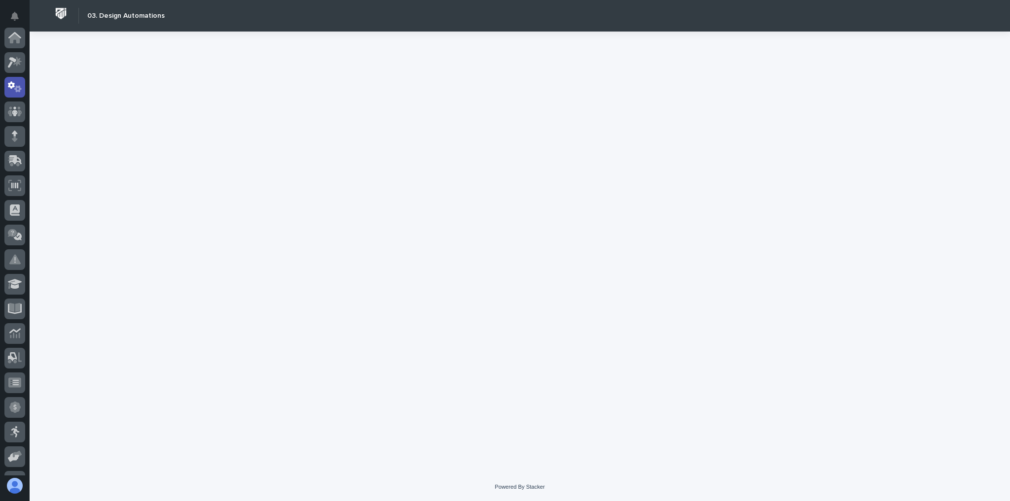
scroll to position [49, 0]
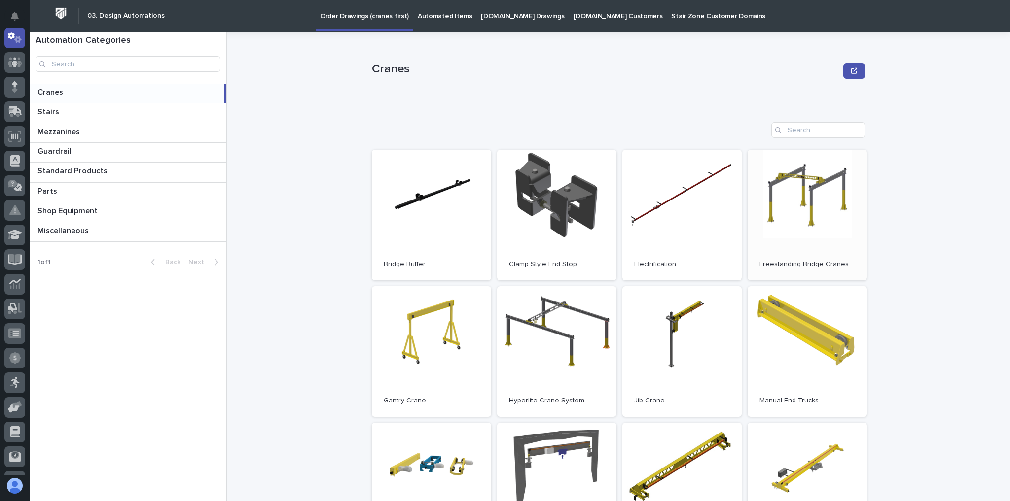
click at [836, 169] on link "Open" at bounding box center [806, 215] width 119 height 131
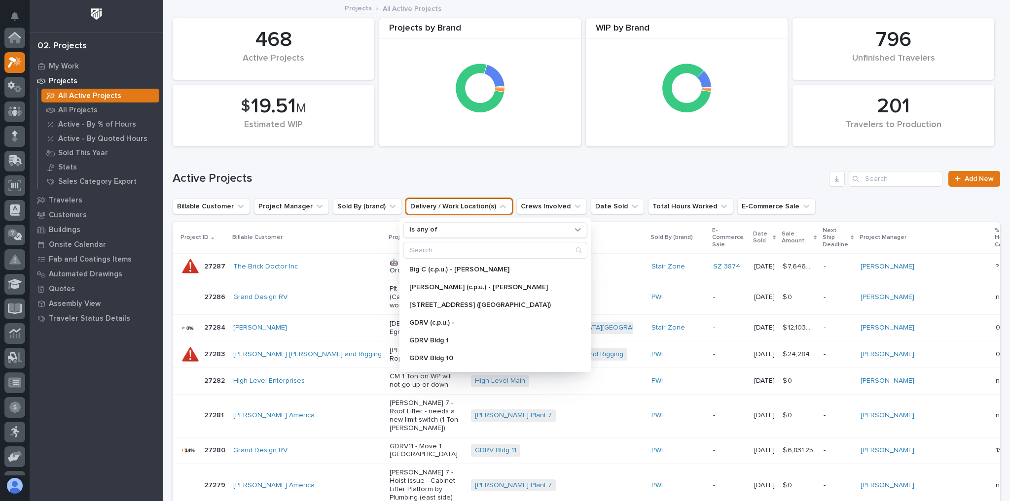
scroll to position [25, 0]
click at [386, 164] on div "Active Projects Add New" at bounding box center [586, 174] width 827 height 47
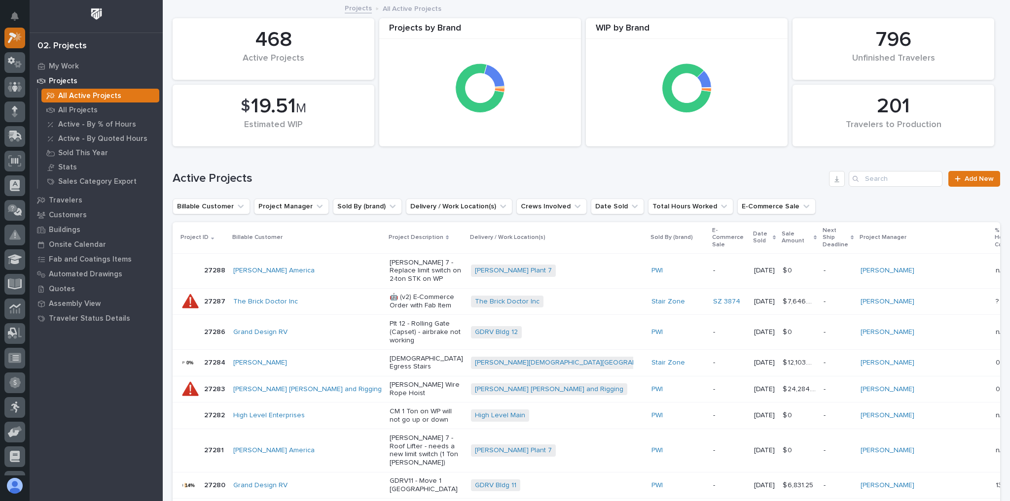
click at [17, 39] on icon at bounding box center [17, 37] width 8 height 10
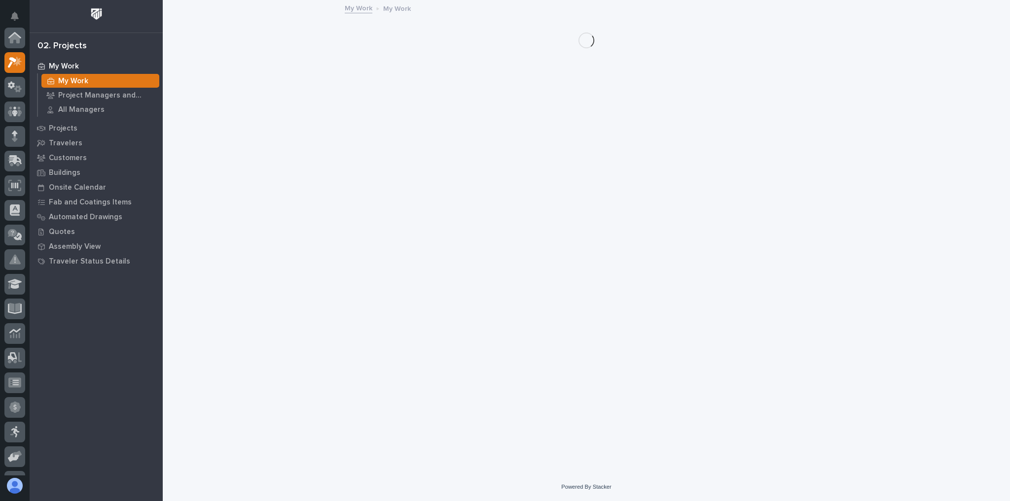
scroll to position [25, 0]
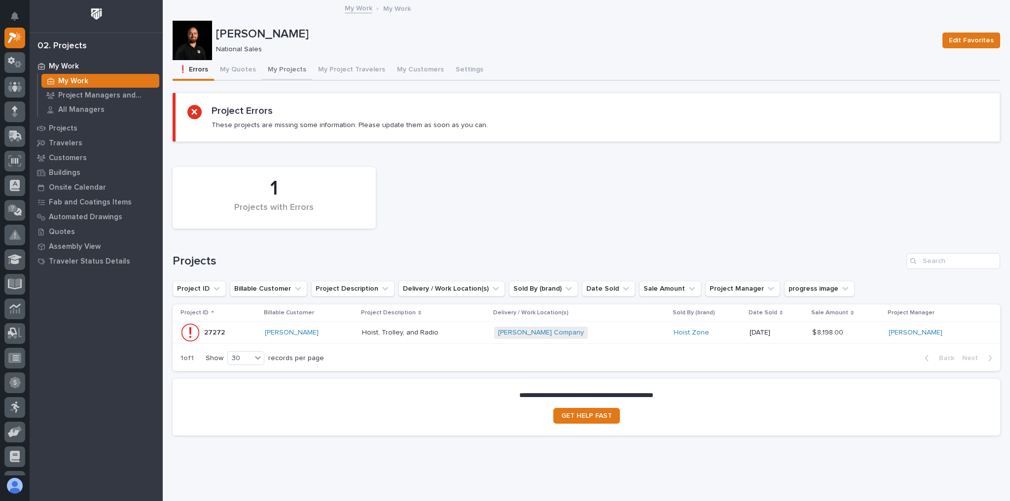
click at [277, 67] on button "My Projects" at bounding box center [287, 70] width 50 height 21
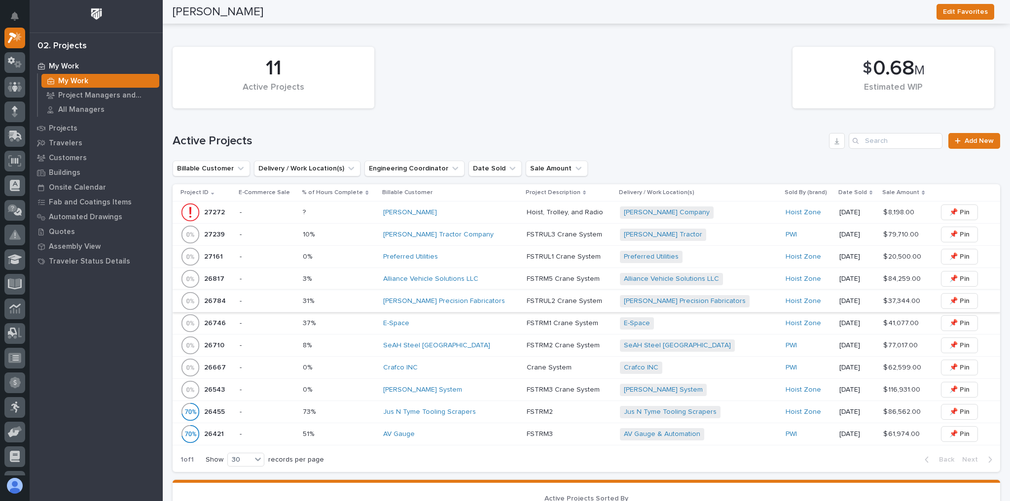
scroll to position [237, 0]
